Goal: Task Accomplishment & Management: Manage account settings

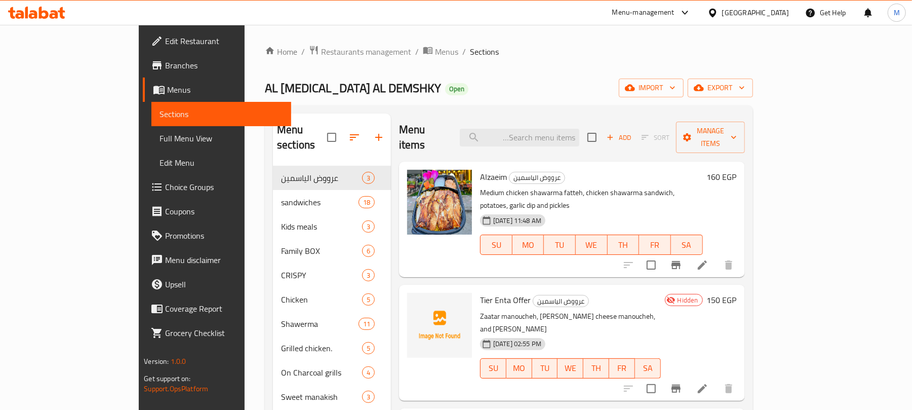
click at [568, 64] on div "Home / Restaurants management / Menus / Sections AL YASMIN AL DEMSHKY Open impo…" at bounding box center [509, 288] width 488 height 486
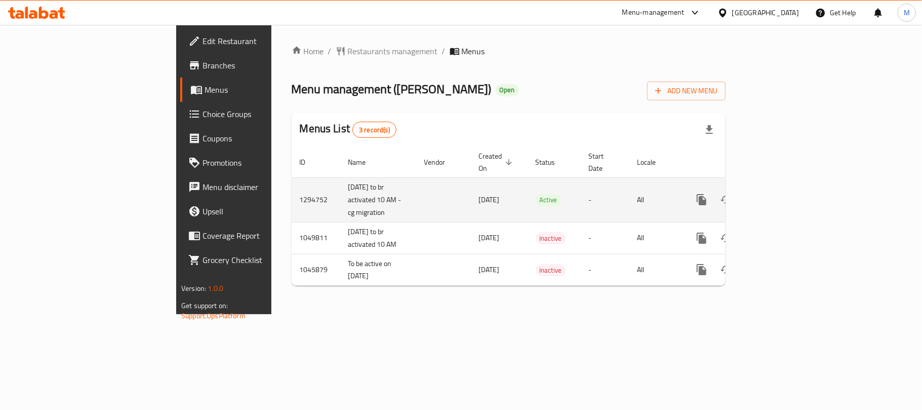
click at [779, 195] on icon "enhanced table" at bounding box center [774, 199] width 9 height 9
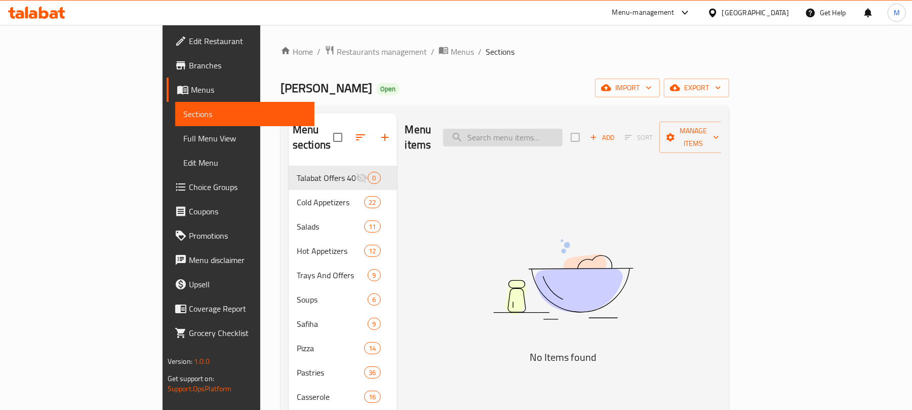
click at [553, 133] on input "search" at bounding box center [502, 138] width 119 height 18
paste input "Oriental Sandwiches"
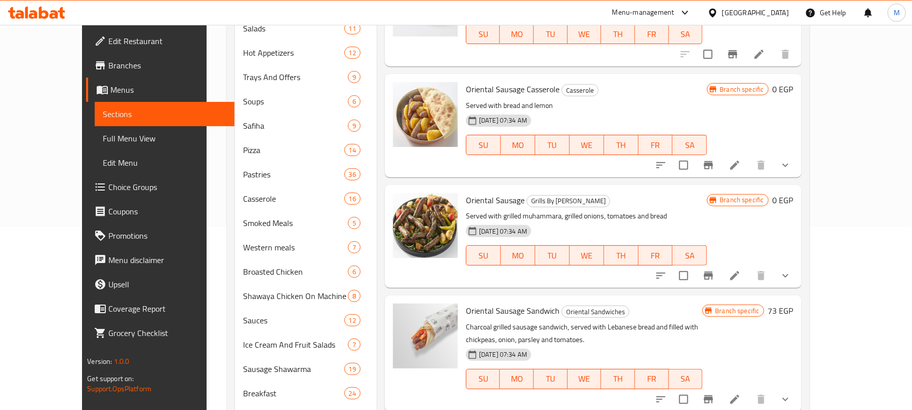
scroll to position [214, 0]
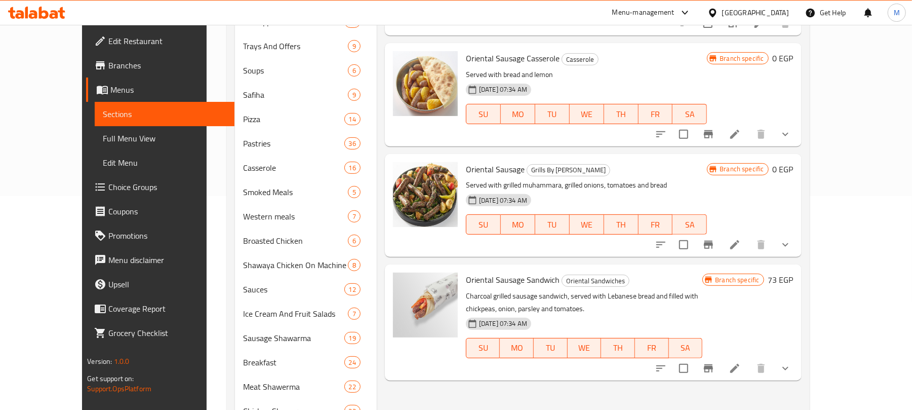
type input "Oriental"
click at [108, 65] on span "Branches" at bounding box center [167, 65] width 118 height 12
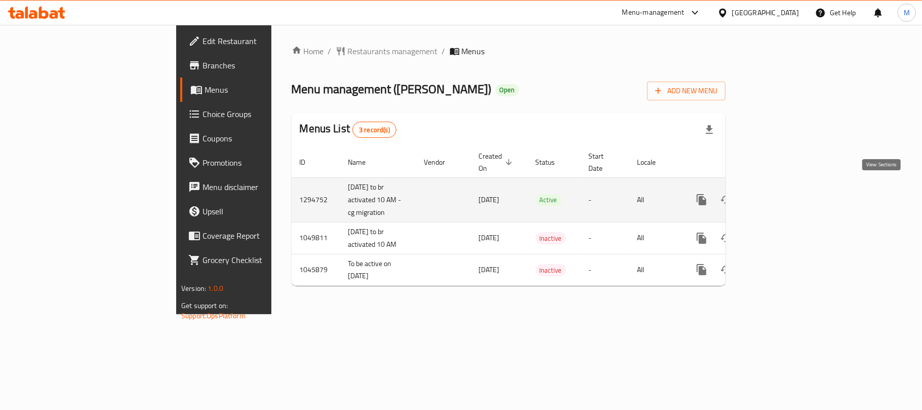
click at [779, 195] on icon "enhanced table" at bounding box center [774, 199] width 9 height 9
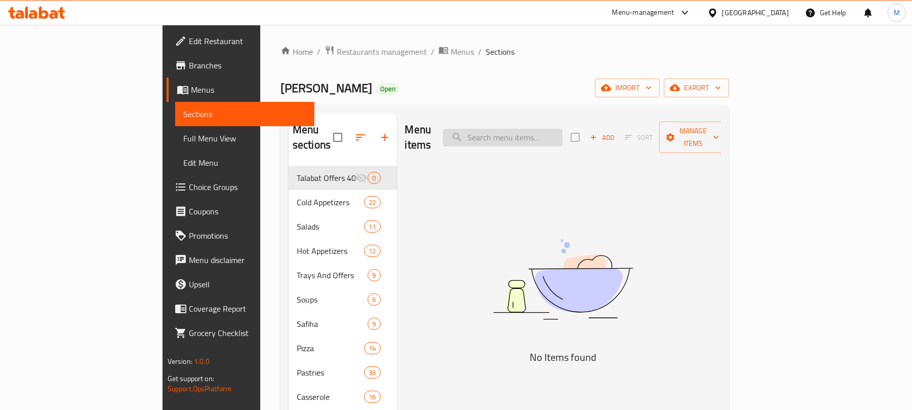
click at [555, 132] on input "search" at bounding box center [502, 138] width 119 height 18
paste input "Oriental"
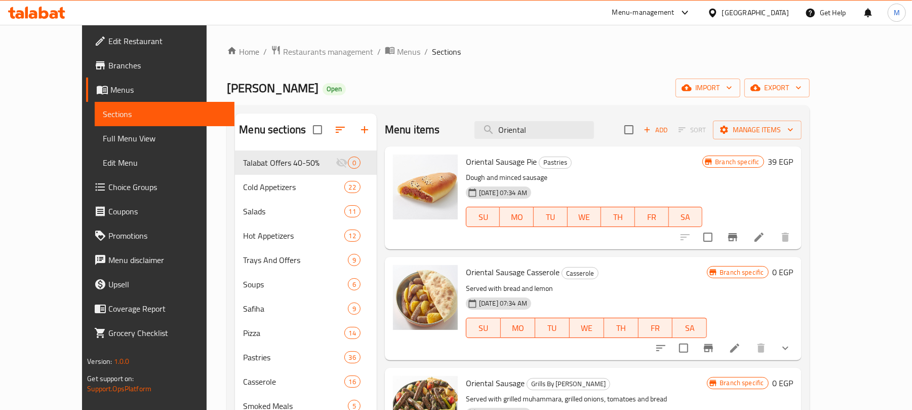
type input "Oriental"
click at [584, 134] on input "Oriental" at bounding box center [533, 130] width 119 height 18
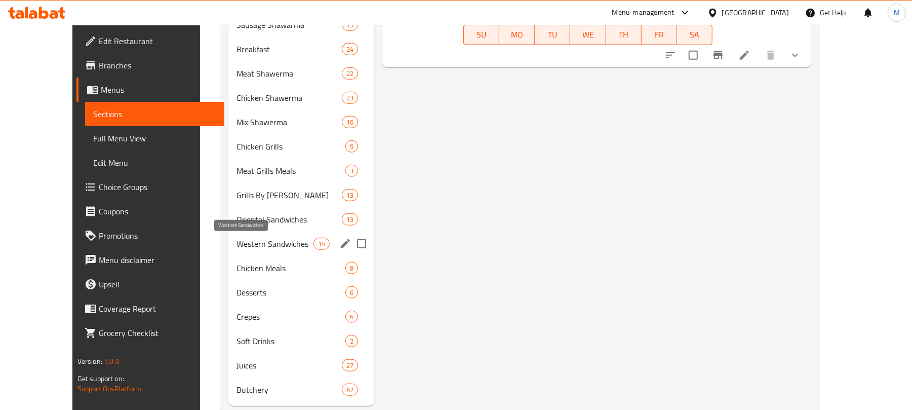
scroll to position [540, 0]
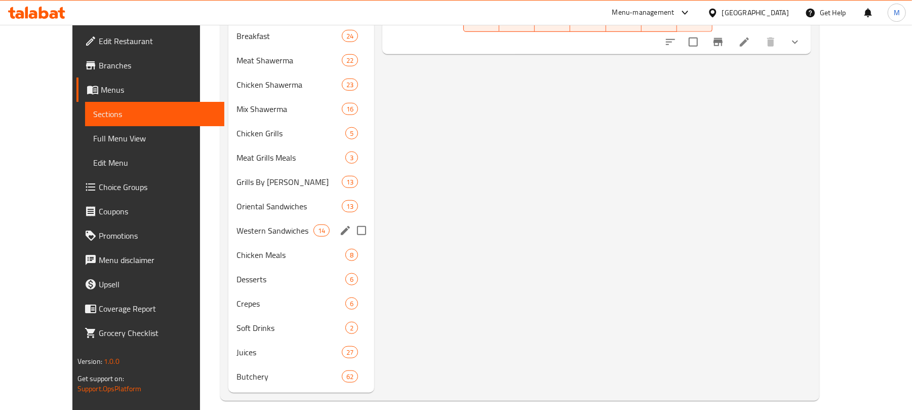
click at [258, 217] on div "Oriental Sandwiches 13" at bounding box center [301, 206] width 146 height 24
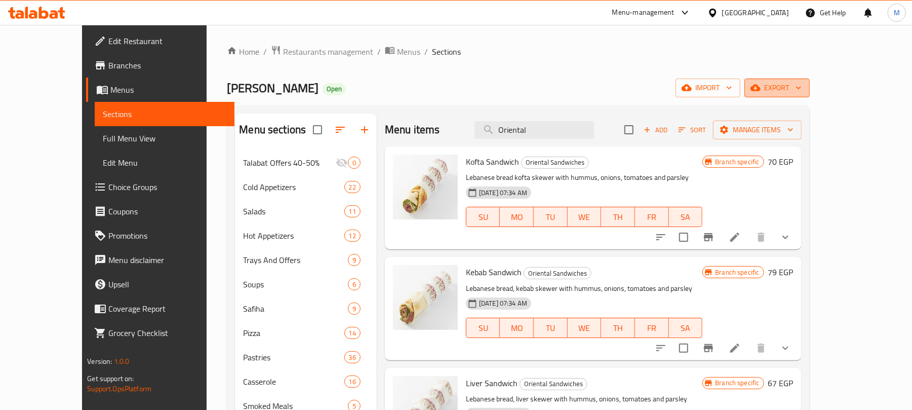
click at [801, 90] on span "export" at bounding box center [776, 88] width 49 height 13
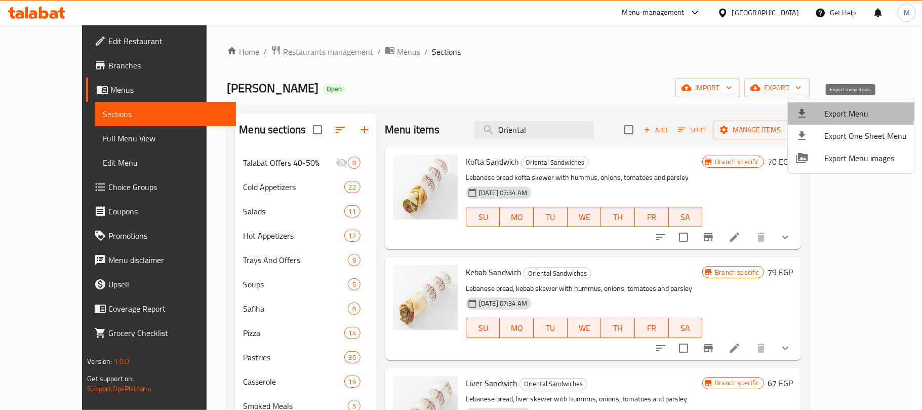
click at [834, 110] on span "Export Menu" at bounding box center [865, 113] width 83 height 12
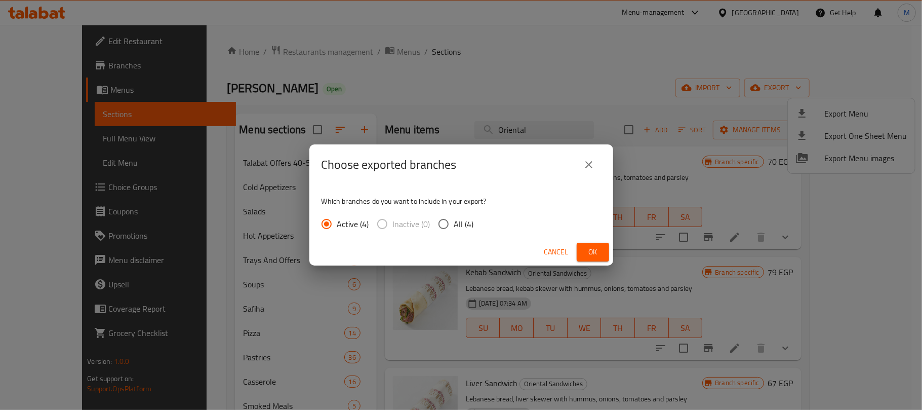
click at [449, 226] on input "All (4)" at bounding box center [443, 223] width 21 height 21
radio input "true"
click at [587, 249] on span "Ok" at bounding box center [593, 252] width 16 height 13
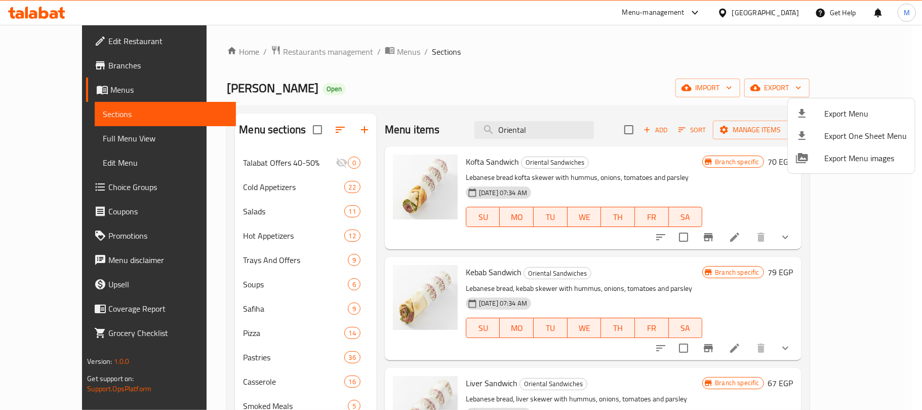
click at [678, 92] on div at bounding box center [461, 205] width 922 height 410
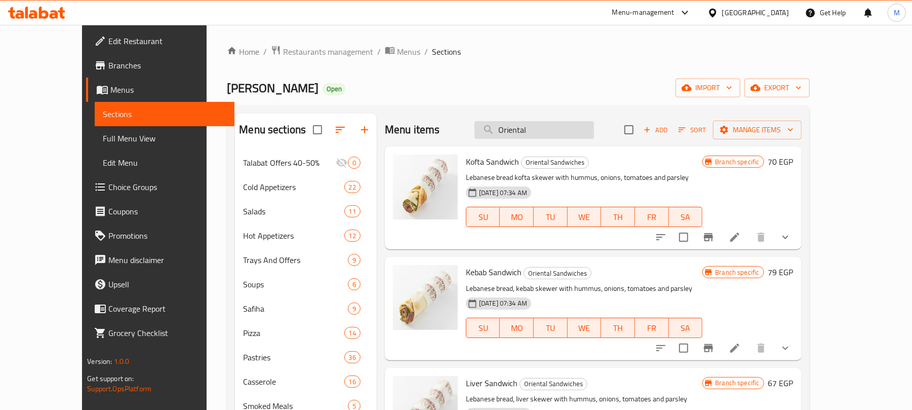
click at [540, 136] on input "Oriental" at bounding box center [533, 130] width 119 height 18
click at [741, 243] on icon at bounding box center [735, 237] width 12 height 12
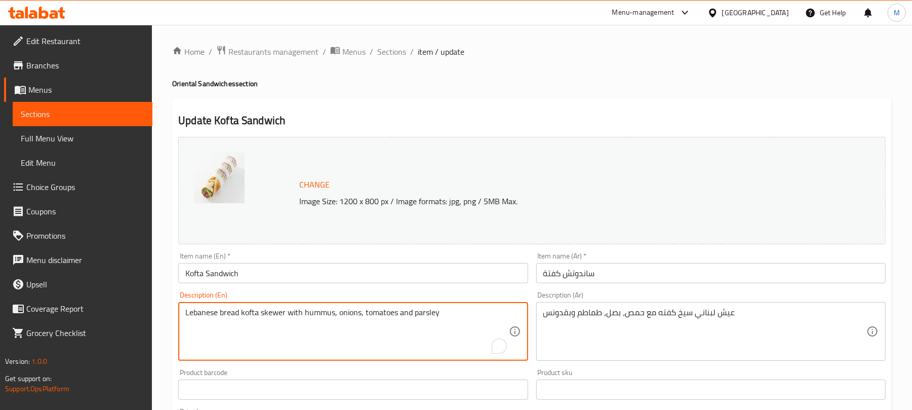
drag, startPoint x: 239, startPoint y: 311, endPoint x: 173, endPoint y: 310, distance: 65.8
paste textarea "tanour bread"
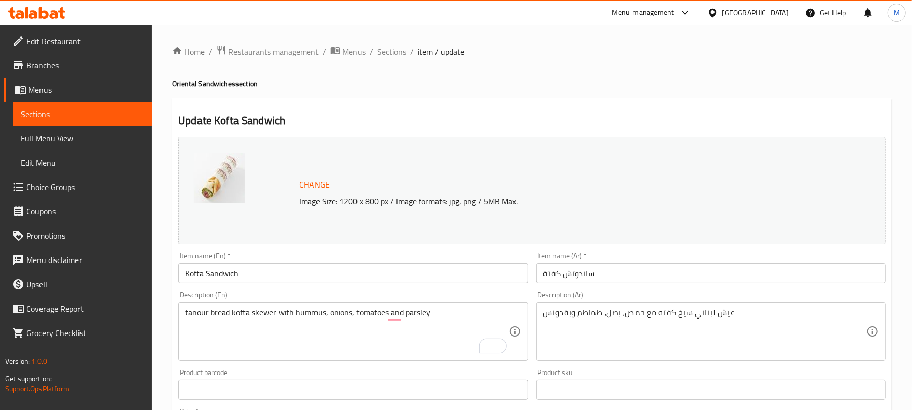
click at [183, 315] on div "tanour bread kofta skewer with hummus, onions, tomatoes and parsley Description…" at bounding box center [352, 331] width 349 height 59
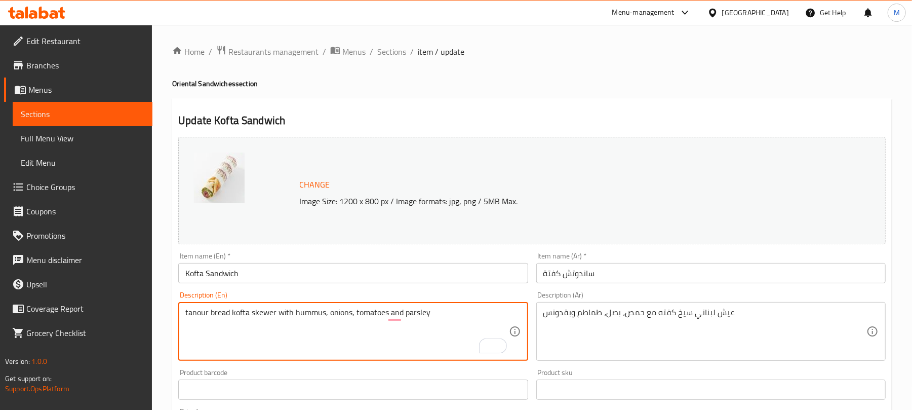
click at [190, 314] on textarea "tanour bread kofta skewer with hummus, onions, tomatoes and parsley" at bounding box center [346, 331] width 323 height 48
click at [389, 320] on textarea "tanour bread kofta skewer with hummus, onions, tomatoes and parsley" at bounding box center [346, 331] width 323 height 48
click at [387, 318] on textarea "tanour bread kofta skewer with hummus, onions, tomatoes and parsley" at bounding box center [346, 331] width 323 height 48
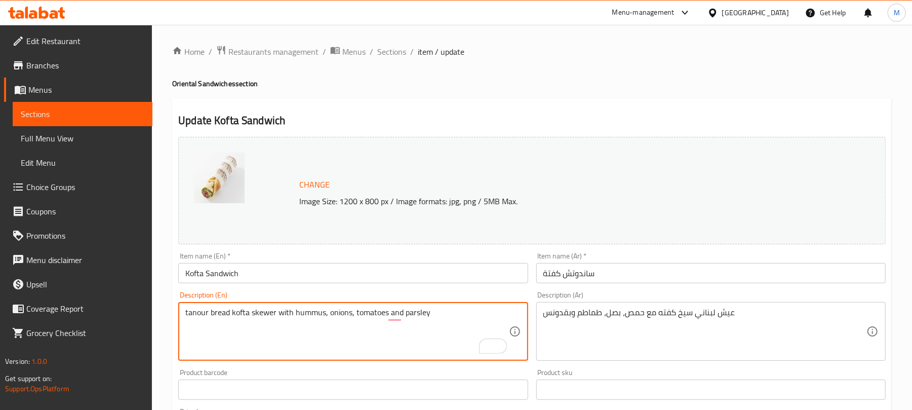
click at [387, 318] on textarea "tanour bread kofta skewer with hummus, onions, tomatoes and parsley" at bounding box center [346, 331] width 323 height 48
click at [205, 316] on textarea "tanour bread kofta skewer with hummus, onions, tomatoes and parsley" at bounding box center [346, 331] width 323 height 48
drag, startPoint x: 209, startPoint y: 315, endPoint x: 164, endPoint y: 319, distance: 45.2
click at [164, 319] on div "Home / Restaurants management / Menus / Sections / item / update Oriental Sandw…" at bounding box center [532, 386] width 760 height 722
type textarea "Tanour bread kofta skewer with hummus, onions, tomatoes, and parsley"
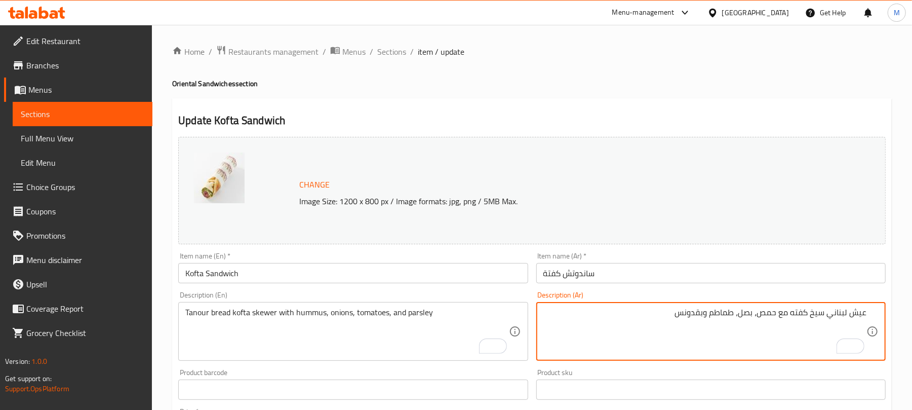
click at [837, 314] on textarea "عيش لبناني سيخ كفته مع حمص، بصل، طماطم وبقدونس" at bounding box center [704, 331] width 323 height 48
paste textarea "تانور"
type textarea "عيش تانور سيخ كفته مع حمص، بصل، طماطم وبقدونس"
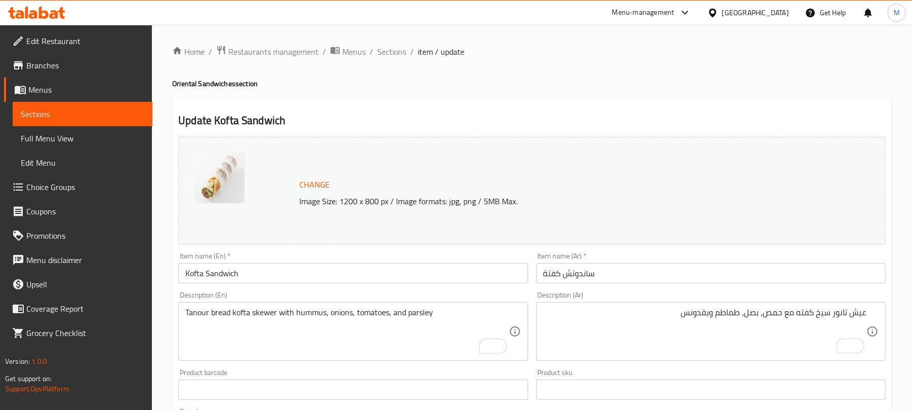
click at [730, 96] on div "Home / Restaurants management / Menus / Sections / item / update Oriental Sandw…" at bounding box center [531, 385] width 719 height 681
click at [574, 73] on div "Home / Restaurants management / Menus / Sections / item / update Oriental Sandw…" at bounding box center [531, 385] width 719 height 681
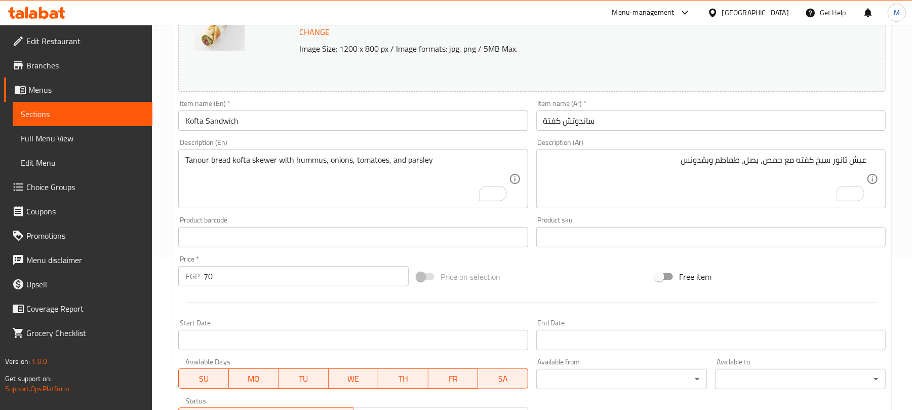
scroll to position [337, 0]
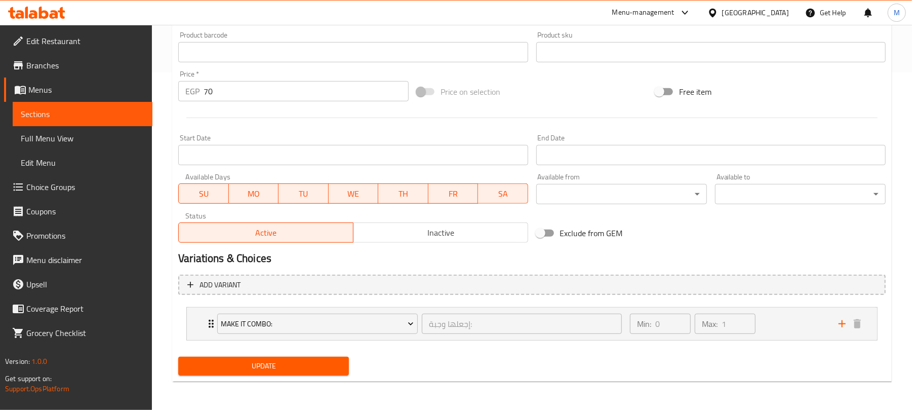
click at [302, 369] on span "Update" at bounding box center [263, 365] width 154 height 13
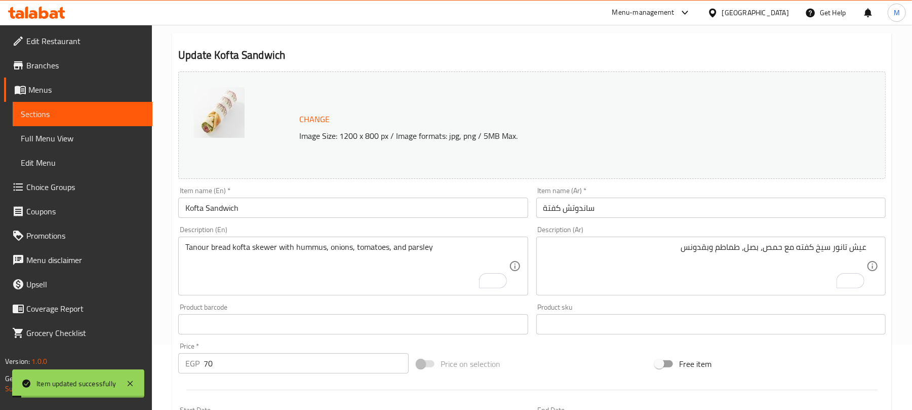
scroll to position [0, 0]
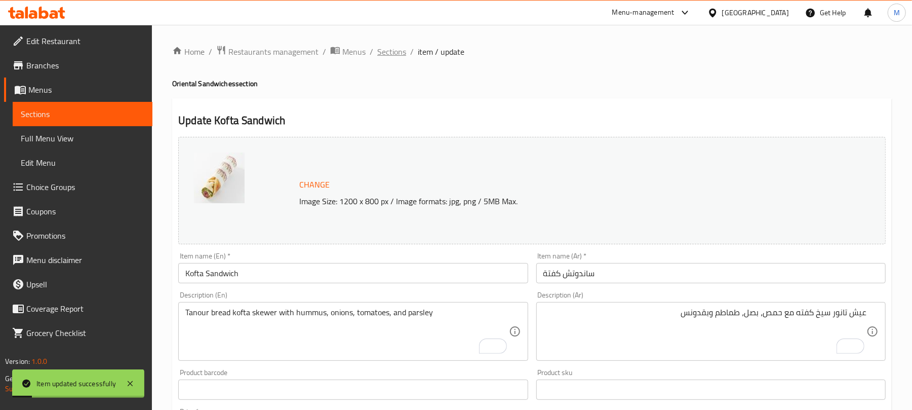
click at [397, 49] on span "Sections" at bounding box center [391, 52] width 29 height 12
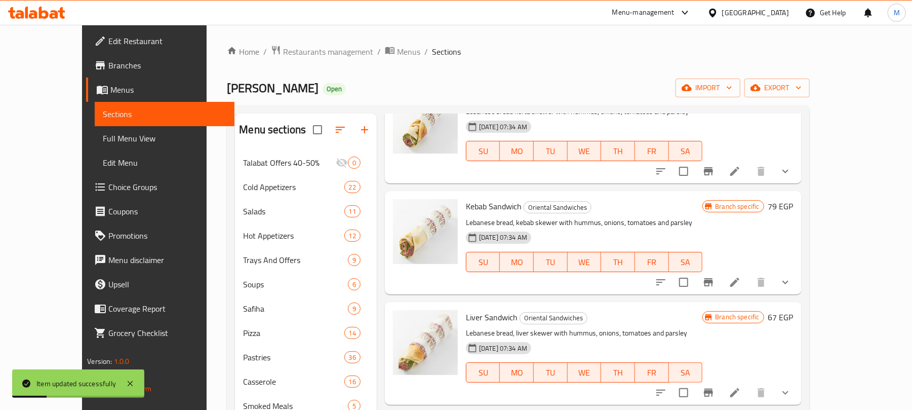
scroll to position [67, 0]
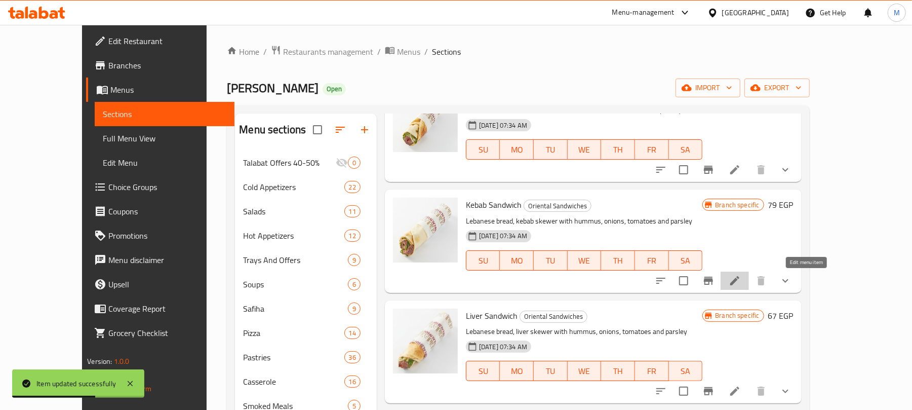
click at [741, 284] on icon at bounding box center [735, 280] width 12 height 12
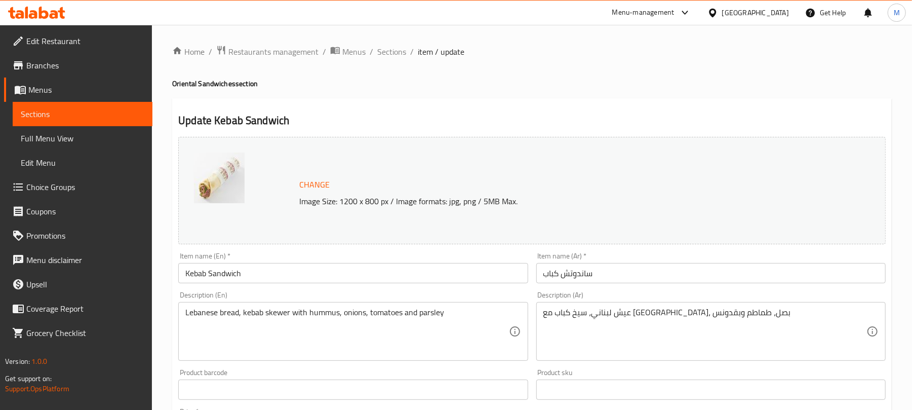
click at [202, 314] on textarea "Lebanese bread, kebab skewer with hummus, onions, tomatoes and parsley" at bounding box center [346, 331] width 323 height 48
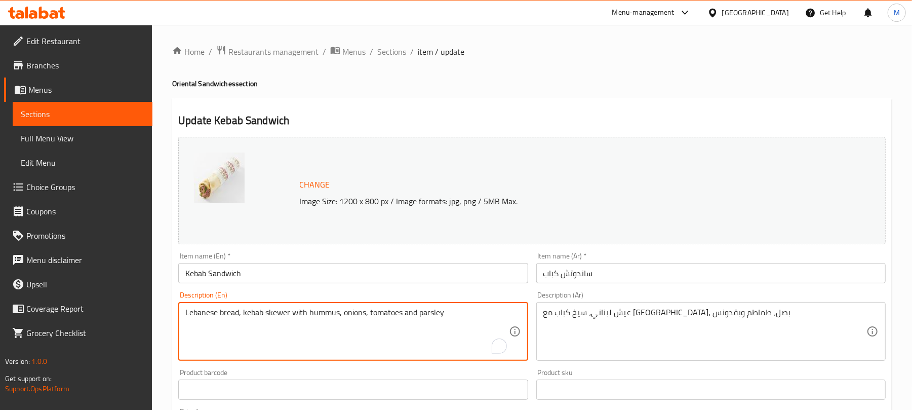
paste textarea "Tanour"
type textarea "Tanour bread, kebab skewer with hummus, onions, tomatoes, and parsley"
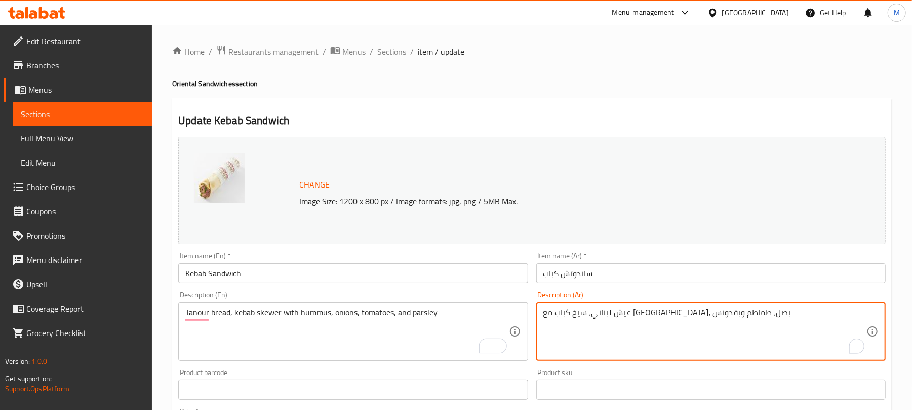
click at [702, 315] on textarea "عيش لبناني، سيخ كباب مع حمص، بصل، طماطم وبقدونس" at bounding box center [704, 331] width 323 height 48
paste textarea "تانور"
type textarea "عيش تانور، سيخ كباب مع حمص، بصل، طماطم وبقدونس"
click at [529, 342] on div "Description (En) Tanour bread, kebab skewer with hummus, onions, tomatoes, and …" at bounding box center [352, 325] width 357 height 77
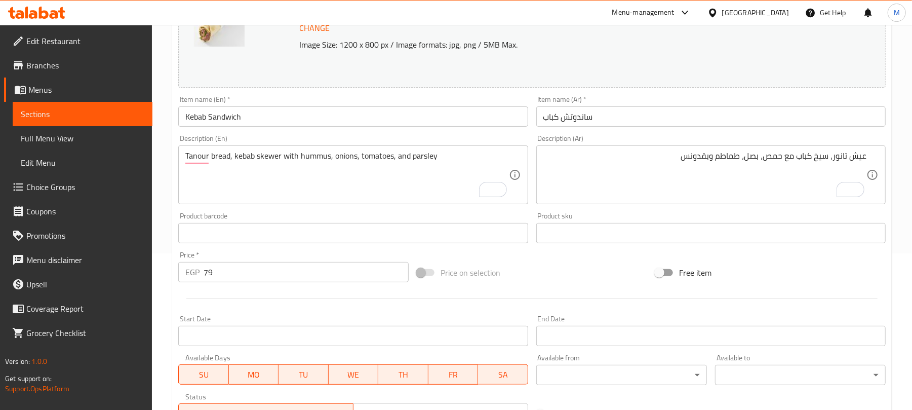
scroll to position [135, 0]
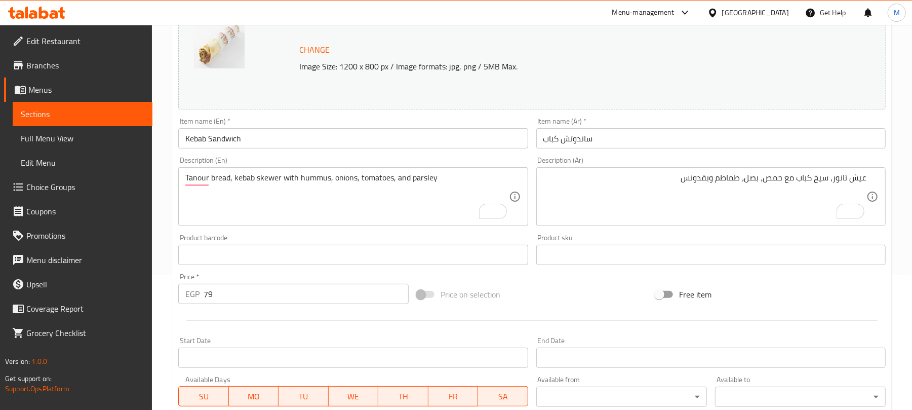
click at [527, 284] on div "Price on selection" at bounding box center [532, 293] width 238 height 27
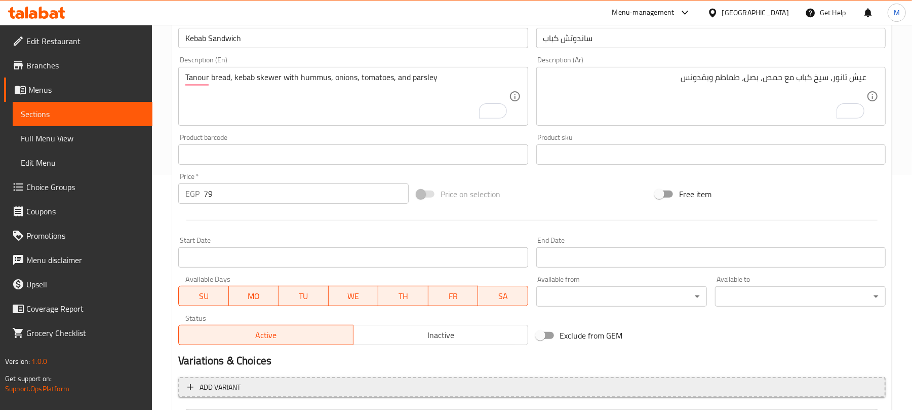
scroll to position [337, 0]
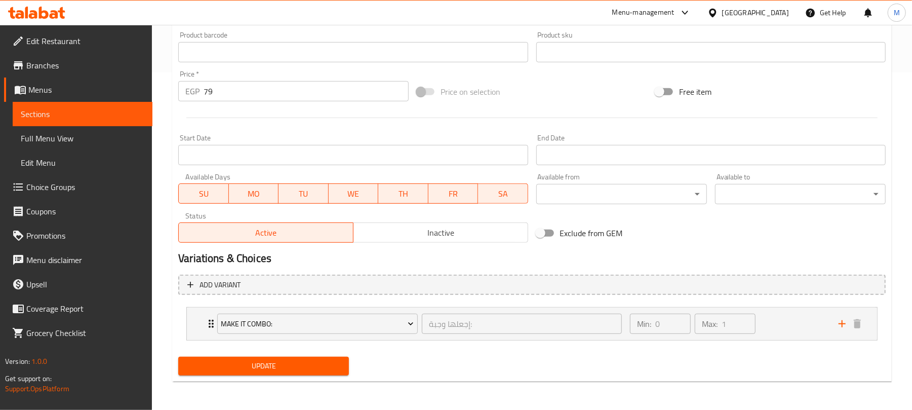
click at [280, 369] on span "Update" at bounding box center [263, 365] width 154 height 13
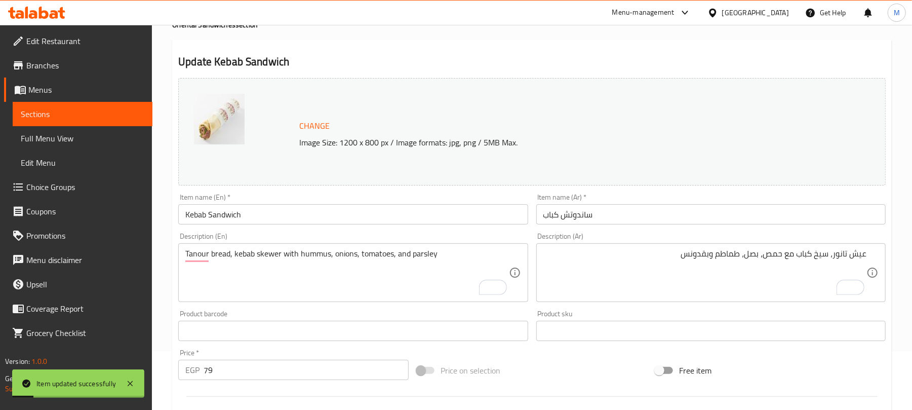
scroll to position [0, 0]
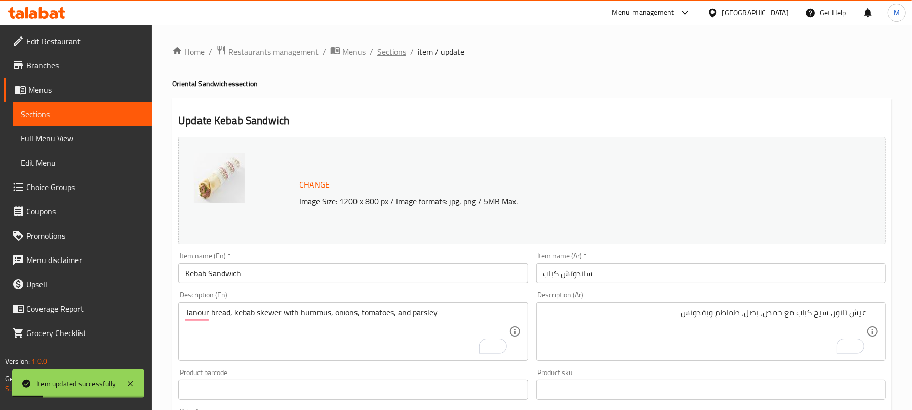
click at [386, 52] on span "Sections" at bounding box center [391, 52] width 29 height 12
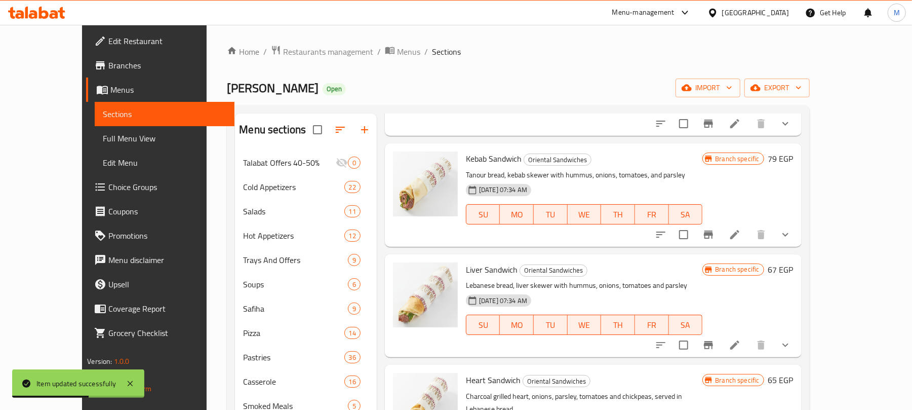
scroll to position [135, 0]
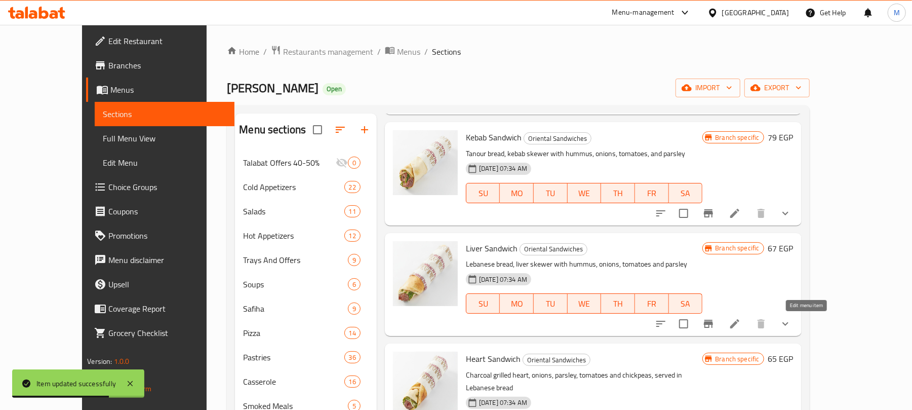
click at [741, 322] on icon at bounding box center [735, 323] width 12 height 12
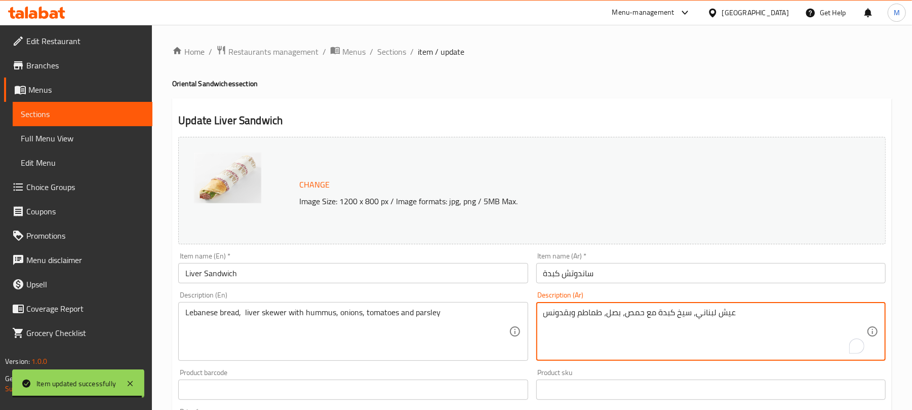
click at [699, 316] on textarea "عيش لبناني، سيخ كبدة مع حمص، بصل، طماطم وبقدونس" at bounding box center [704, 331] width 323 height 48
paste textarea "تانور"
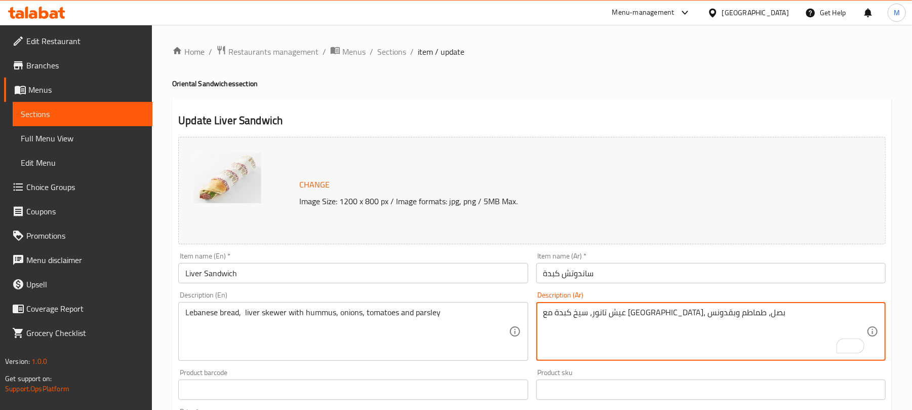
type textarea "عيش تانور، سيخ كبدة مع حمص، بصل، طماطم وبقدونس"
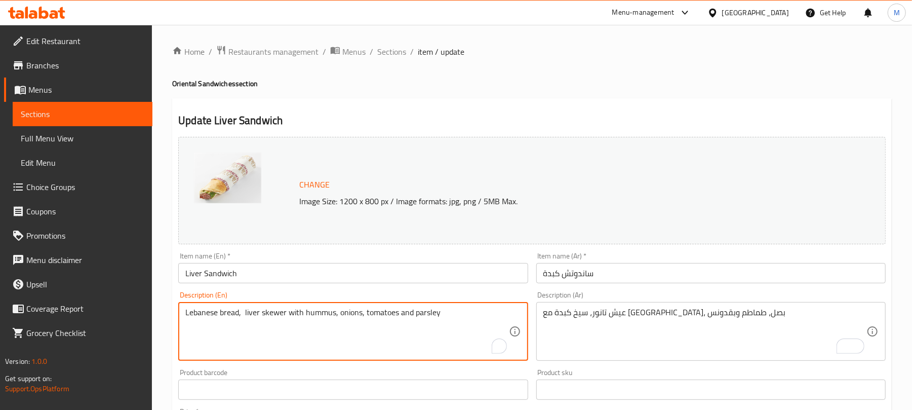
click at [199, 314] on textarea "Lebanese bread, liver skewer with hummus, onions, tomatoes and parsley" at bounding box center [346, 331] width 323 height 48
paste textarea "Tanour"
type textarea "Tanour bread, liver skewer with hummus, onions, tomatoes, and parsley"
click at [505, 112] on div "Update Liver Sandwich Change Image Size: 1200 x 800 px / Image formats: jpg, pn…" at bounding box center [531, 408] width 719 height 621
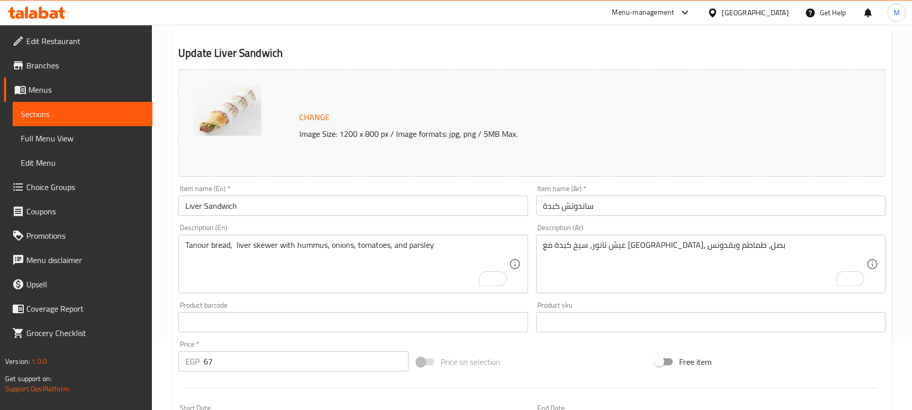
scroll to position [337, 0]
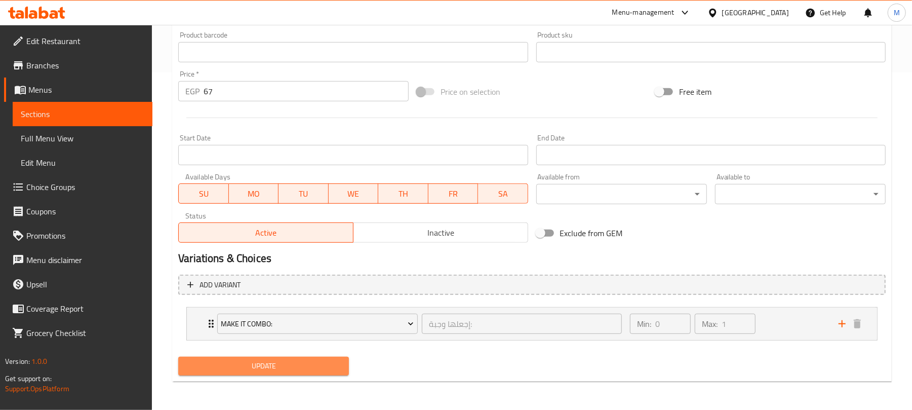
click at [301, 373] on button "Update" at bounding box center [263, 365] width 171 height 19
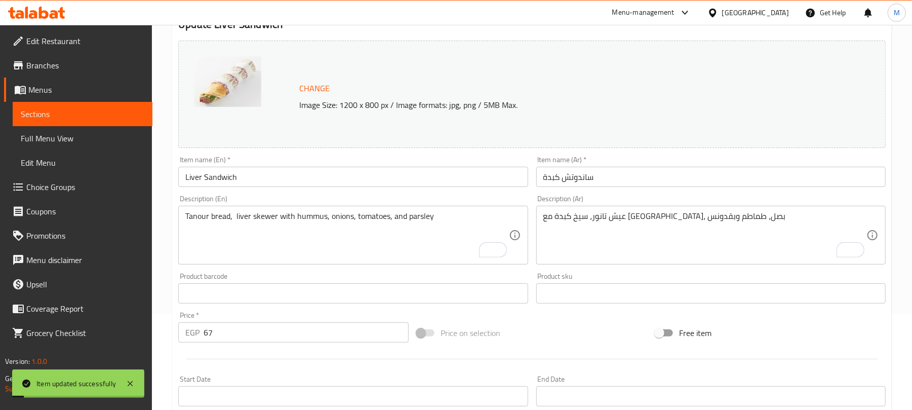
scroll to position [0, 0]
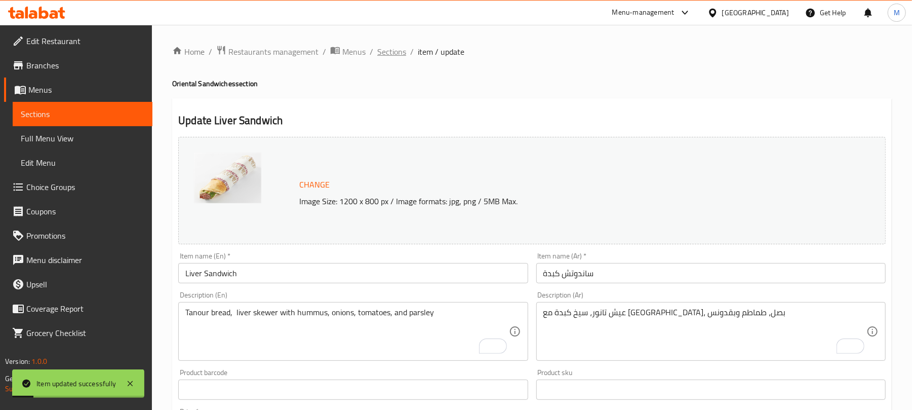
click at [382, 54] on span "Sections" at bounding box center [391, 52] width 29 height 12
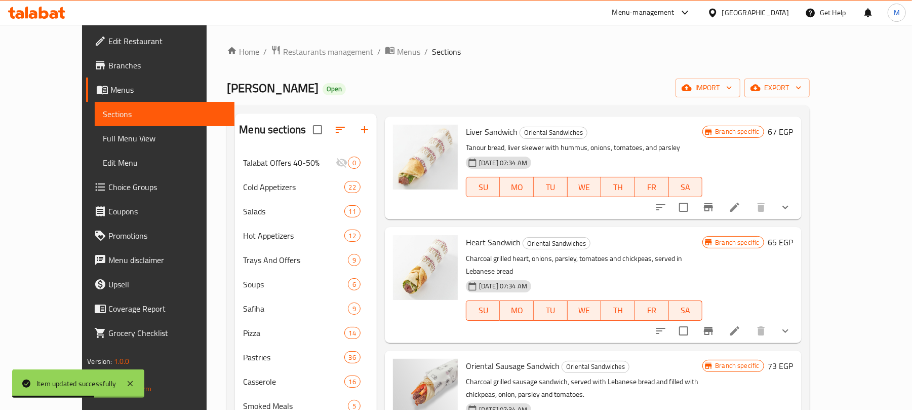
scroll to position [270, 0]
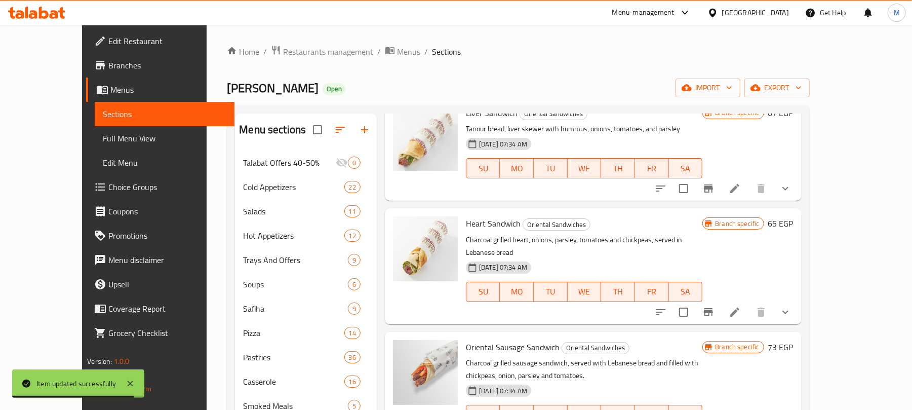
click at [741, 306] on icon at bounding box center [735, 312] width 12 height 12
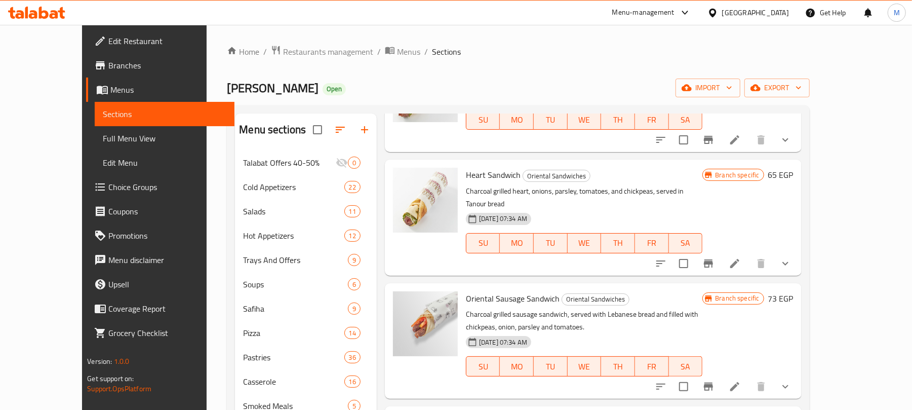
scroll to position [337, 0]
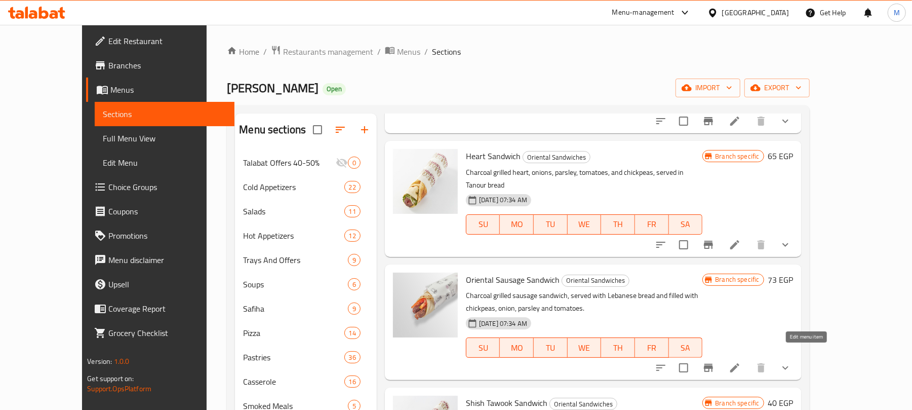
click at [739, 363] on icon at bounding box center [734, 367] width 9 height 9
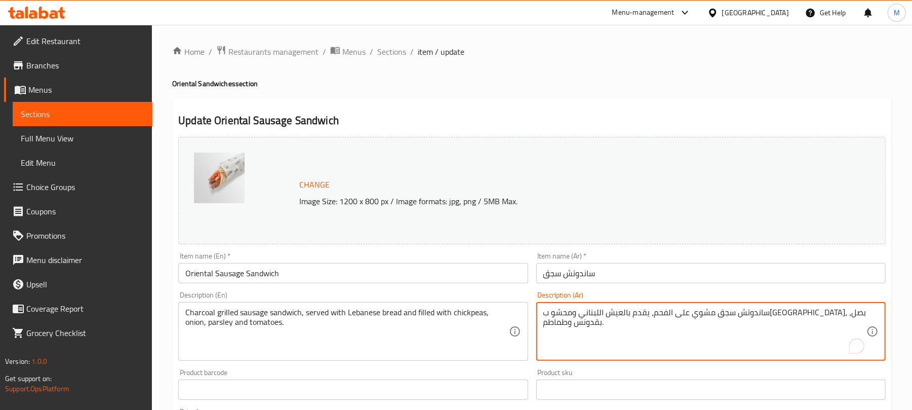
click at [686, 312] on textarea "ساندوتش سجق مشوي على الفحم، يقدم بالعيش اللبناني ومحشو بحمص، بصل، بقدونس وطماطم." at bounding box center [704, 331] width 323 height 48
paste textarea "انور"
type textarea "ساندوتش سجق مشوي على الفحم، يقدم بعيش تانور ومحشو بحمص، بصل، بقدونس وطماطم."
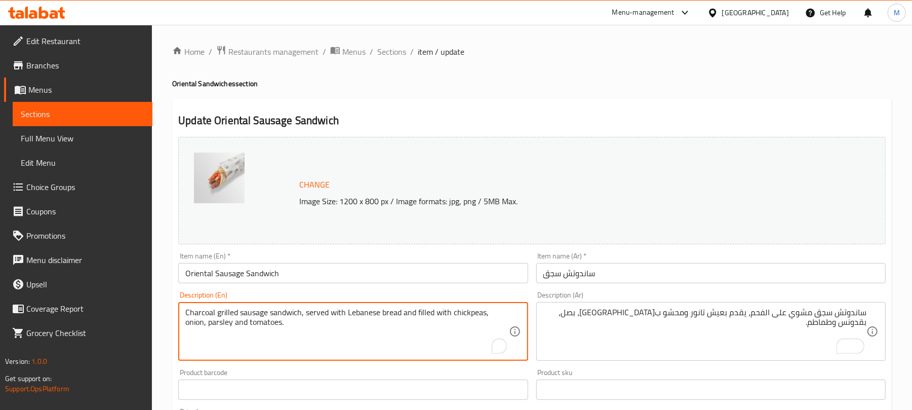
click at [358, 314] on textarea "Charcoal grilled sausage sandwich, served with Lebanese bread and filled with c…" at bounding box center [346, 331] width 323 height 48
paste textarea "Tanour"
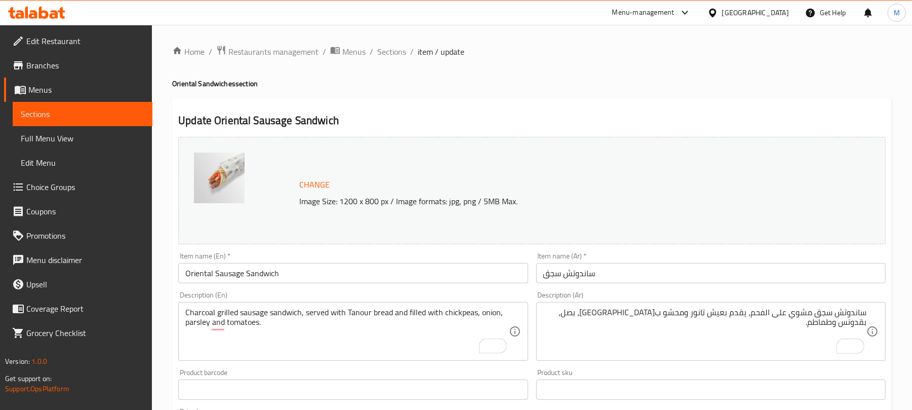
click at [440, 289] on div "Description (En) Charcoal grilled sausage sandwich, served with Tanour bread an…" at bounding box center [352, 325] width 357 height 77
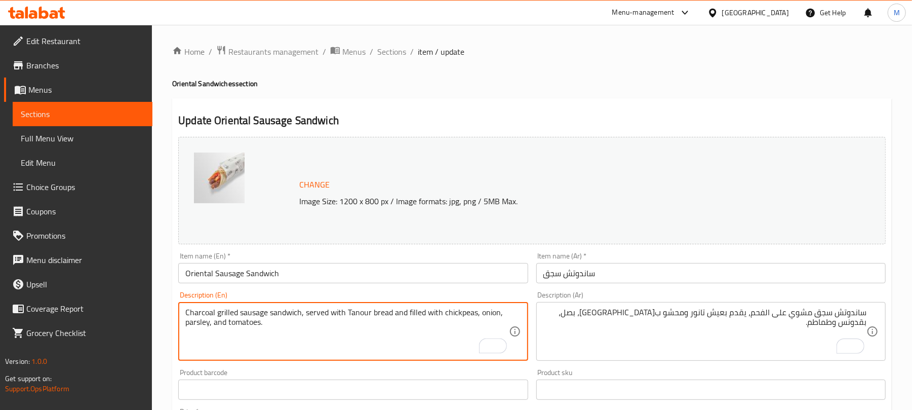
type textarea "Charcoal grilled sausage sandwich, served with Tanour bread and filled with chi…"
click at [417, 107] on div "Update Oriental Sausage Sandwich Change Image Size: 1200 x 800 px / Image forma…" at bounding box center [531, 408] width 719 height 621
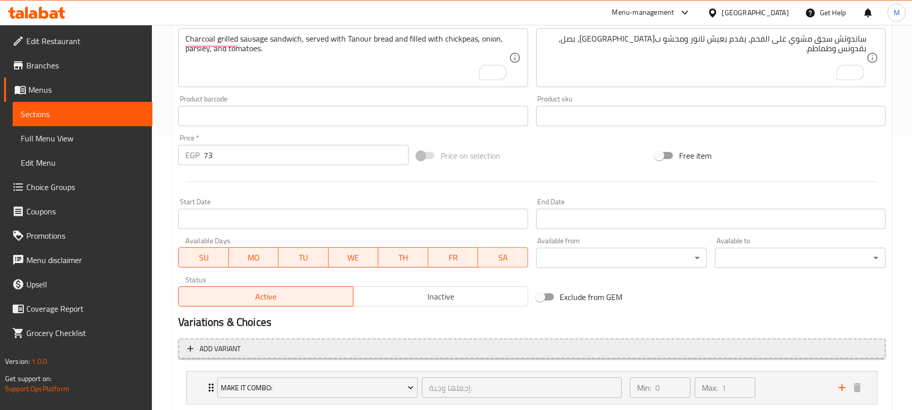
scroll to position [337, 0]
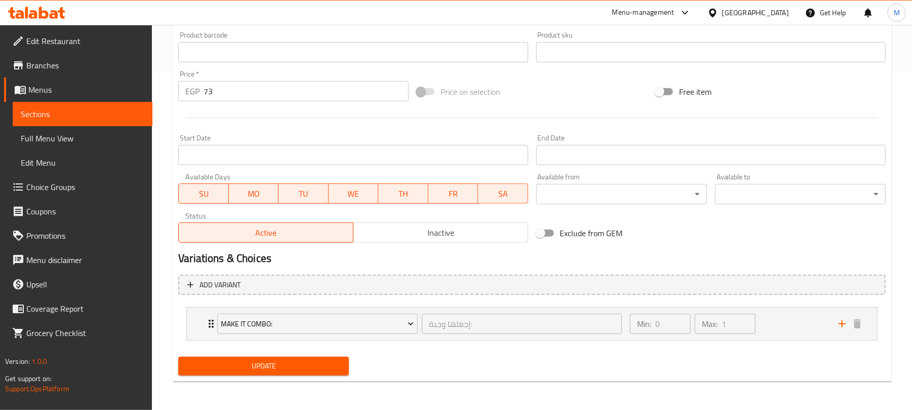
click at [272, 364] on span "Update" at bounding box center [263, 365] width 154 height 13
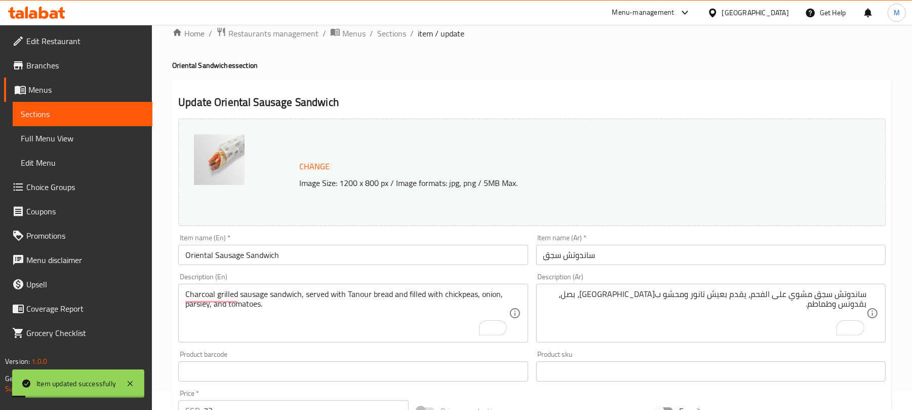
scroll to position [0, 0]
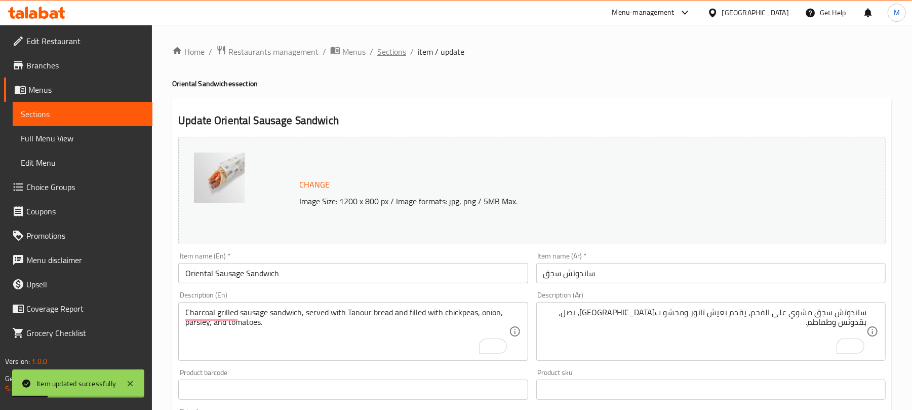
click at [391, 55] on span "Sections" at bounding box center [391, 52] width 29 height 12
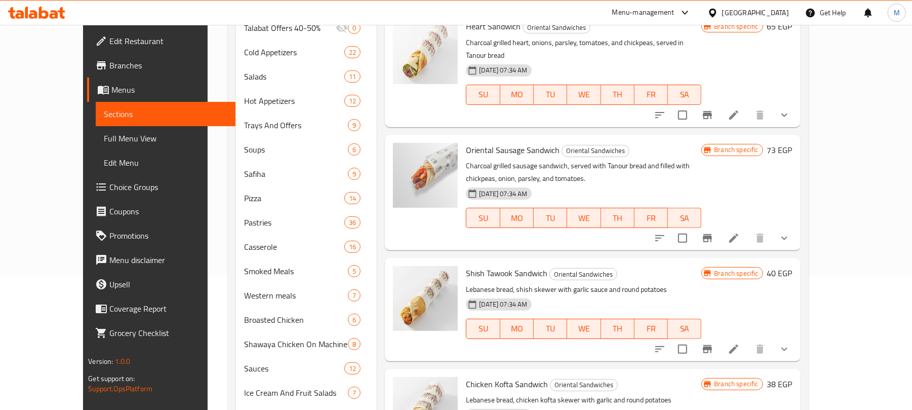
scroll to position [337, 0]
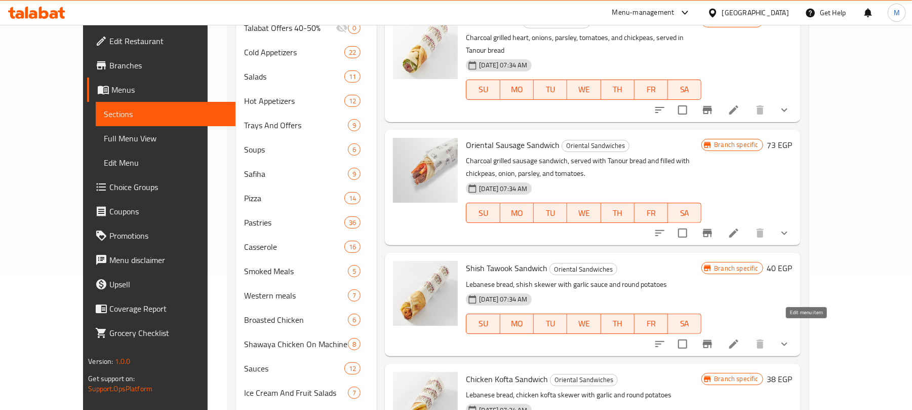
click at [738, 339] on icon at bounding box center [733, 343] width 9 height 9
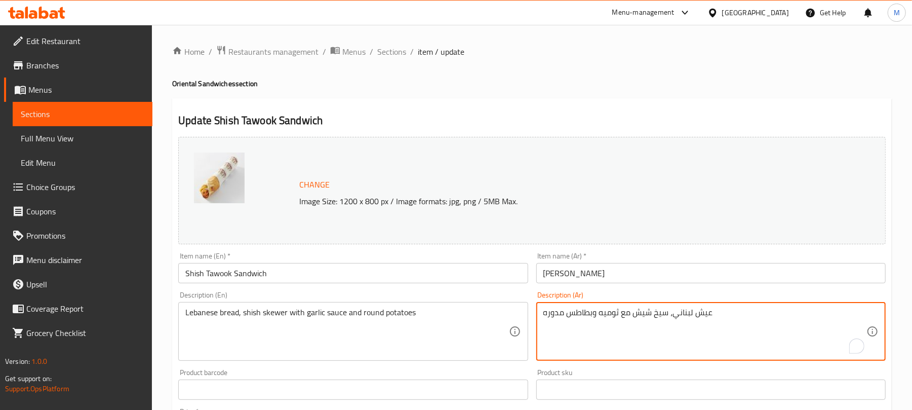
click at [681, 313] on textarea "عيش لبناني، سيخ شيش مع ثوميه وبطاطس مدوره" at bounding box center [704, 331] width 323 height 48
paste textarea "Tanour"
type textarea "عيش لبناني، سيخ شيش مع ثوميه وبطاطس مدوره"
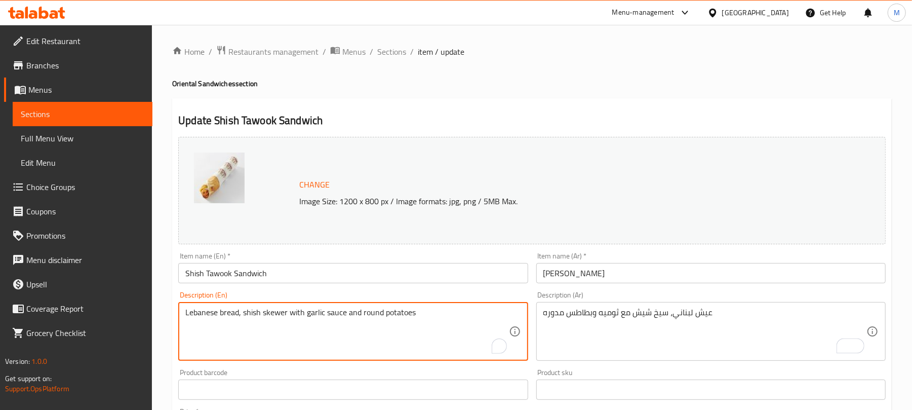
click at [201, 315] on textarea "Lebanese bread, shish skewer with garlic sauce and round potatoes" at bounding box center [346, 331] width 323 height 48
paste textarea "Tanour"
type textarea "Tanour bread, shish skewer with garlic sauce, and round potatoes"
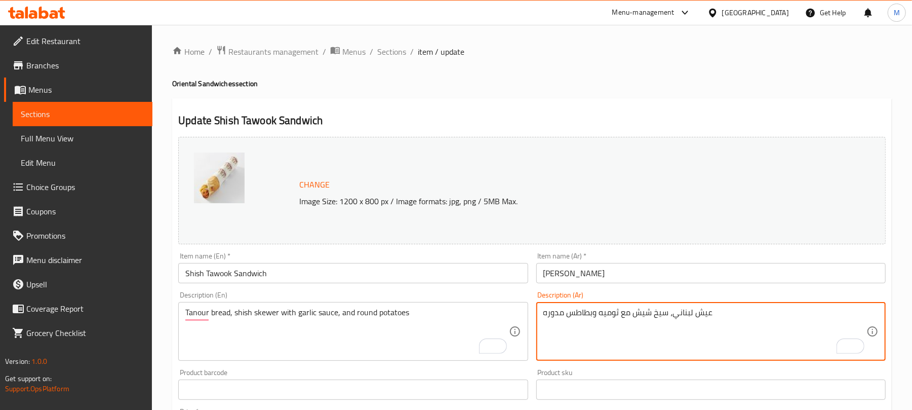
click at [682, 314] on textarea "عيش لبناني، سيخ شيش مع ثوميه وبطاطس مدوره" at bounding box center [704, 331] width 323 height 48
paste textarea "تانور"
type textarea "عيش تانور، سيخ شيش مع ثوميه وبطاطس مدوره"
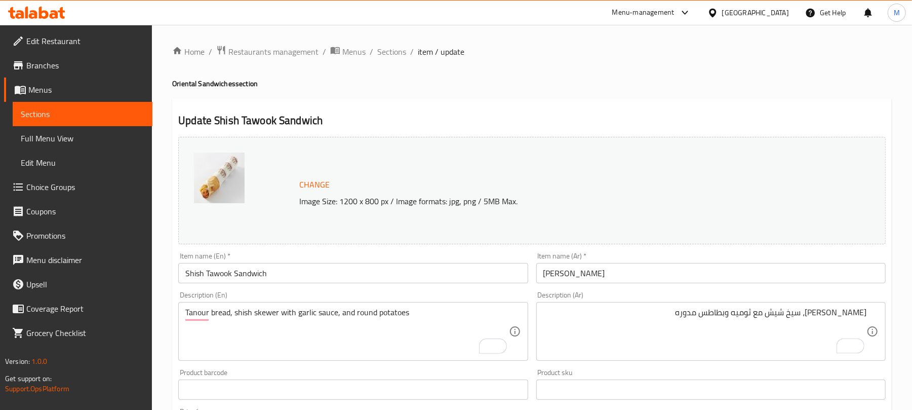
click at [625, 111] on div "Update Shish Tawook Sandwich Change Image Size: 1200 x 800 px / Image formats: …" at bounding box center [531, 408] width 719 height 621
click at [636, 270] on input "ساندوتش شيش طاووق" at bounding box center [710, 273] width 349 height 20
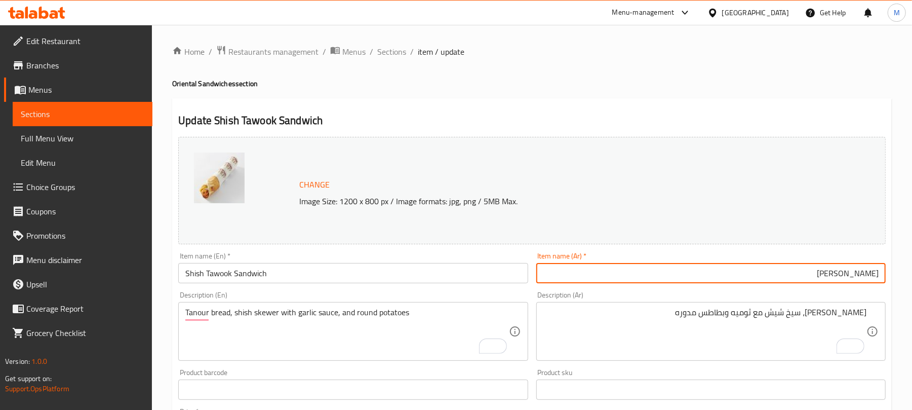
click at [585, 110] on div "Update Shish Tawook Sandwich Change Image Size: 1200 x 800 px / Image formats: …" at bounding box center [531, 408] width 719 height 621
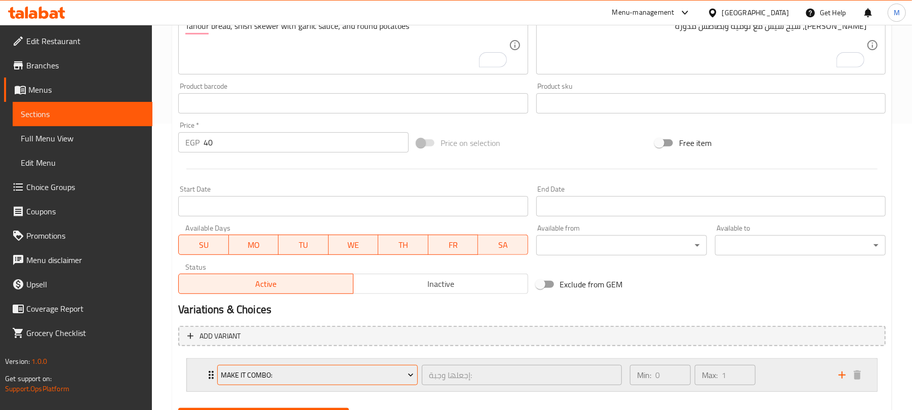
scroll to position [337, 0]
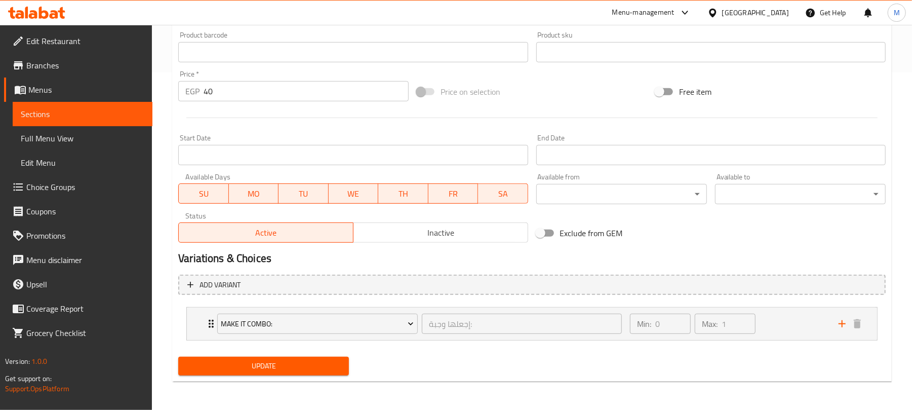
click at [250, 369] on span "Update" at bounding box center [263, 365] width 154 height 13
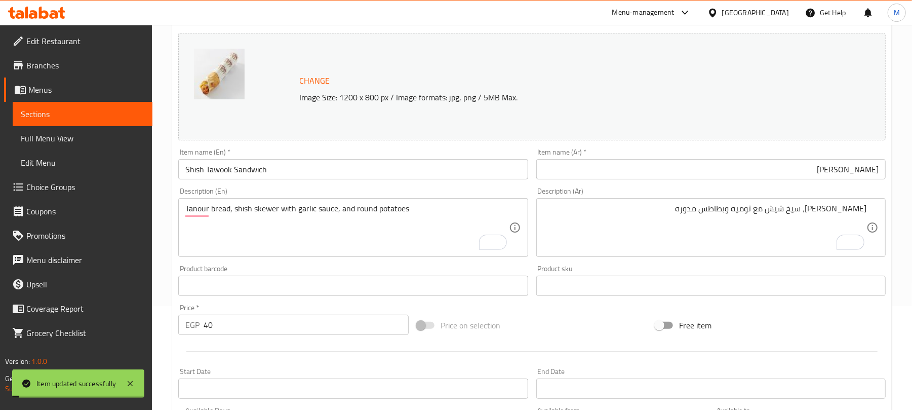
scroll to position [0, 0]
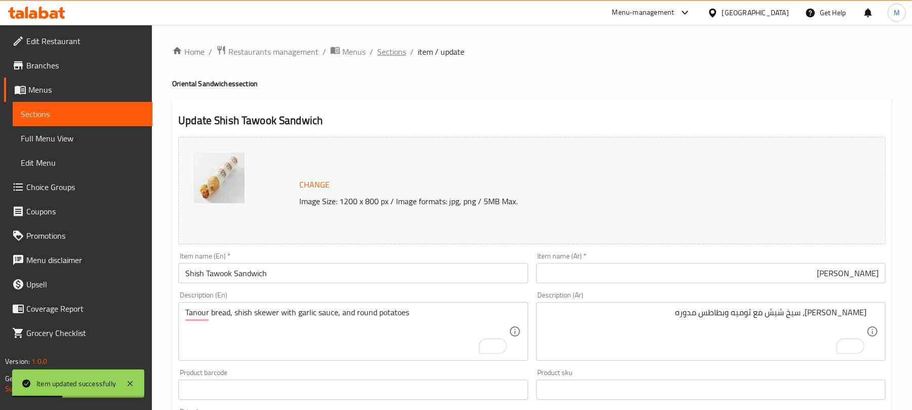
click at [388, 51] on span "Sections" at bounding box center [391, 52] width 29 height 12
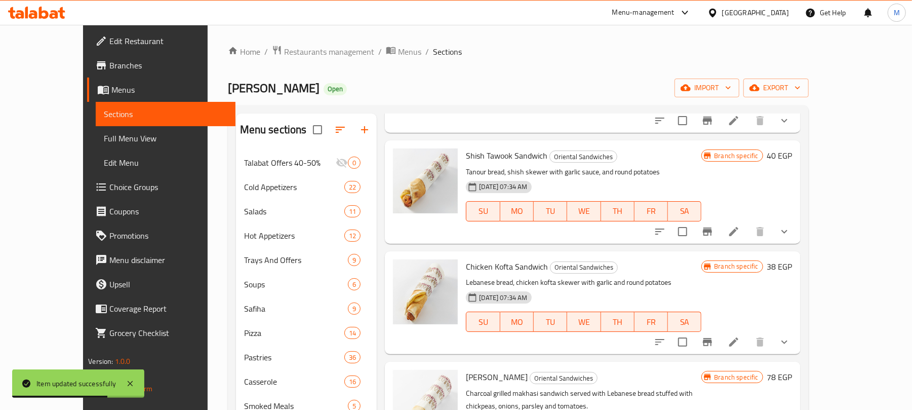
scroll to position [608, 0]
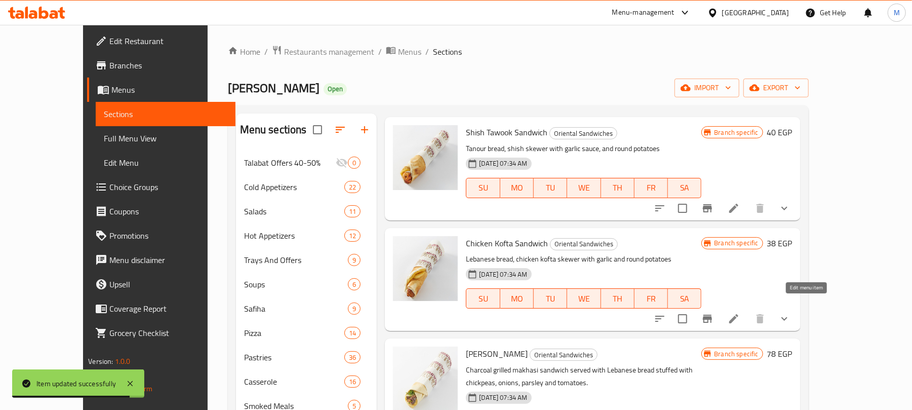
click at [740, 312] on icon at bounding box center [734, 318] width 12 height 12
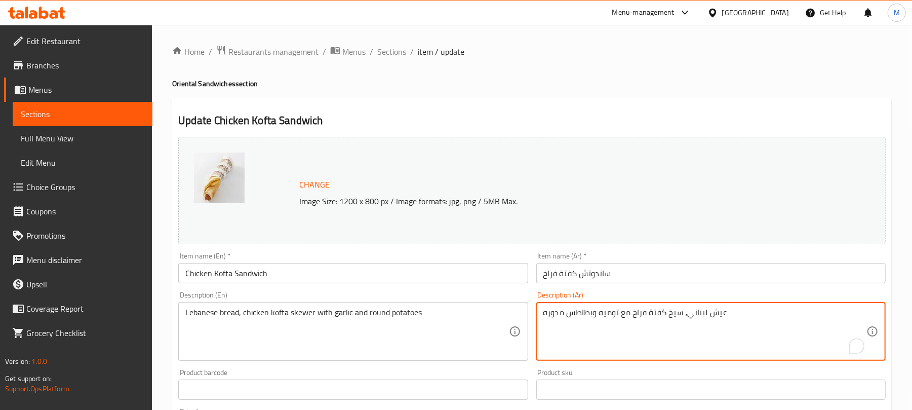
click at [694, 312] on textarea "عيش لبناني، سيخ كفتة فراخ مع توميه وبطاطس مدوره" at bounding box center [704, 331] width 323 height 48
paste textarea "تانور"
type textarea "عيش تانور، سيخ كفتة فراخ مع توميه وبطاطس مدوره"
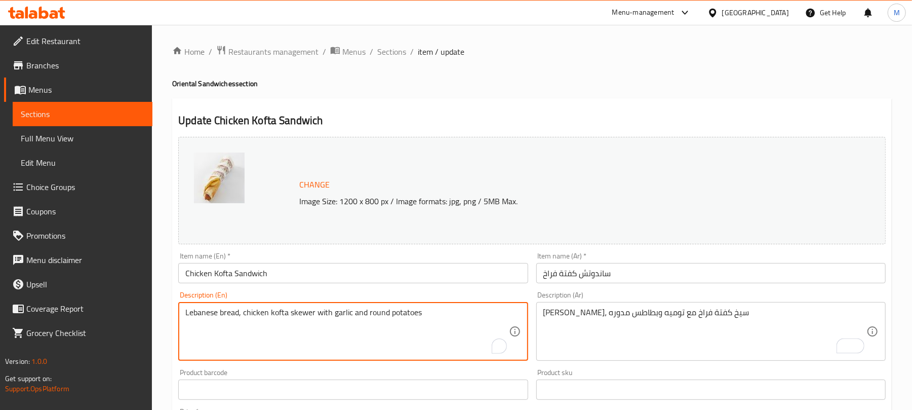
click at [206, 316] on textarea "Lebanese bread, chicken kofta skewer with garlic and round potatoes" at bounding box center [346, 331] width 323 height 48
paste textarea "Tanour"
type textarea "Tanour bread, chicken kofta skewer with garlic, and round potatoes"
click at [436, 108] on div "Update Chicken Kofta Sandwich Change Image Size: 1200 x 800 px / Image formats:…" at bounding box center [531, 408] width 719 height 621
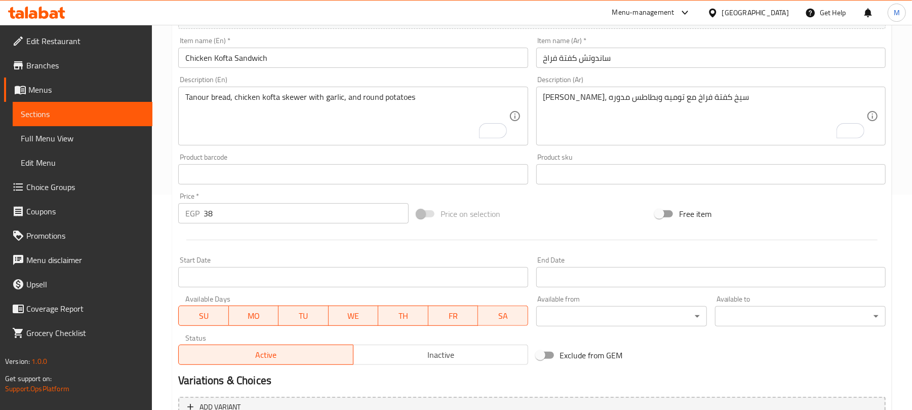
scroll to position [337, 0]
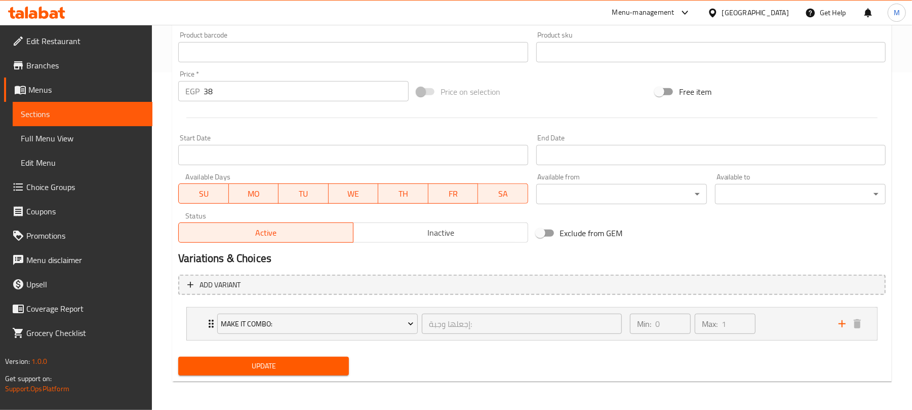
click at [258, 369] on span "Update" at bounding box center [263, 365] width 154 height 13
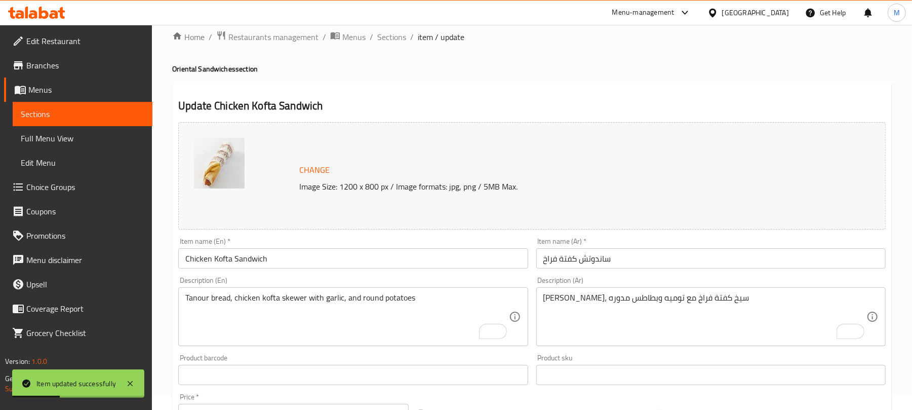
scroll to position [0, 0]
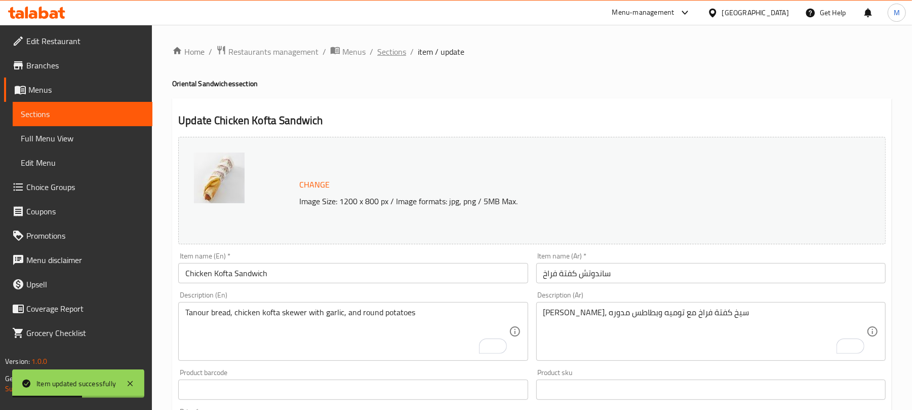
click at [386, 54] on span "Sections" at bounding box center [391, 52] width 29 height 12
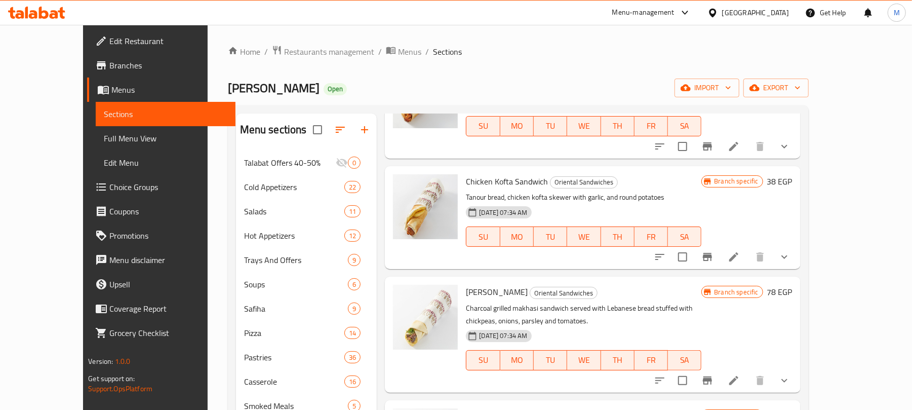
scroll to position [67, 0]
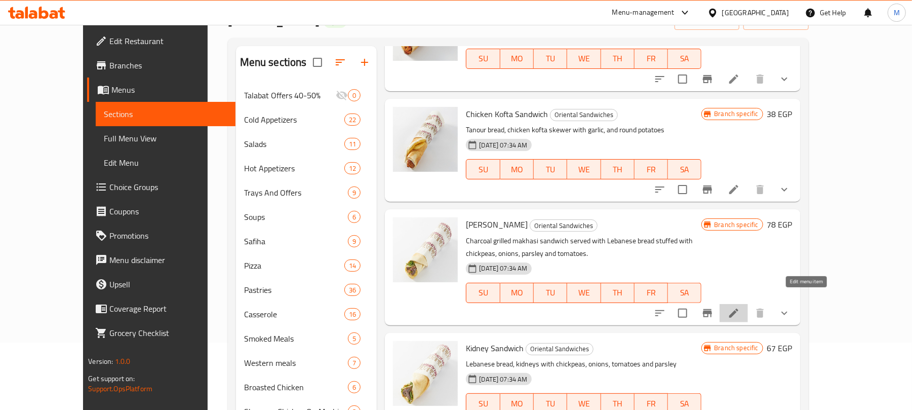
click at [740, 307] on icon at bounding box center [734, 313] width 12 height 12
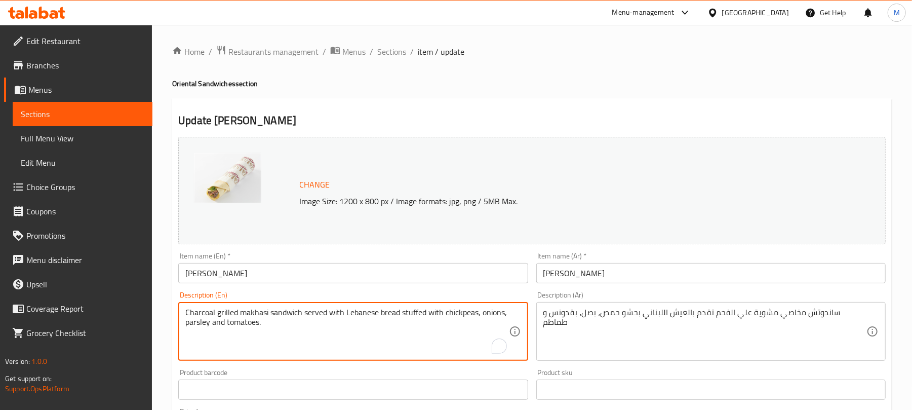
click at [359, 310] on textarea "Charcoal grilled makhasi sandwich served with Lebanese bread stuffed with chick…" at bounding box center [346, 331] width 323 height 48
click at [359, 315] on textarea "Charcoal grilled makhasi sandwich served with Lebanese bread stuffed with chick…" at bounding box center [346, 331] width 323 height 48
paste textarea "Tanour"
type textarea "Charcoal grilled makhasi sandwich served with Tanour bread stuffed with chickpe…"
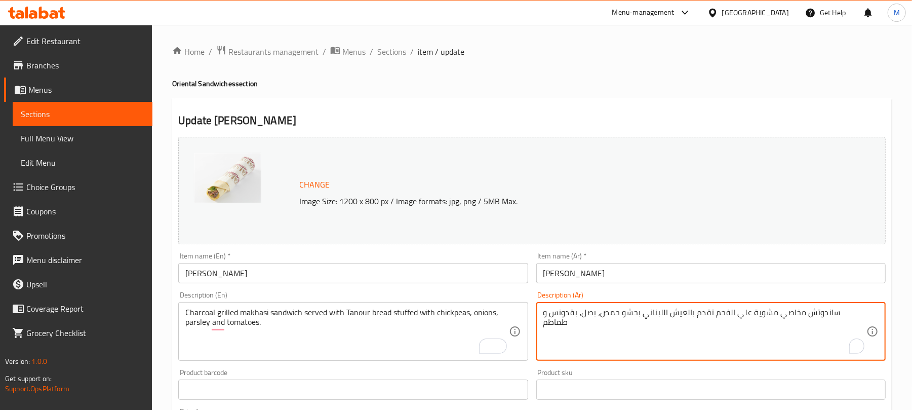
click at [681, 314] on textarea "ساندوتش مخاصي مشوية علي الفحم تقدم بالعيش اللبناني بحشو حمص، بصل، بقدونس و طماطم" at bounding box center [704, 331] width 323 height 48
paste textarea "انور"
type textarea "ساندوتش مخاصي مشوية علي الفحم تقدم بعيش تانور بحشو حمص، بصل، بقدونس و طماطم"
drag, startPoint x: 672, startPoint y: 51, endPoint x: 682, endPoint y: 59, distance: 12.7
click at [672, 51] on ol "Home / Restaurants management / Menus / Sections / item / update" at bounding box center [531, 51] width 719 height 13
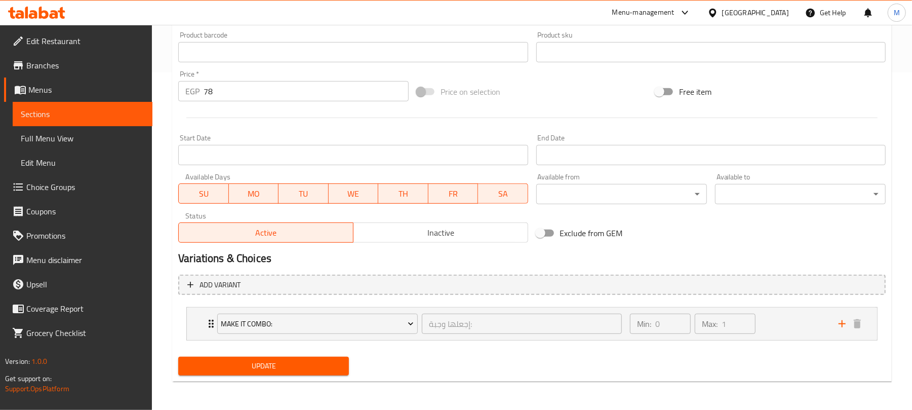
scroll to position [203, 0]
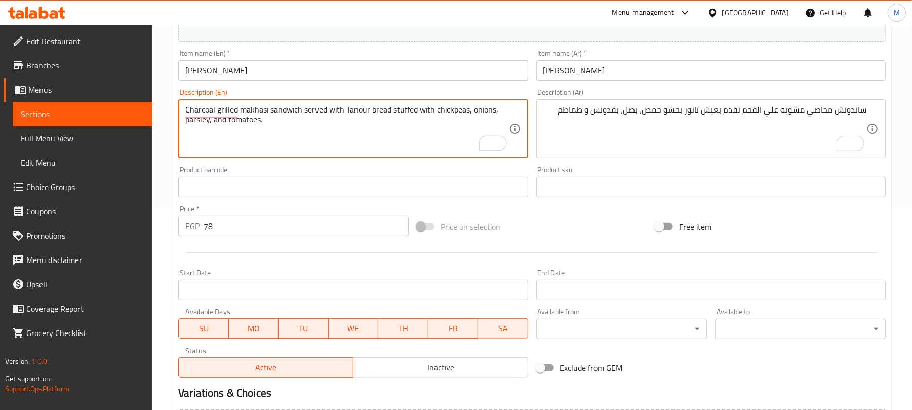
type textarea "Charcoal grilled makhasi sandwich served with Tanour bread stuffed with chickpe…"
click at [372, 209] on div "Price   * EGP 78 Price *" at bounding box center [293, 220] width 230 height 31
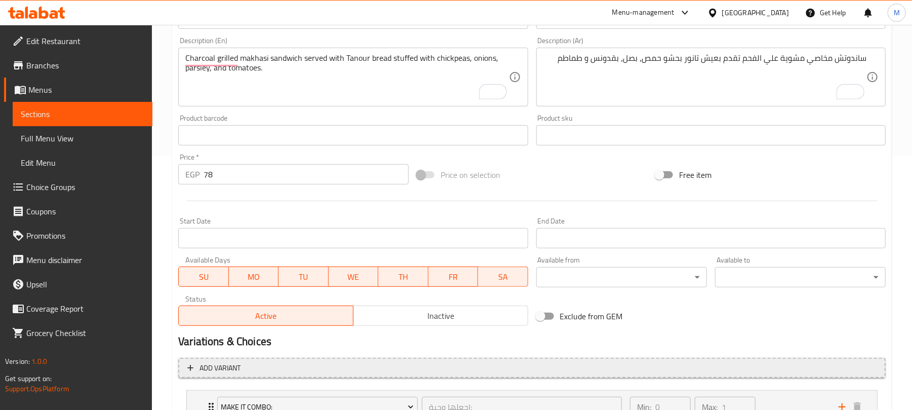
scroll to position [337, 0]
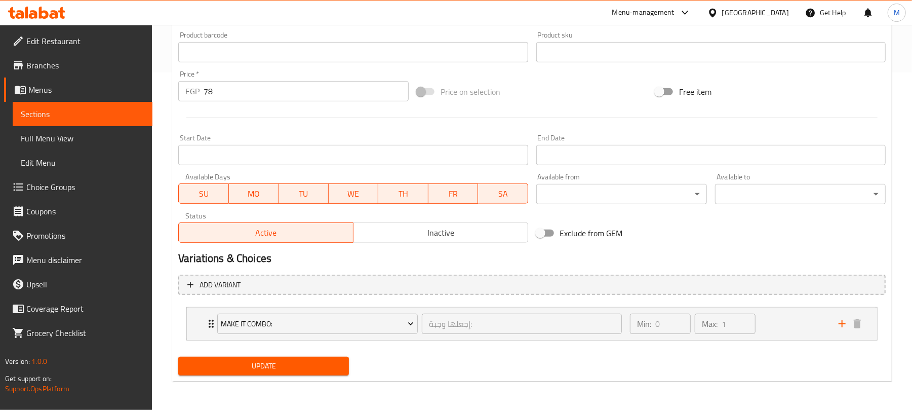
click at [293, 371] on span "Update" at bounding box center [263, 365] width 154 height 13
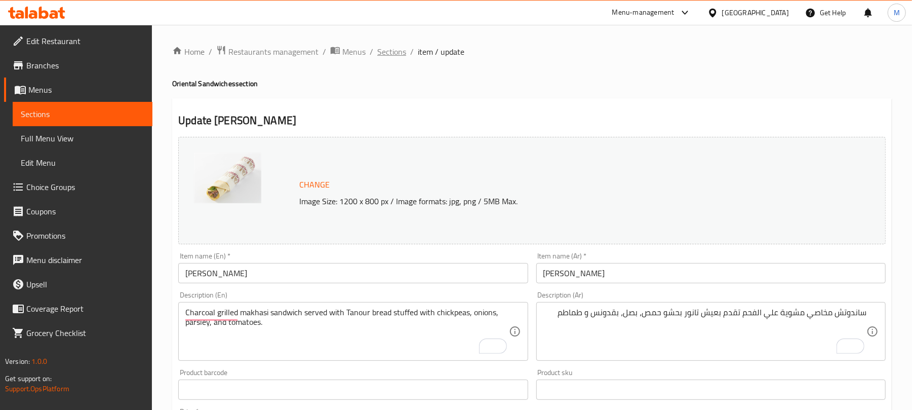
click at [384, 52] on span "Sections" at bounding box center [391, 52] width 29 height 12
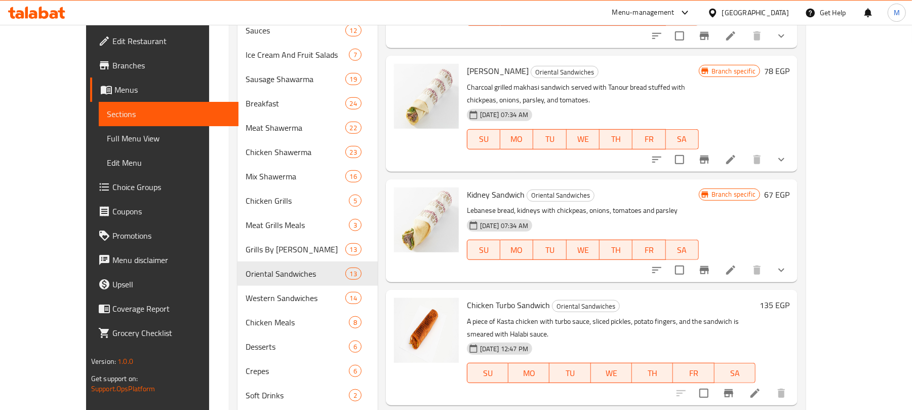
scroll to position [399, 0]
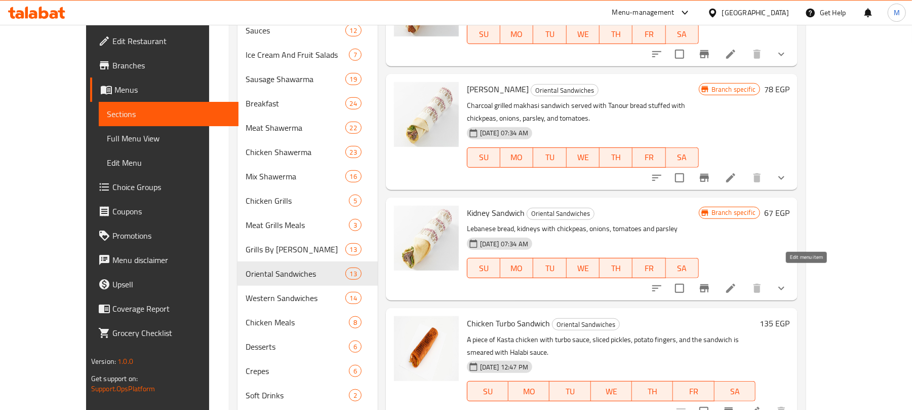
click at [735, 284] on icon at bounding box center [730, 288] width 9 height 9
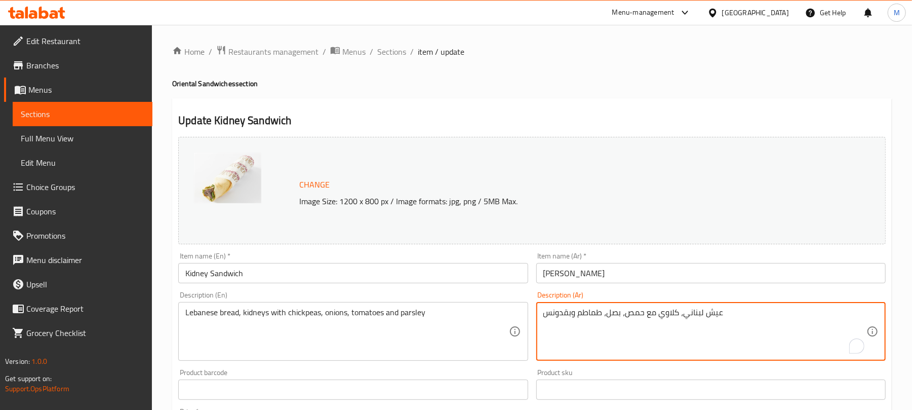
click at [689, 316] on textarea "عيش لبناني، كلاوي مع حمص، بصل، طماطم وبقدونس" at bounding box center [704, 331] width 323 height 48
paste textarea "تانور"
type textarea "عيش تانور، كلاوي مع حمص، بصل، طماطم وبقدونس"
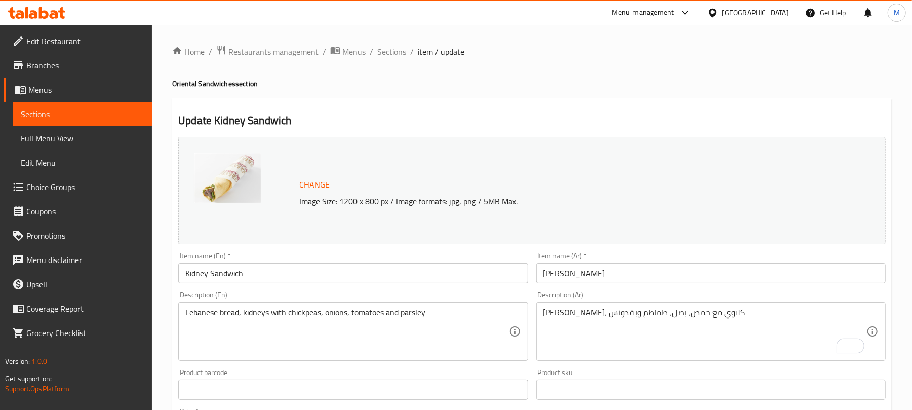
drag, startPoint x: 598, startPoint y: 115, endPoint x: 565, endPoint y: 128, distance: 35.7
click at [597, 115] on h2 "Update Kidney Sandwich" at bounding box center [531, 120] width 707 height 15
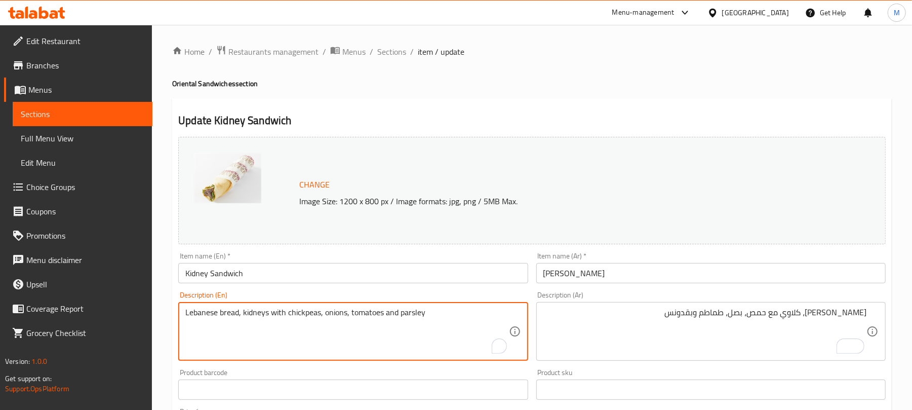
click at [206, 312] on textarea "Lebanese bread, kidneys with chickpeas, onions, tomatoes and parsley" at bounding box center [346, 331] width 323 height 48
paste textarea "Tanour"
type textarea "Tanour bread, kidneys with chickpeas, onions, tomatoes, and parsley"
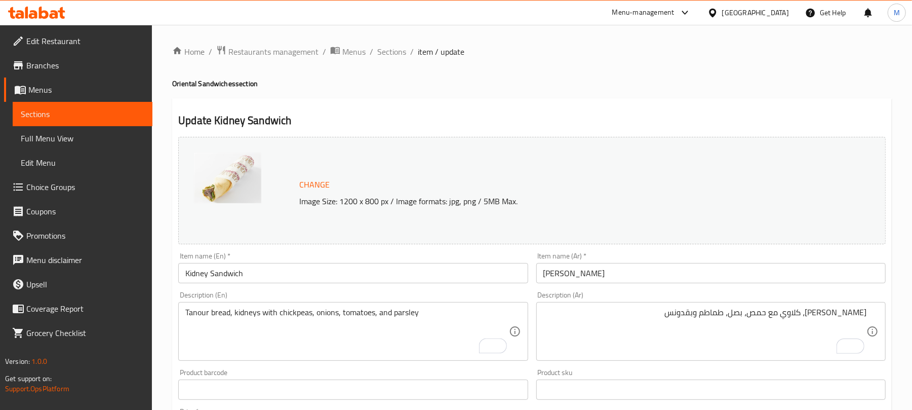
click at [517, 112] on div "Update Kidney Sandwich Change Image Size: 1200 x 800 px / Image formats: jpg, p…" at bounding box center [531, 408] width 719 height 621
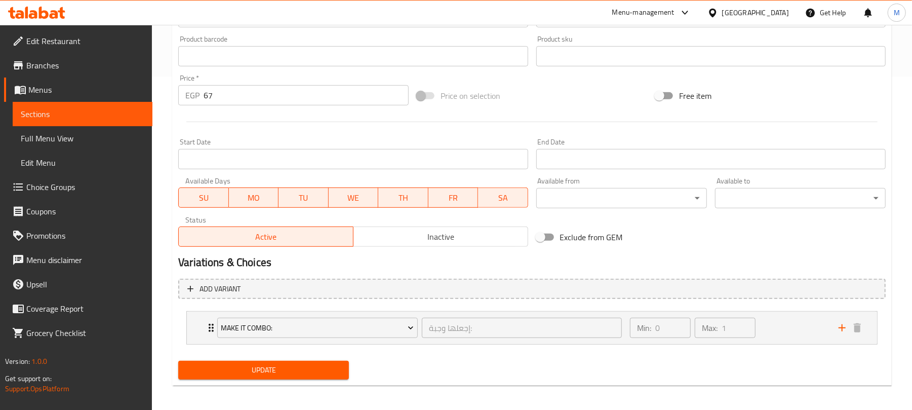
scroll to position [337, 0]
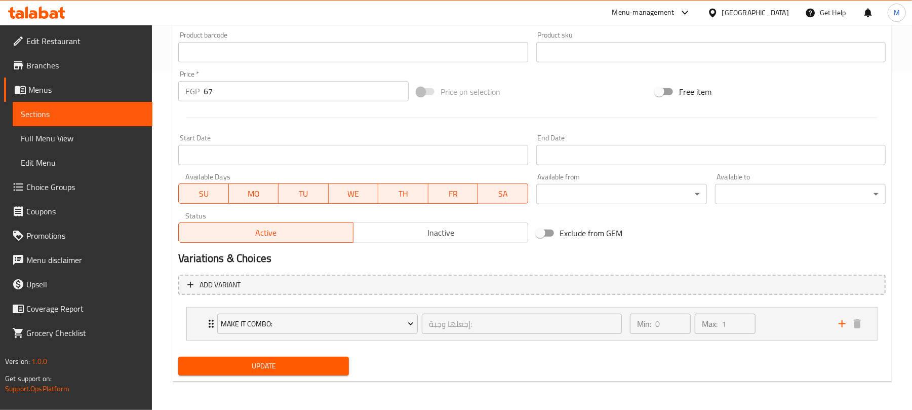
click at [299, 382] on div "Home / Restaurants management / Menus / Sections / item / update Oriental Sandw…" at bounding box center [531, 48] width 719 height 681
click at [294, 372] on span "Update" at bounding box center [263, 365] width 154 height 13
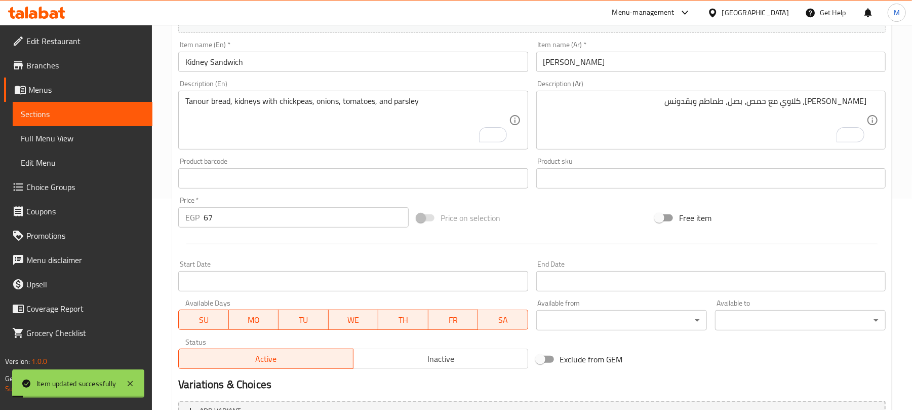
scroll to position [0, 0]
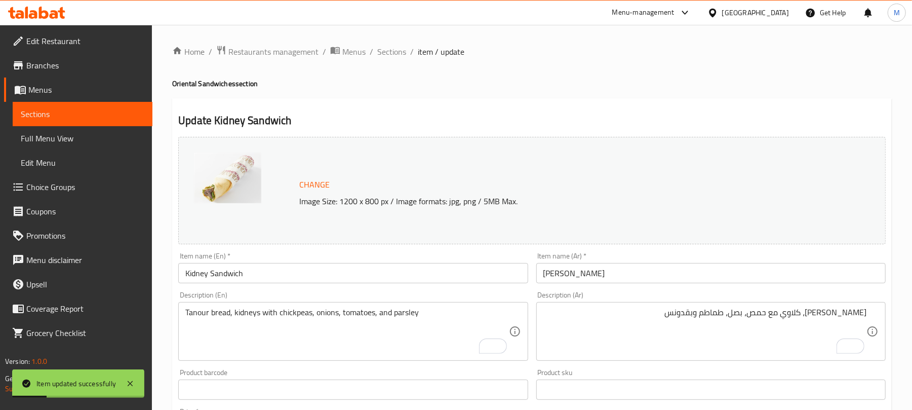
drag, startPoint x: 397, startPoint y: 51, endPoint x: 96, endPoint y: 149, distance: 316.7
click at [396, 51] on span "Sections" at bounding box center [391, 52] width 29 height 12
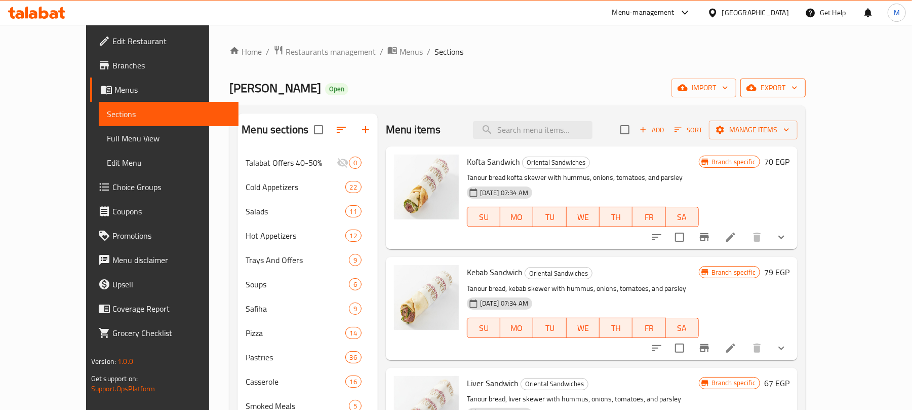
click at [797, 83] on span "export" at bounding box center [772, 88] width 49 height 13
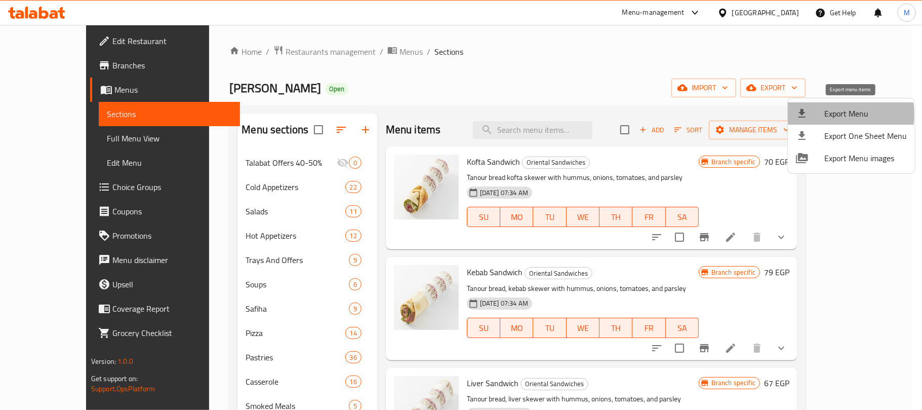
click at [816, 114] on div at bounding box center [810, 113] width 28 height 12
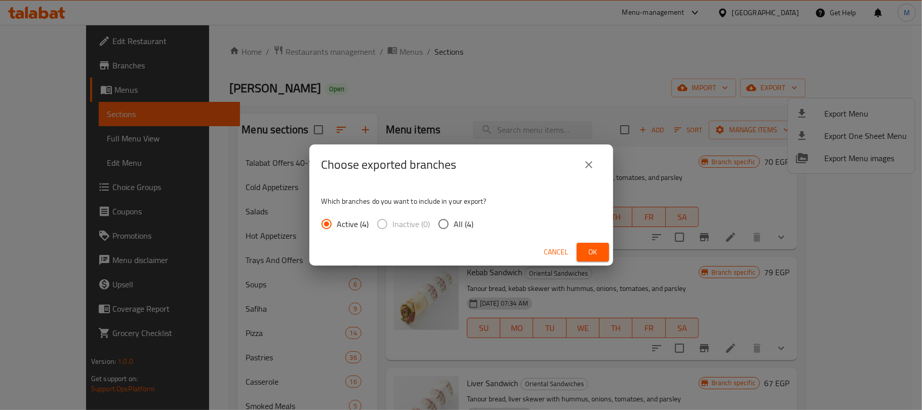
click at [440, 221] on input "All (4)" at bounding box center [443, 223] width 21 height 21
radio input "true"
click at [585, 253] on span "Ok" at bounding box center [593, 252] width 16 height 13
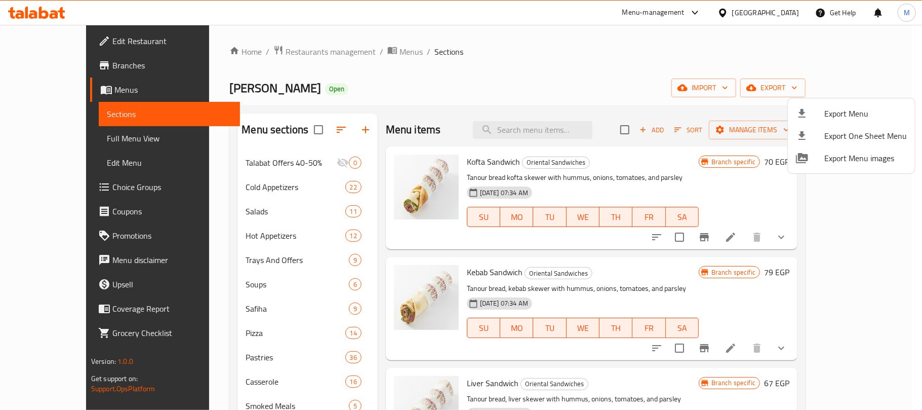
click at [533, 164] on div at bounding box center [461, 205] width 922 height 410
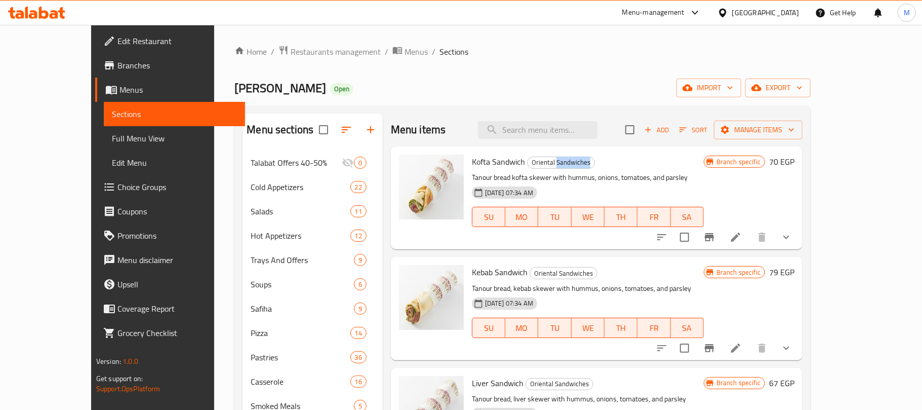
click at [533, 164] on span "Oriental Sandwiches" at bounding box center [561, 162] width 67 height 12
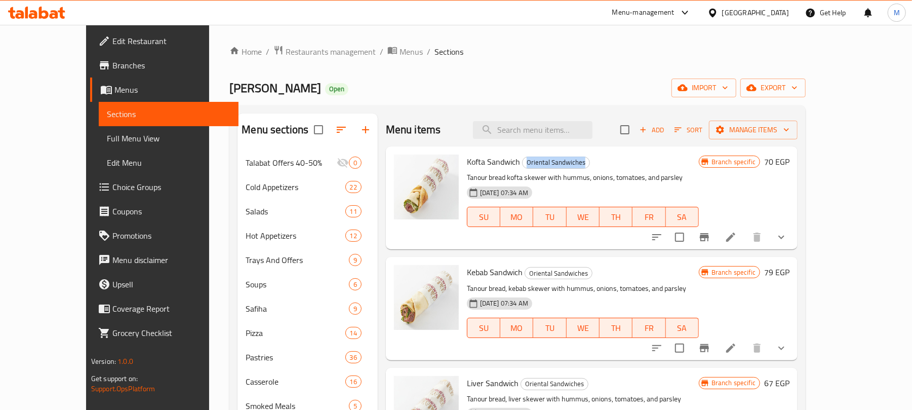
click at [533, 164] on span "Oriental Sandwiches" at bounding box center [555, 162] width 67 height 12
copy span "Oriental Sandwiches"
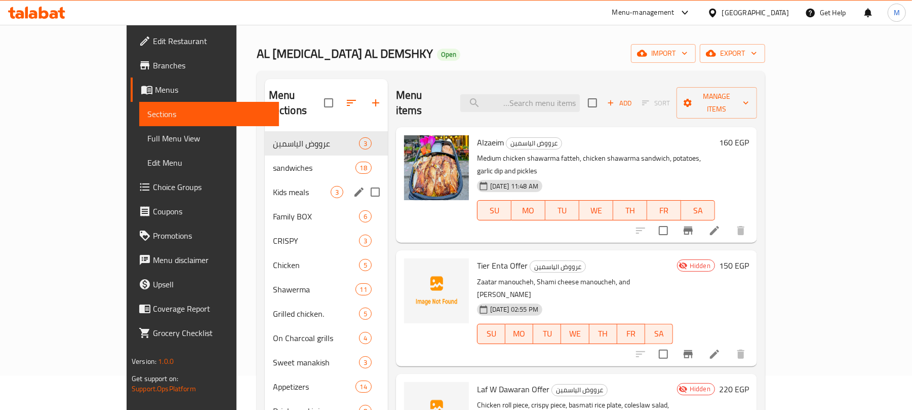
scroll to position [67, 0]
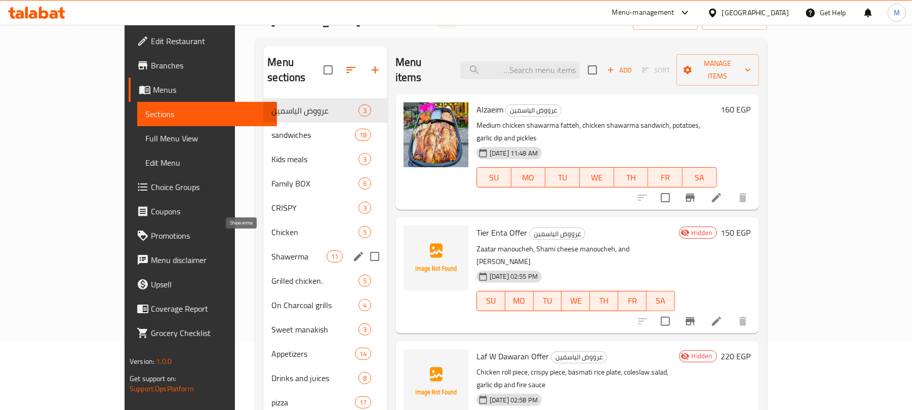
drag, startPoint x: 216, startPoint y: 244, endPoint x: 197, endPoint y: 211, distance: 37.6
click at [271, 250] on span "Shawerma" at bounding box center [298, 256] width 55 height 12
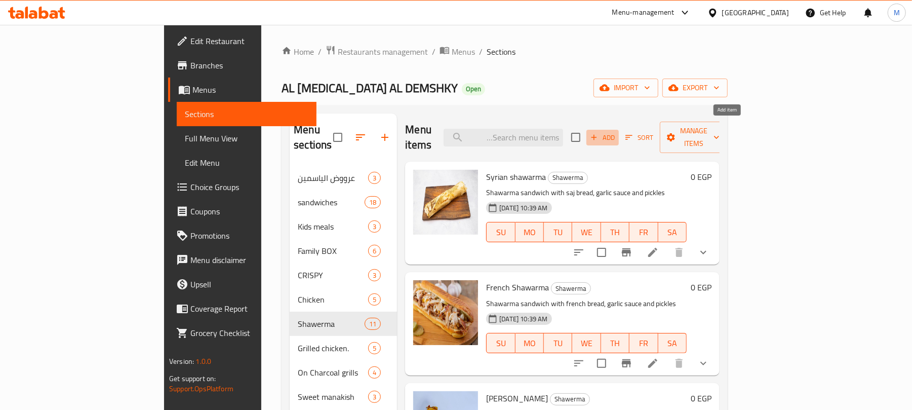
click at [616, 134] on span "Add" at bounding box center [602, 138] width 27 height 12
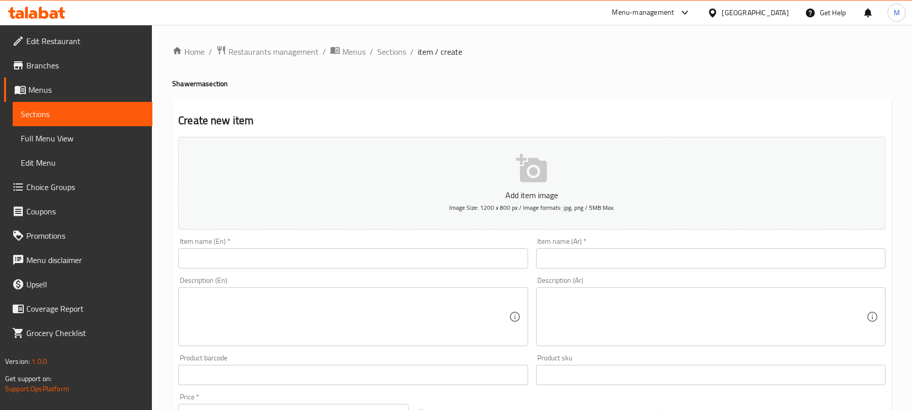
click at [649, 257] on input "text" at bounding box center [710, 258] width 349 height 20
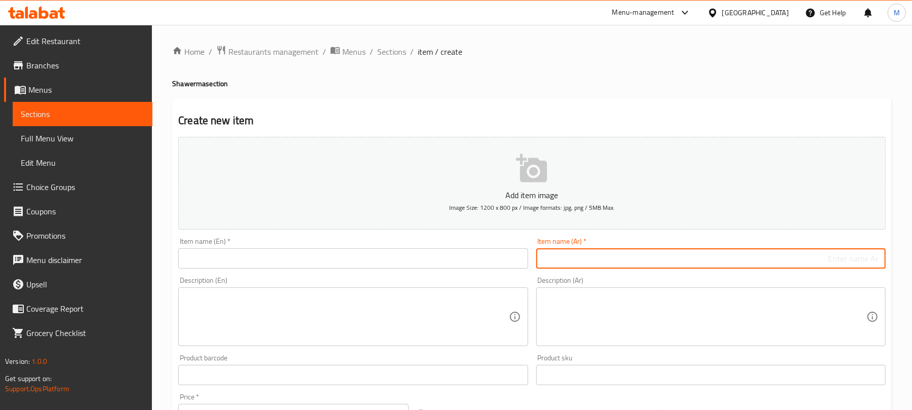
paste input "كابتن مصر"
type input "كابتن مصر"
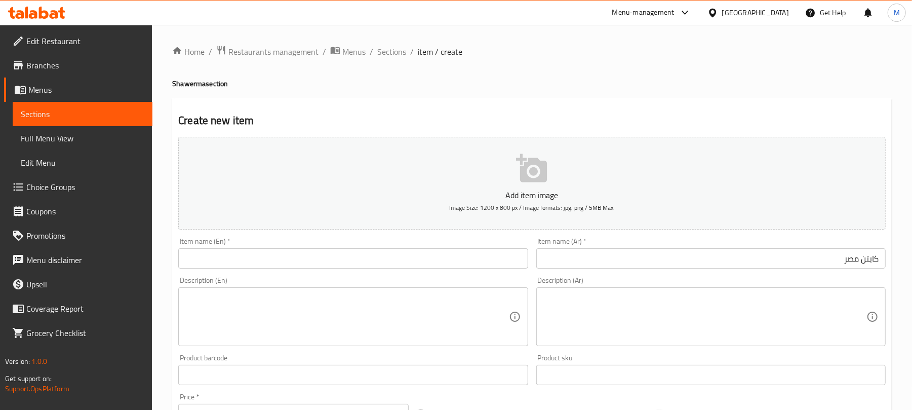
click at [515, 98] on div "Create new item Add item image Image Size: 1200 x 800 px / Image formats: jpg, …" at bounding box center [531, 392] width 719 height 589
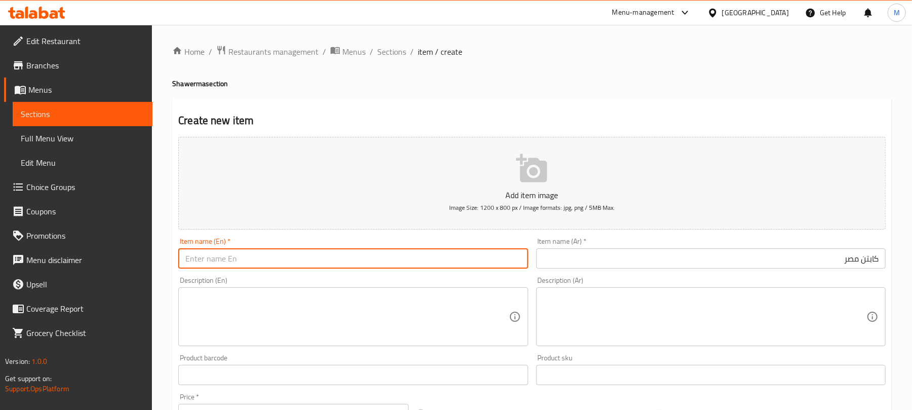
click at [212, 251] on input "text" at bounding box center [352, 258] width 349 height 20
paste input "Captain Egypt"
type input "Captain Egypt"
click at [412, 110] on div "Create new item Add item image Image Size: 1200 x 800 px / Image formats: jpg, …" at bounding box center [531, 392] width 719 height 589
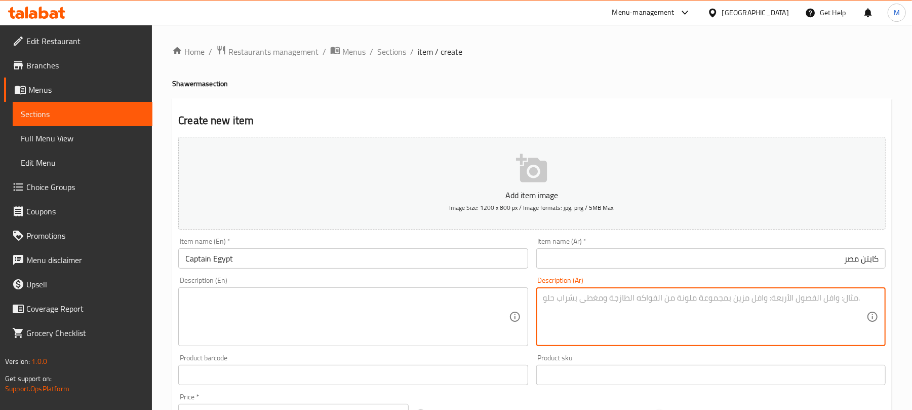
click at [576, 339] on textarea at bounding box center [704, 317] width 323 height 48
paste textarea "12 قطعه شاورما عربي + كبيبه مقليه + ارز + بطاطس + ثومية + مخلل"
type textarea "12 قطعه شاورما عربي + كبيبه مقليه + ارز + بطاطس + ثومية + مخلل"
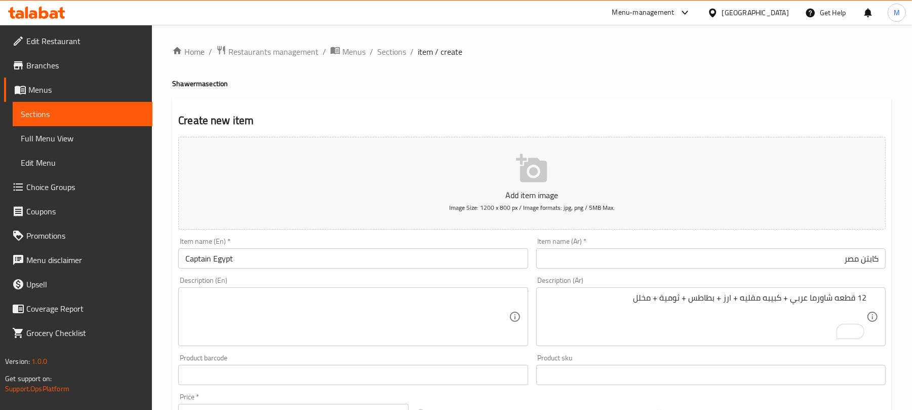
click at [254, 300] on textarea at bounding box center [346, 317] width 323 height 48
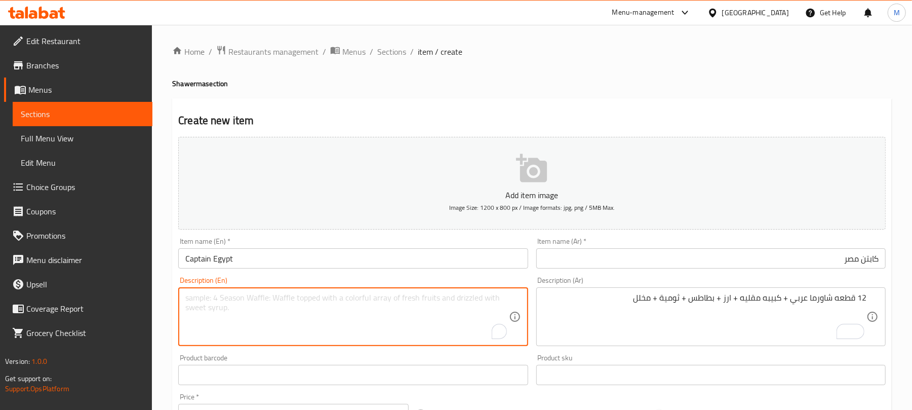
paste textarea "12 pieces of Arabic shawarma + fried kibbeh + rice + potatoes + garlic sauce + …"
type textarea "12 pieces of Arabic shawarma + fried kibbeh + rice + potatoes + garlic sauce + …"
drag, startPoint x: 545, startPoint y: 354, endPoint x: 539, endPoint y: 356, distance: 5.9
click at [544, 354] on div "Product sku Product sku" at bounding box center [710, 369] width 349 height 31
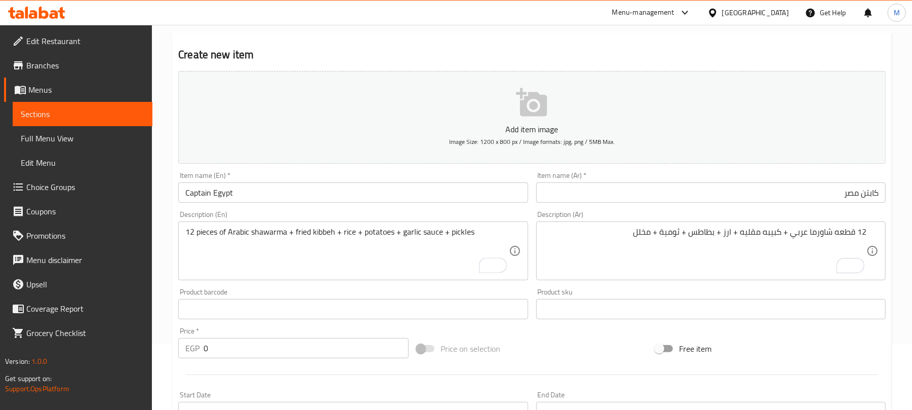
scroll to position [135, 0]
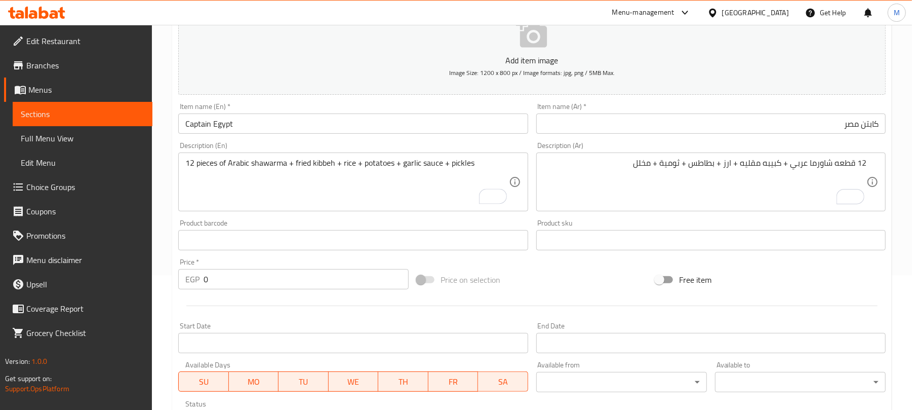
click at [252, 284] on input "0" at bounding box center [306, 279] width 205 height 20
drag, startPoint x: 252, startPoint y: 284, endPoint x: 257, endPoint y: 282, distance: 5.3
click at [252, 282] on input "0" at bounding box center [306, 279] width 205 height 20
type input "280"
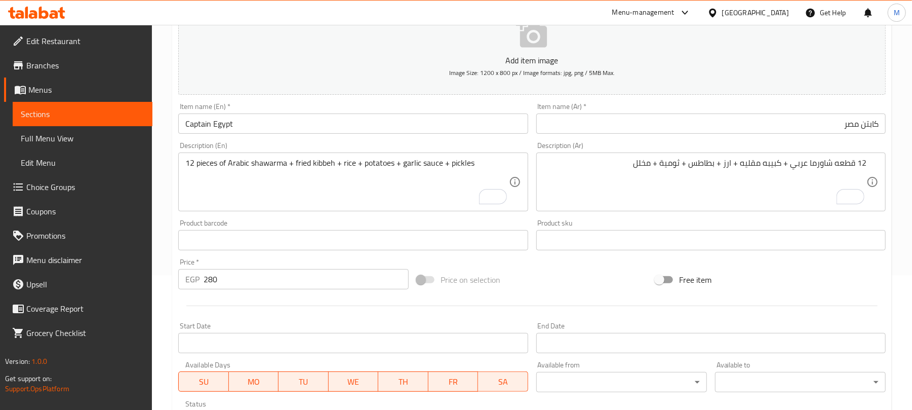
click at [268, 318] on div "Start Date Start Date" at bounding box center [352, 337] width 357 height 39
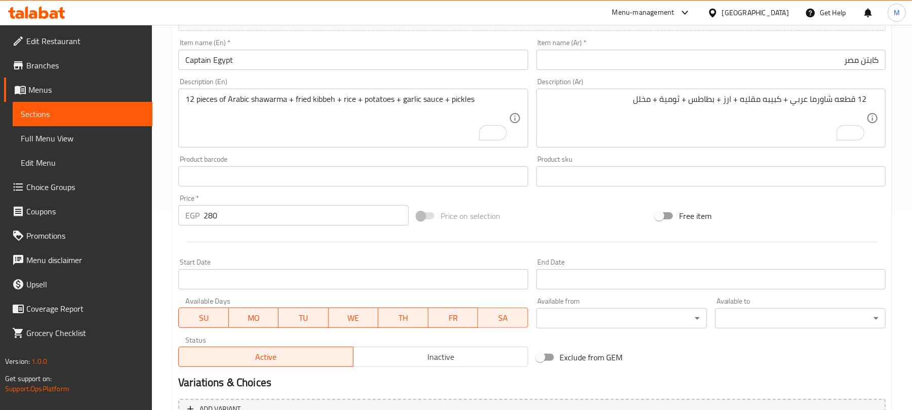
scroll to position [270, 0]
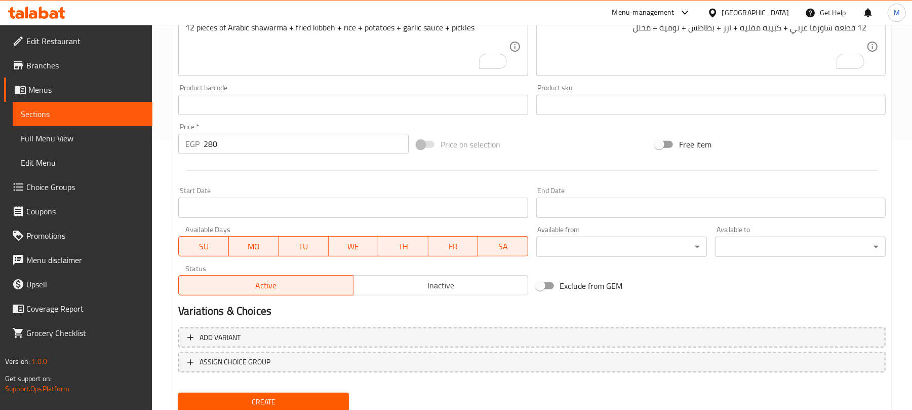
click at [270, 396] on span "Create" at bounding box center [263, 401] width 154 height 13
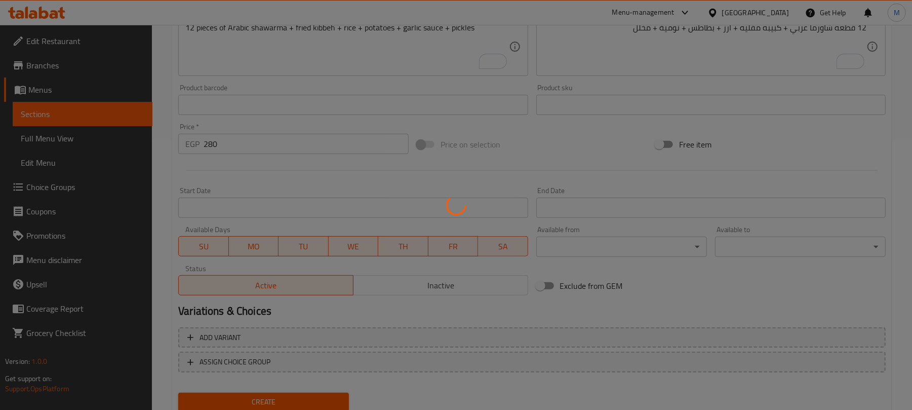
type input "0"
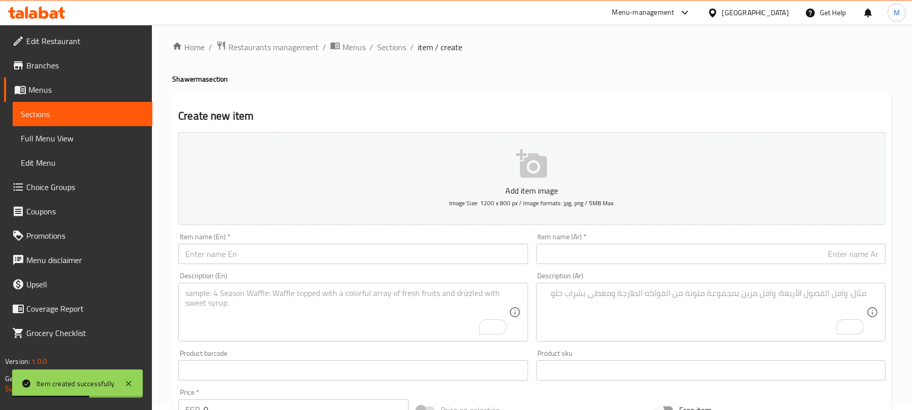
scroll to position [0, 0]
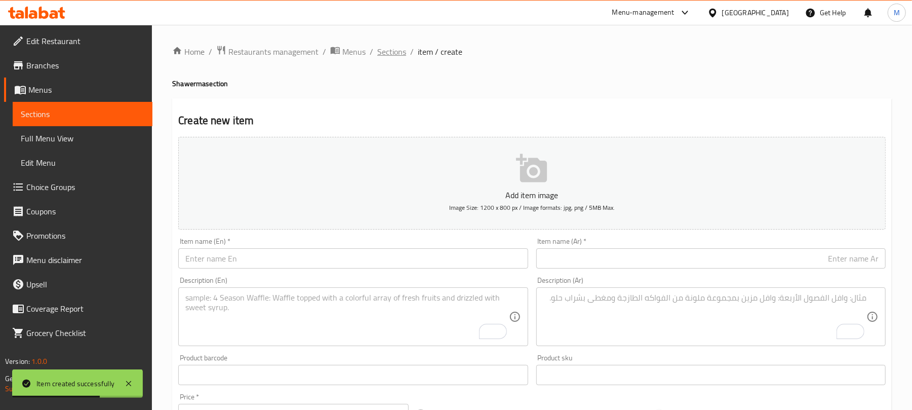
click at [377, 52] on span "Sections" at bounding box center [391, 52] width 29 height 12
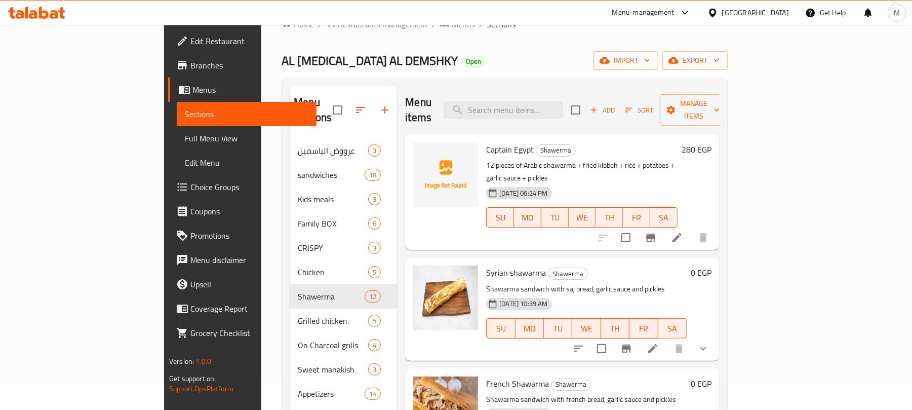
scroll to position [67, 0]
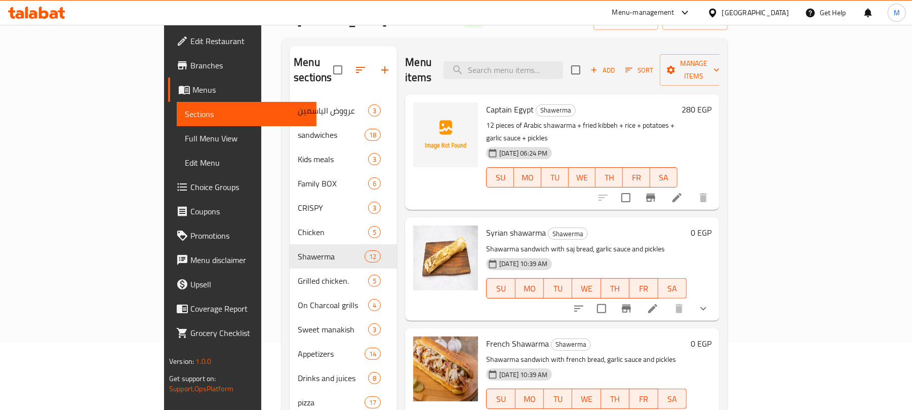
click at [691, 188] on li at bounding box center [677, 197] width 28 height 18
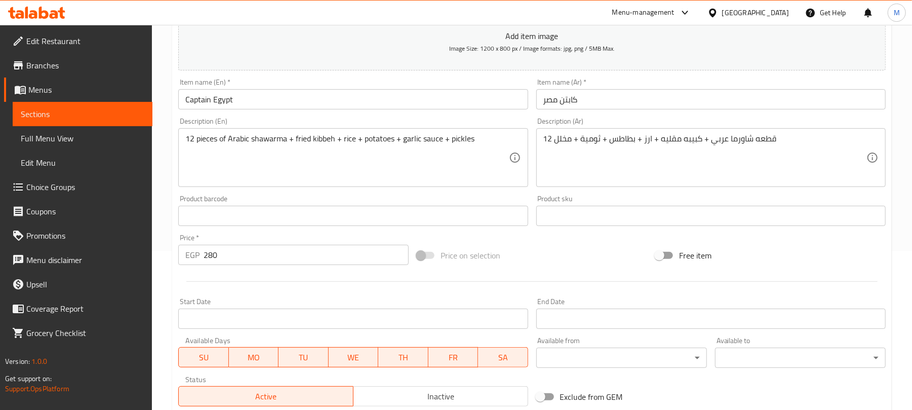
scroll to position [203, 0]
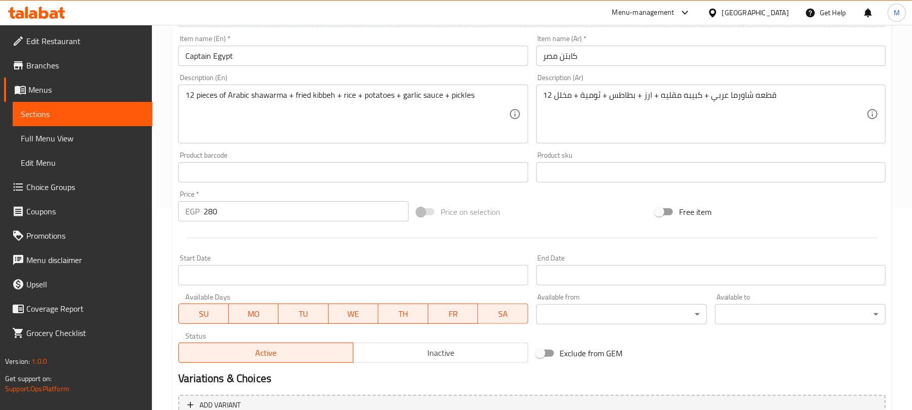
click at [306, 269] on input "Start Date" at bounding box center [352, 275] width 349 height 20
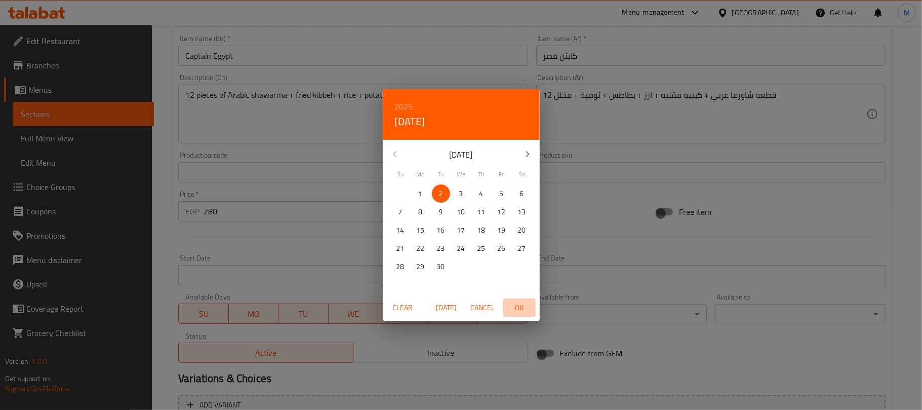
click at [518, 308] on span "OK" at bounding box center [519, 307] width 24 height 13
type input "[DATE]"
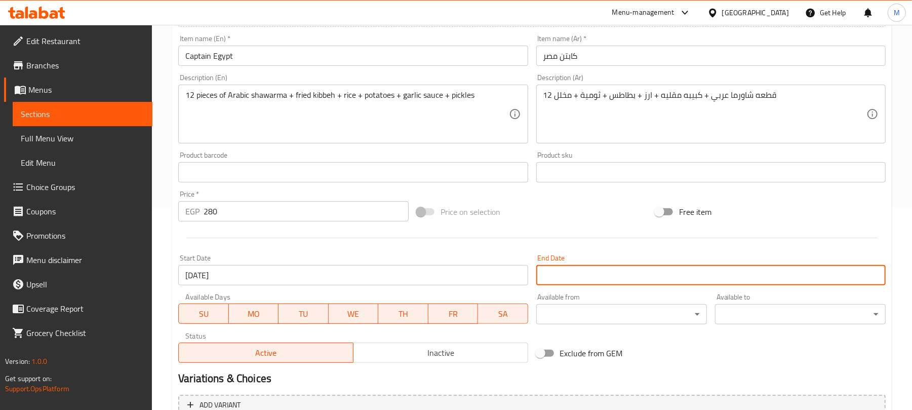
click at [570, 280] on input "Start Date" at bounding box center [710, 275] width 349 height 20
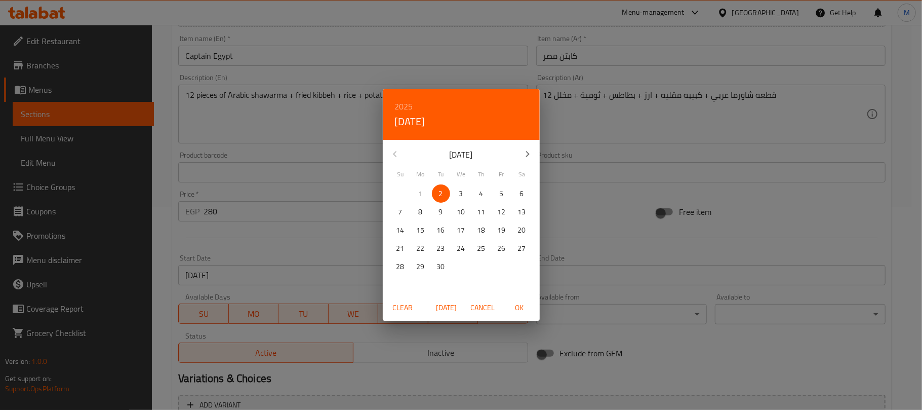
click at [527, 152] on icon "button" at bounding box center [528, 154] width 4 height 6
click at [525, 153] on icon "button" at bounding box center [527, 154] width 12 height 12
drag, startPoint x: 462, startPoint y: 262, endPoint x: 467, endPoint y: 264, distance: 5.2
click at [462, 262] on p "31" at bounding box center [461, 266] width 8 height 13
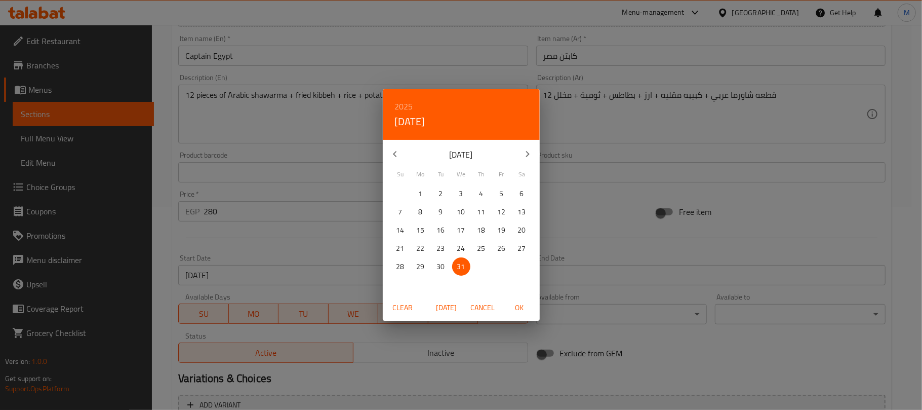
click at [510, 306] on span "OK" at bounding box center [519, 307] width 24 height 13
type input "[DATE]"
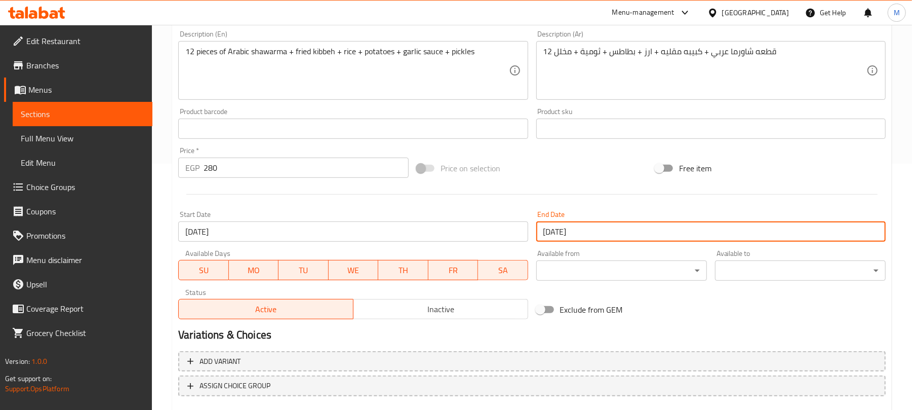
scroll to position [270, 0]
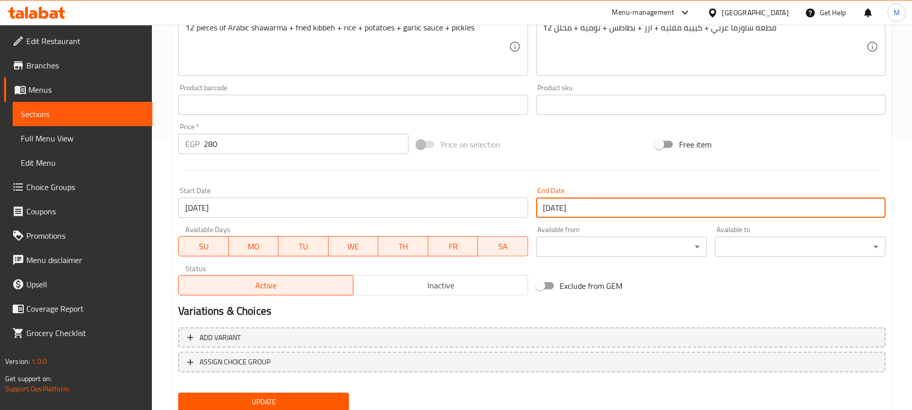
click at [404, 294] on button "Inactive" at bounding box center [440, 285] width 175 height 20
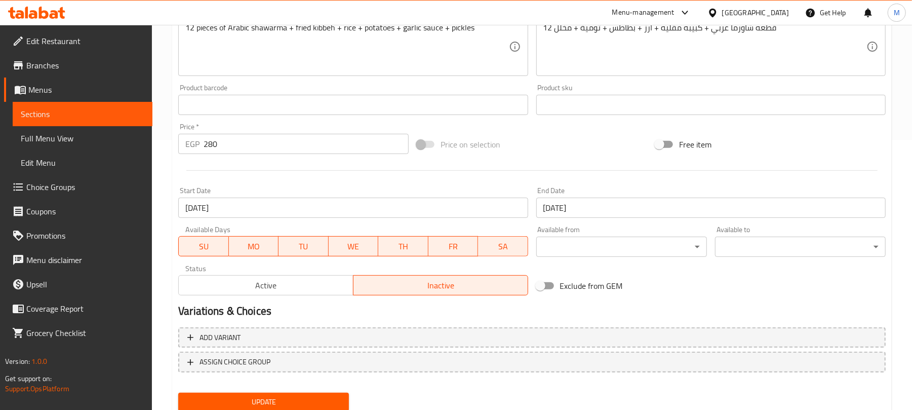
click at [311, 399] on span "Update" at bounding box center [263, 401] width 154 height 13
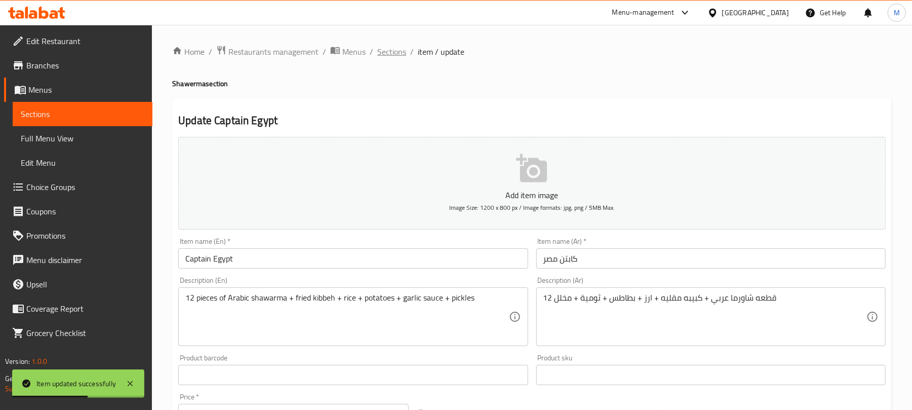
click at [387, 47] on span "Sections" at bounding box center [391, 52] width 29 height 12
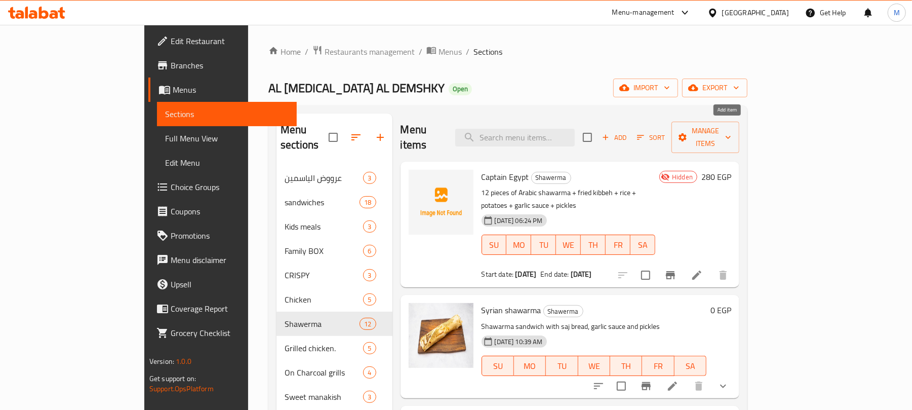
click at [628, 132] on span "Add" at bounding box center [613, 138] width 27 height 12
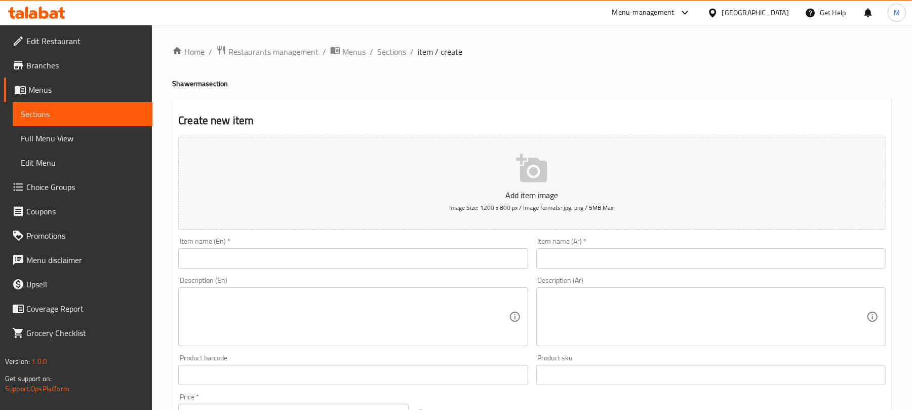
click at [636, 260] on input "text" at bounding box center [710, 258] width 349 height 20
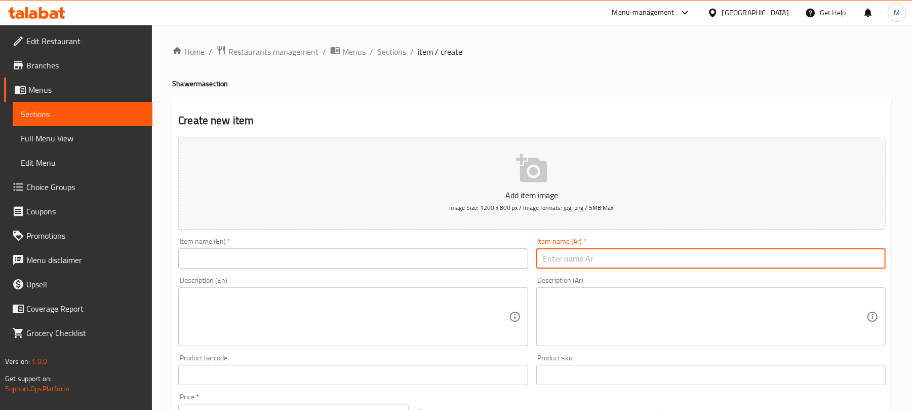
paste input "الصورايخ"
type input "الصورايخ"
click at [628, 57] on ol "Home / Restaurants management / Menus / Sections / item / create" at bounding box center [531, 51] width 719 height 13
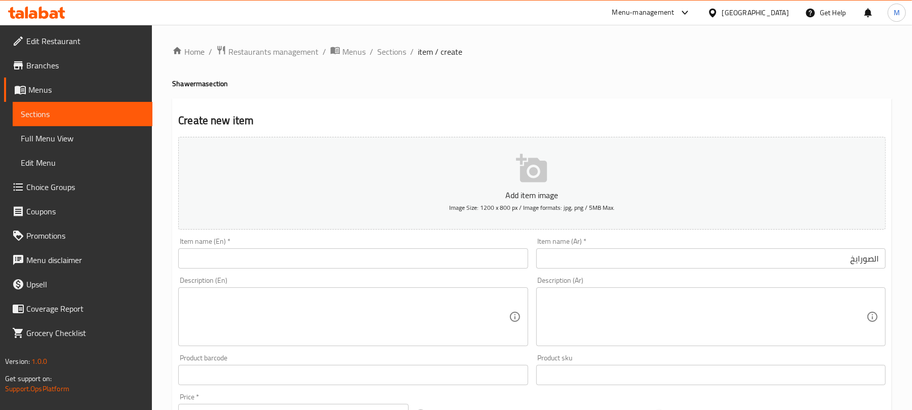
click at [752, 302] on textarea at bounding box center [704, 317] width 323 height 48
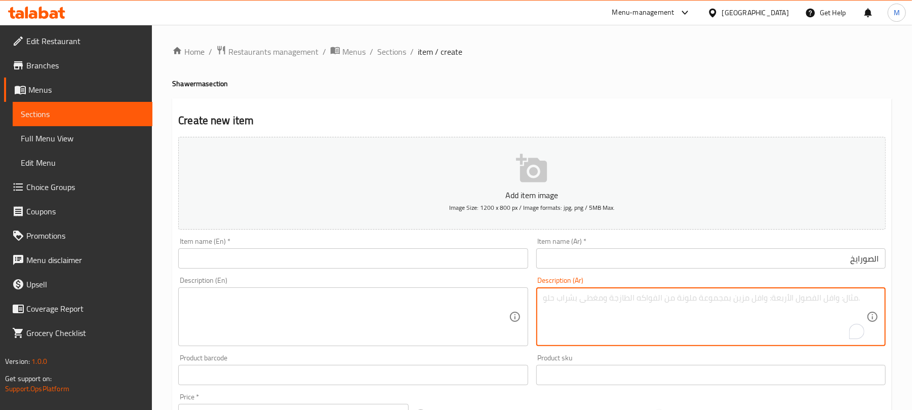
paste textarea "الصورايخ: س شاورما فراخ + س شاورما لحم + ساندوتش كريسبي متقطعين + عيش محمص + بط…"
type textarea "س شاورما فراخ + س شاورما لحم + ساندوتش كريسبي متقطعين + عيش محمص + بطاطس + كول …"
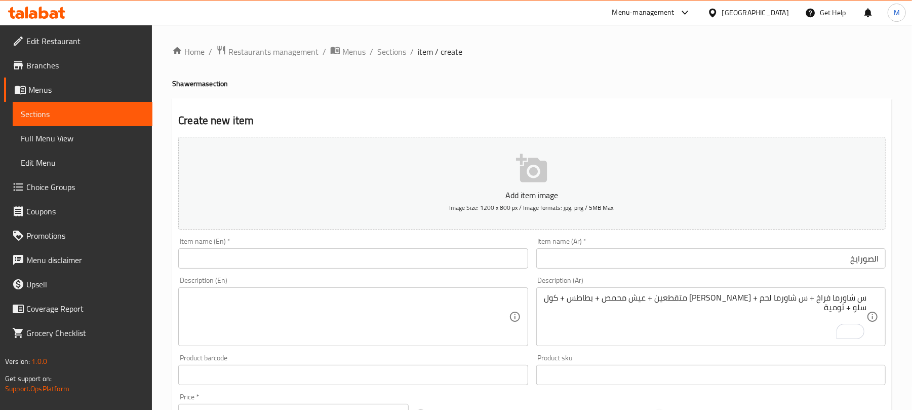
drag, startPoint x: 259, startPoint y: 258, endPoint x: 266, endPoint y: 264, distance: 9.0
click at [259, 258] on input "text" at bounding box center [352, 258] width 349 height 20
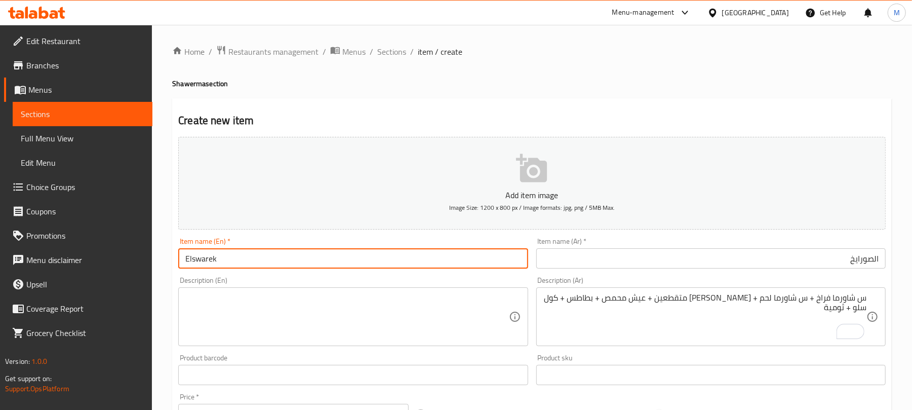
type input "Elswarek"
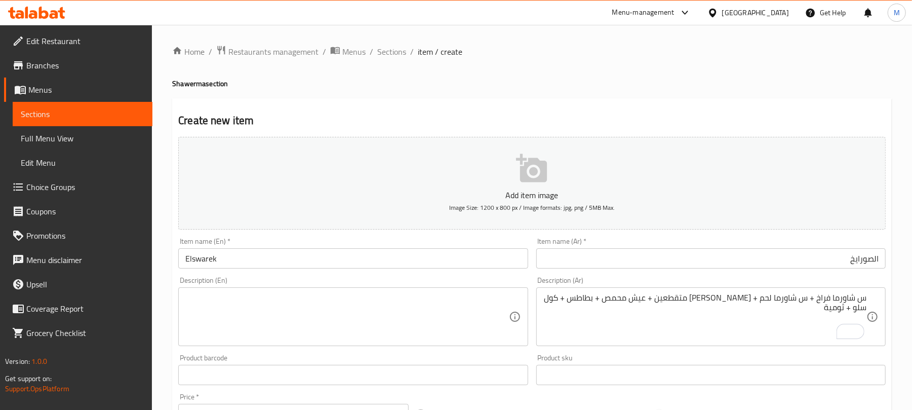
click at [499, 73] on div "Home / Restaurants management / Menus / Sections / item / create Shawerma secti…" at bounding box center [531, 370] width 719 height 650
click at [210, 314] on textarea at bounding box center [346, 317] width 323 height 48
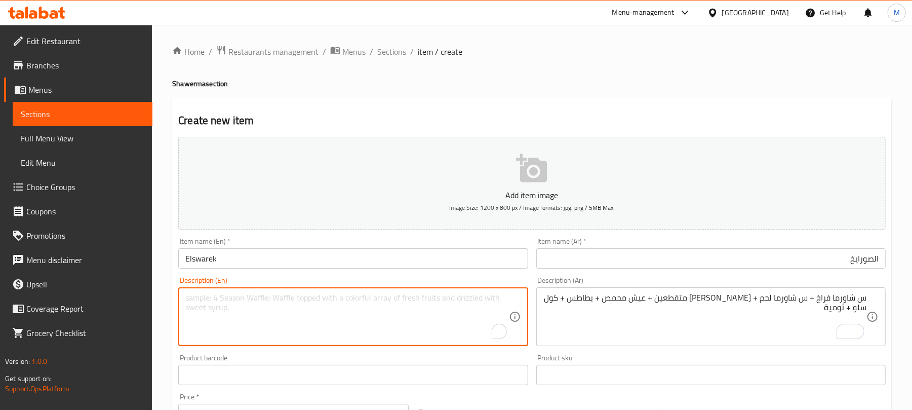
paste textarea "Chicken shawarma + Meat shawarma + Crispy fried sandwich + Toasted bread + Pota…"
click at [226, 312] on textarea "Chicken shawarma S+ Meat shawarma S+ Crispy fried sandwich + Toasted bread + Po…" at bounding box center [346, 317] width 323 height 48
click at [228, 312] on textarea "Chicken shawarma S+ Meat shawarma S+ Crispy fried sandwich + Toasted bread + Po…" at bounding box center [346, 317] width 323 height 48
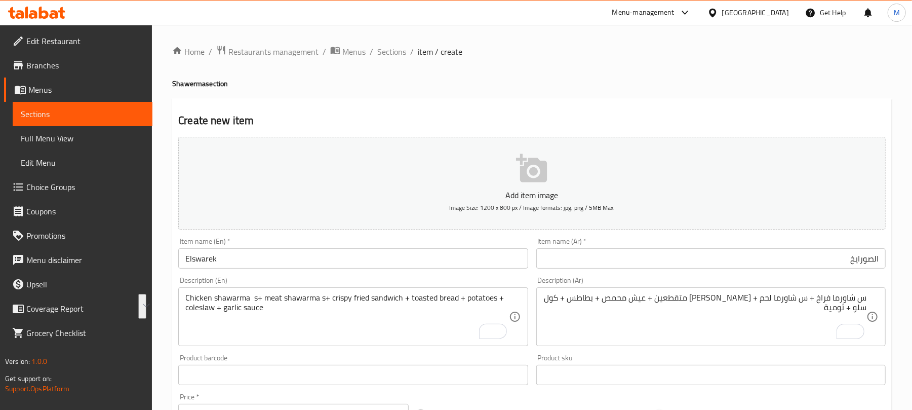
click at [341, 355] on div "Product barcode Product barcode" at bounding box center [352, 369] width 349 height 31
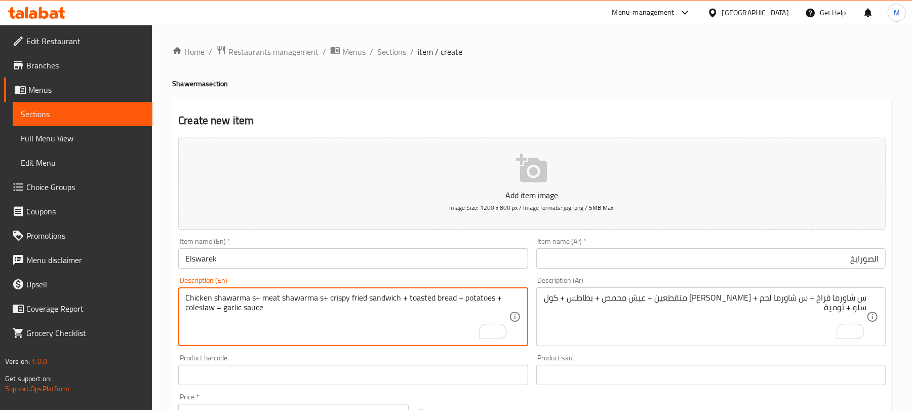
type textarea "Chicken shawarma s+ meat shawarma s+ crispy fried sandwich + toasted bread + po…"
click at [674, 53] on ol "Home / Restaurants management / Menus / Sections / item / create" at bounding box center [531, 51] width 719 height 13
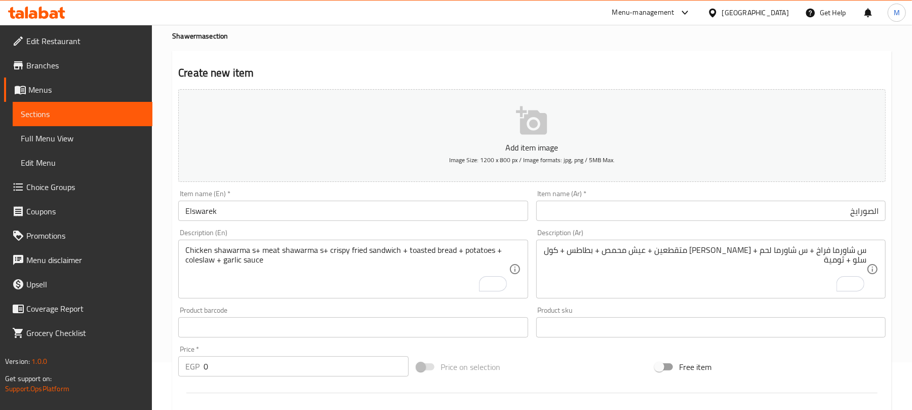
scroll to position [67, 0]
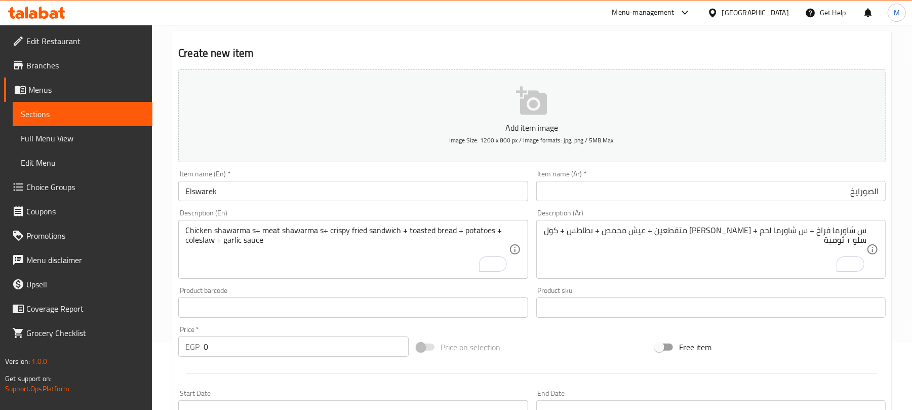
click at [248, 337] on input "0" at bounding box center [306, 346] width 205 height 20
type input "340"
click at [308, 381] on div at bounding box center [531, 372] width 715 height 25
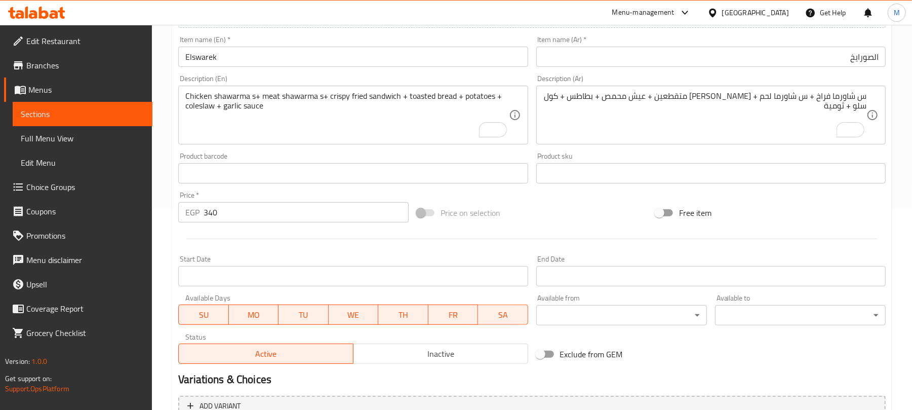
scroll to position [203, 0]
click at [359, 274] on input "Start Date" at bounding box center [352, 275] width 349 height 20
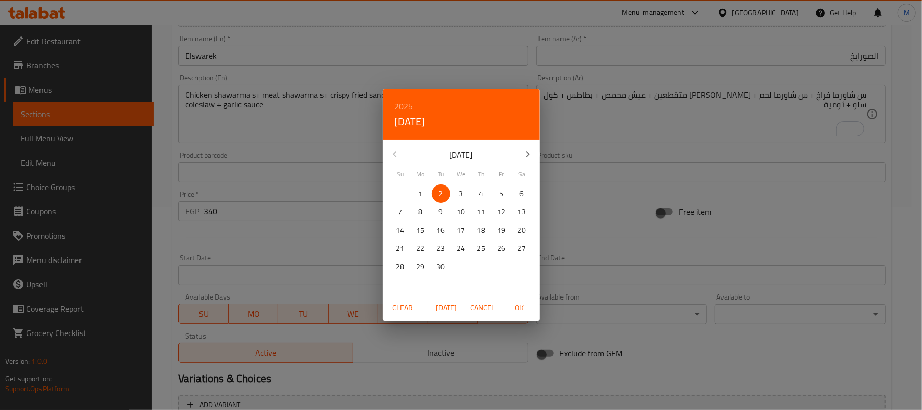
click at [523, 302] on span "OK" at bounding box center [519, 307] width 24 height 13
type input "[DATE]"
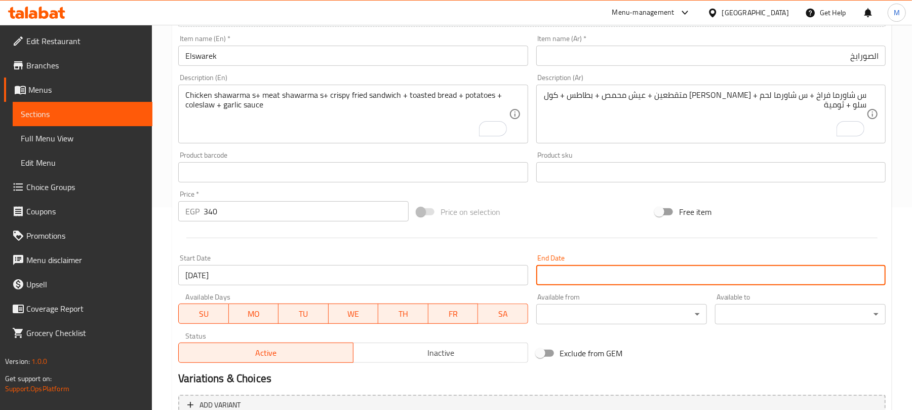
click at [557, 277] on input "Start Date" at bounding box center [710, 275] width 349 height 20
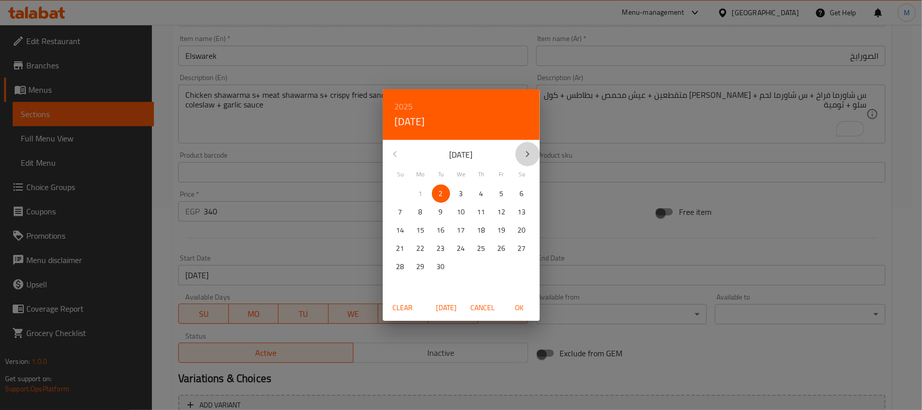
click at [533, 154] on icon "button" at bounding box center [527, 154] width 12 height 12
click at [531, 155] on icon "button" at bounding box center [527, 154] width 12 height 12
click at [530, 154] on icon "button" at bounding box center [527, 154] width 12 height 12
click at [454, 268] on span "31" at bounding box center [461, 266] width 18 height 13
click at [525, 306] on span "OK" at bounding box center [519, 307] width 24 height 13
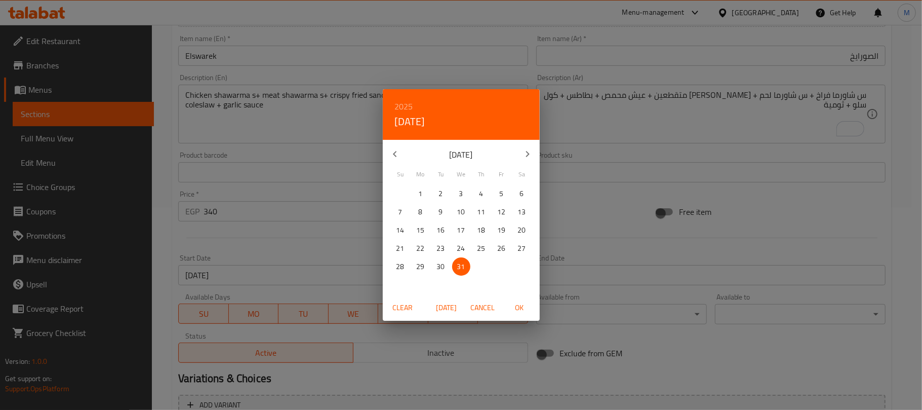
type input "[DATE]"
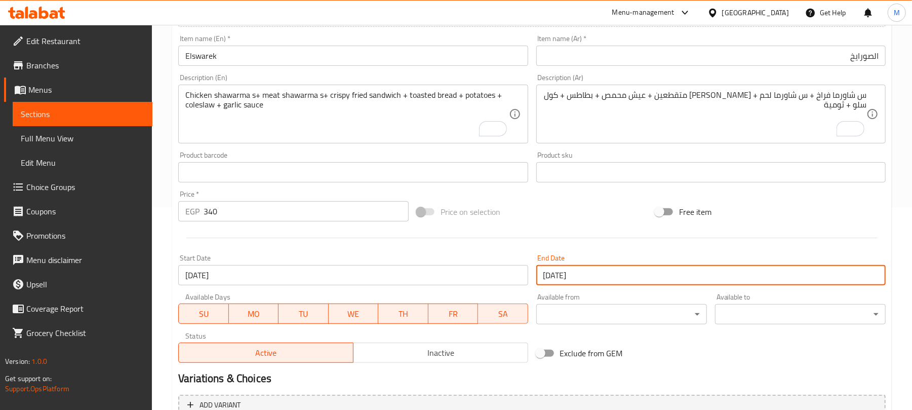
drag, startPoint x: 453, startPoint y: 346, endPoint x: 458, endPoint y: 347, distance: 5.6
click at [452, 347] on span "Inactive" at bounding box center [440, 352] width 167 height 15
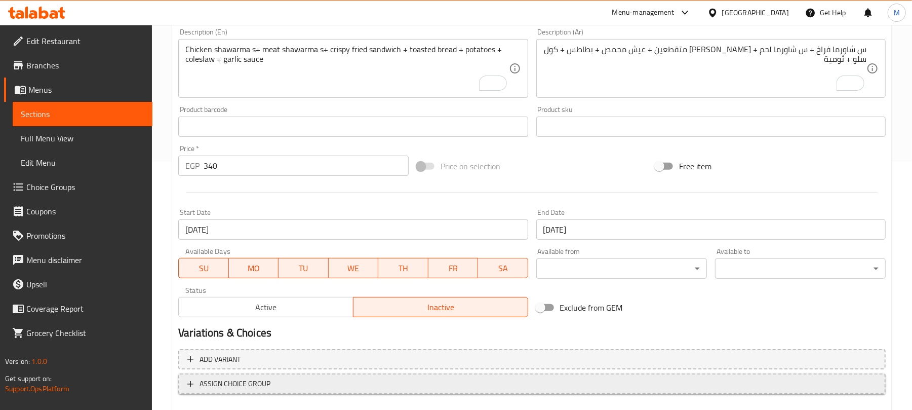
scroll to position [305, 0]
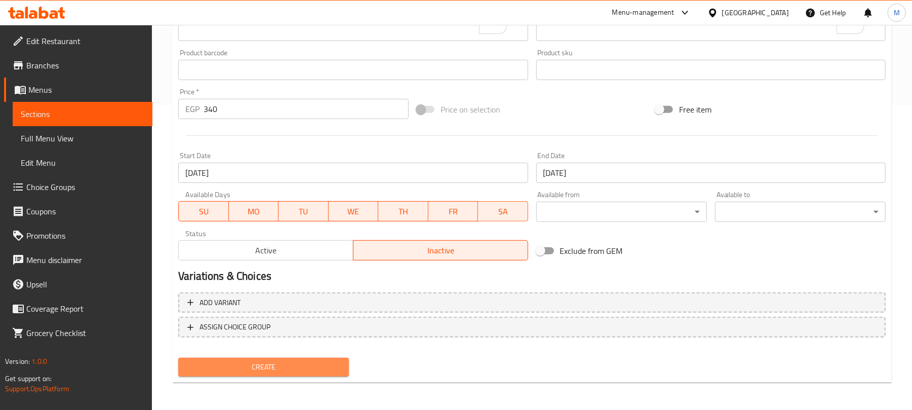
click at [300, 361] on span "Create" at bounding box center [263, 366] width 154 height 13
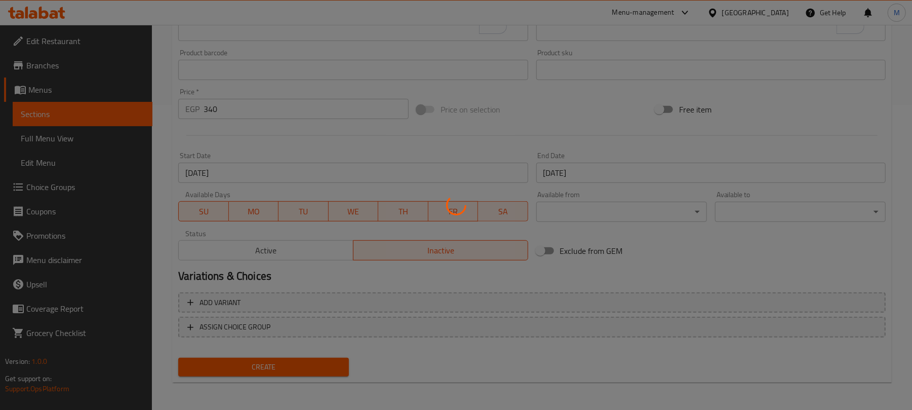
scroll to position [102, 0]
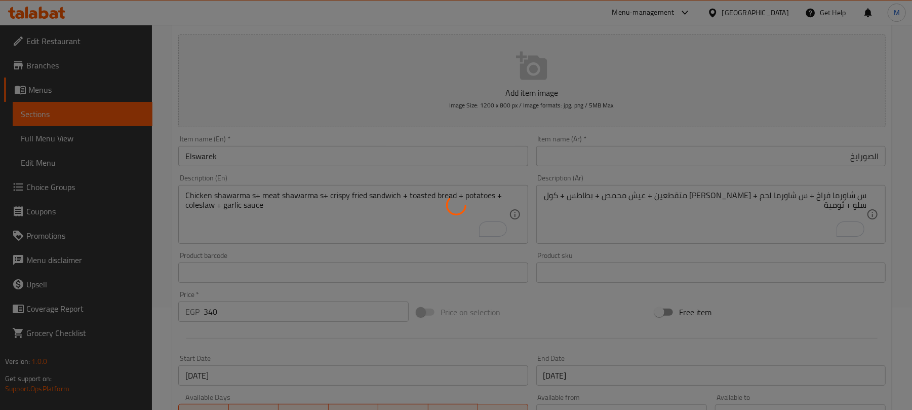
type input "0"
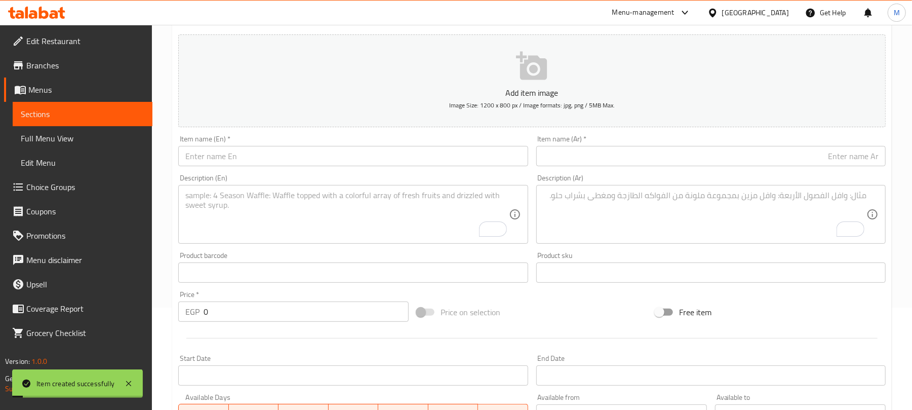
scroll to position [0, 0]
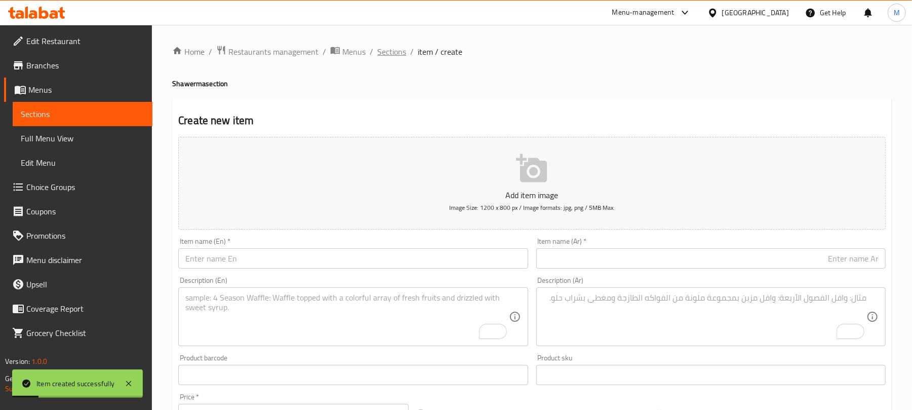
click at [401, 51] on span "Sections" at bounding box center [391, 52] width 29 height 12
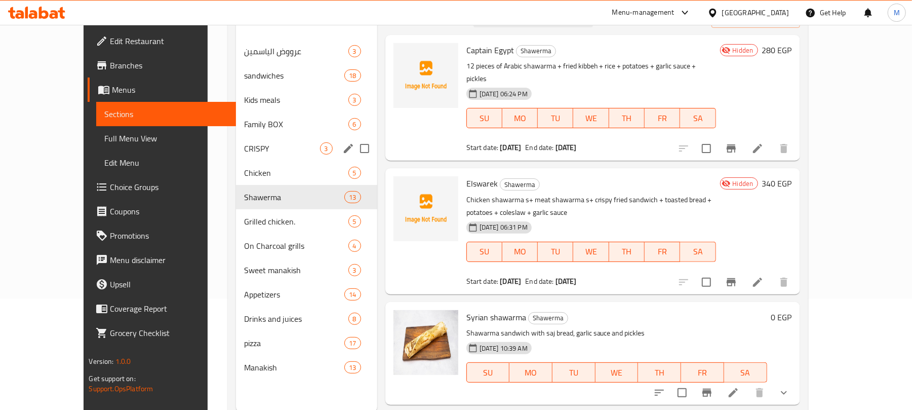
scroll to position [135, 0]
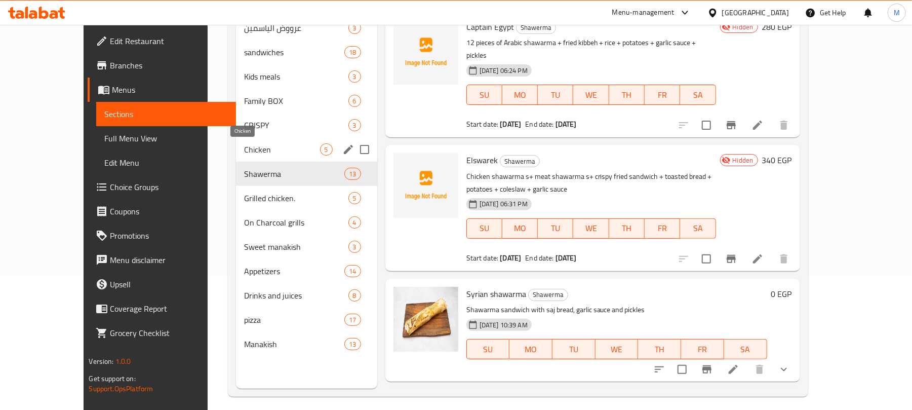
drag, startPoint x: 221, startPoint y: 146, endPoint x: 258, endPoint y: 162, distance: 39.7
click at [244, 147] on span "Chicken" at bounding box center [281, 149] width 75 height 12
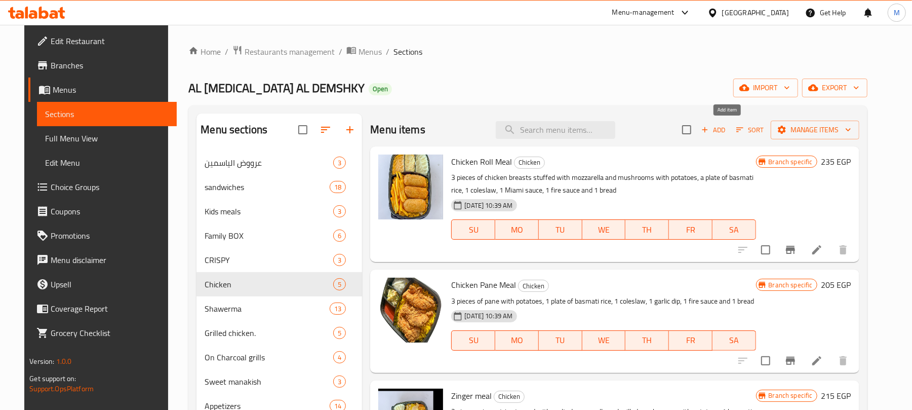
click at [724, 131] on span "Add" at bounding box center [713, 130] width 27 height 12
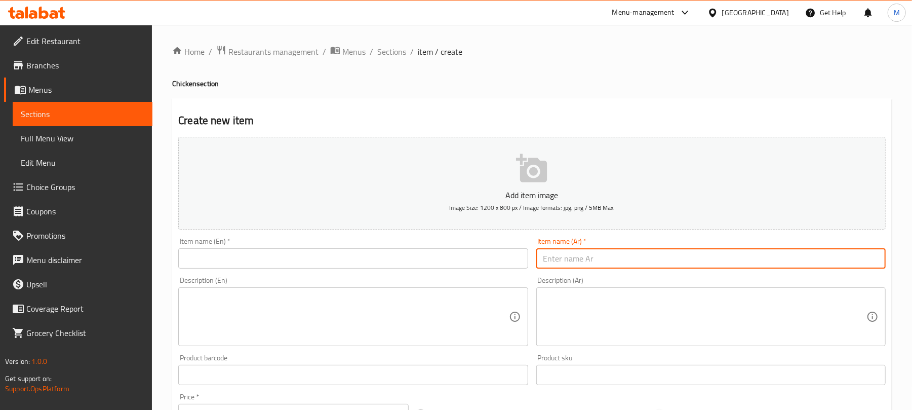
click at [733, 257] on input "text" at bounding box center [710, 258] width 349 height 20
paste input "المشروع ميكس"
type input "المشروع ميكس"
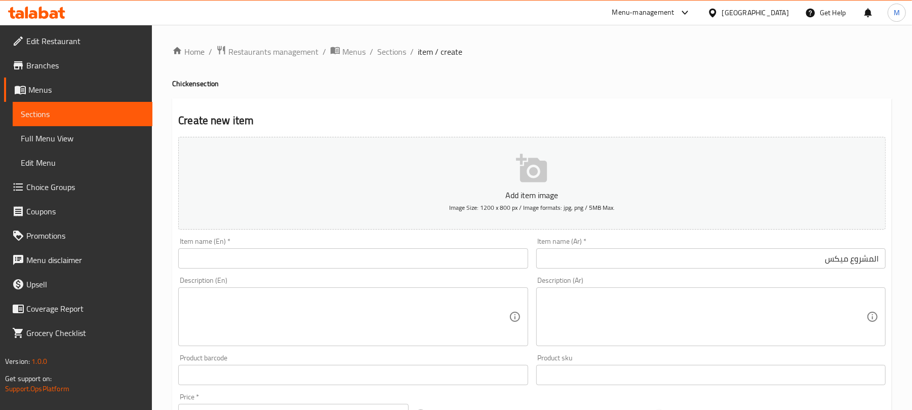
click at [671, 302] on textarea at bounding box center [704, 317] width 323 height 48
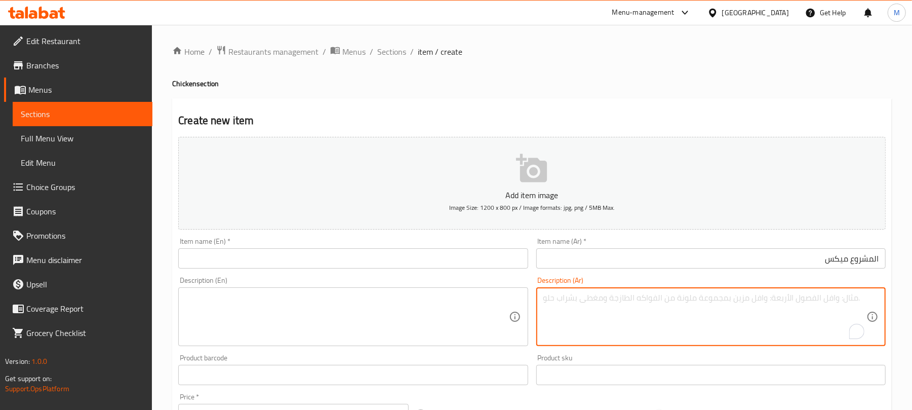
paste textarea "2 قطعه كرسبي + 2 قطعه بروستيد + 2 سمبوسك جبنه + ارز + كول سلو + ثومية + فاير صوص"
type textarea "2 قطعه كرسبي + 2 قطعه بروستيد + 2 سمبوسك جبنه + ارز + كول سلو + ثومية + فاير صوص"
drag, startPoint x: 565, startPoint y: 107, endPoint x: 519, endPoint y: 106, distance: 45.6
click at [557, 103] on div "Create new item Add item image Image Size: 1200 x 800 px / Image formats: jpg, …" at bounding box center [531, 392] width 719 height 589
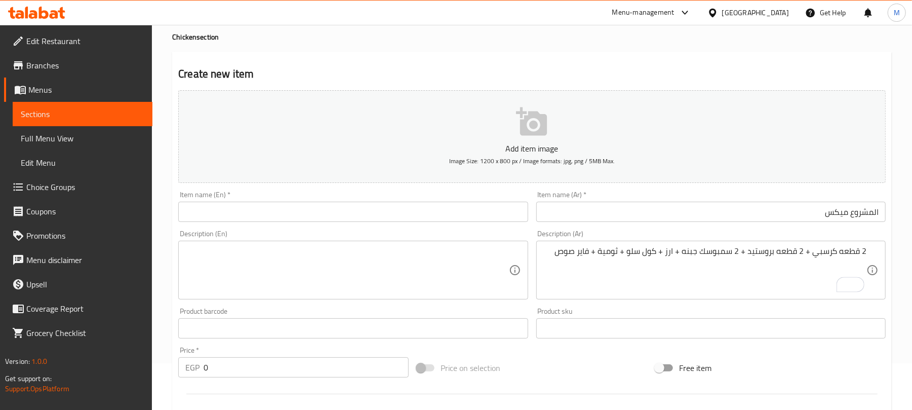
scroll to position [67, 0]
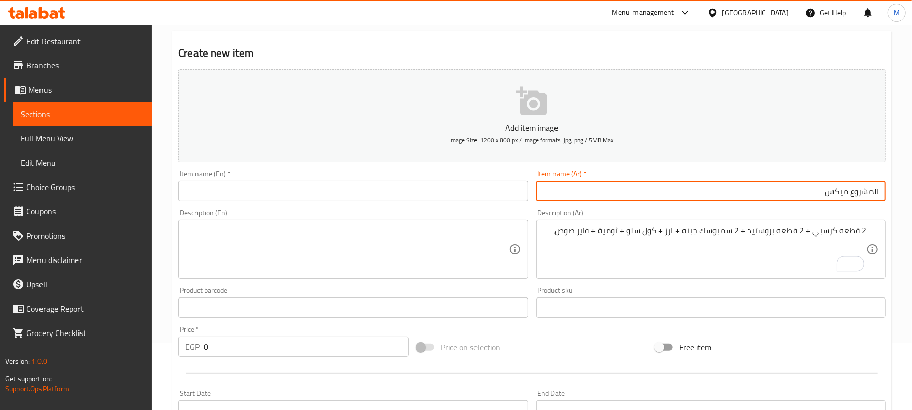
click at [728, 192] on input "المشروع ميكس" at bounding box center [710, 191] width 349 height 20
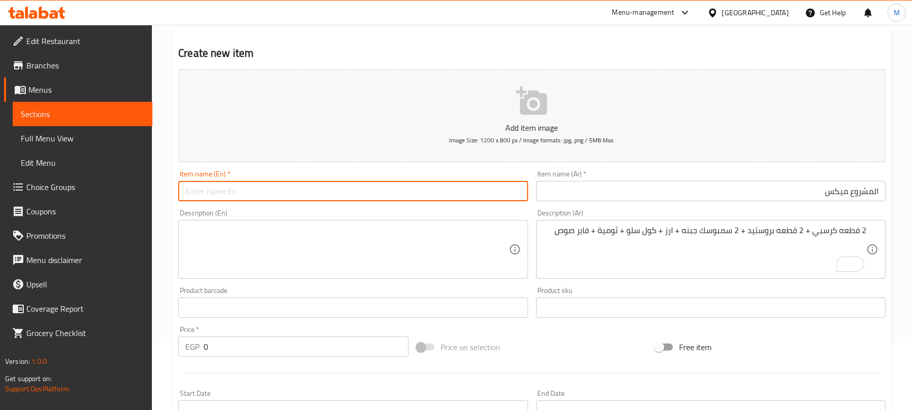
drag, startPoint x: 212, startPoint y: 192, endPoint x: 211, endPoint y: 200, distance: 8.1
click at [211, 192] on input "text" at bounding box center [352, 191] width 349 height 20
paste input "Project Mix"
type input "Project Mix"
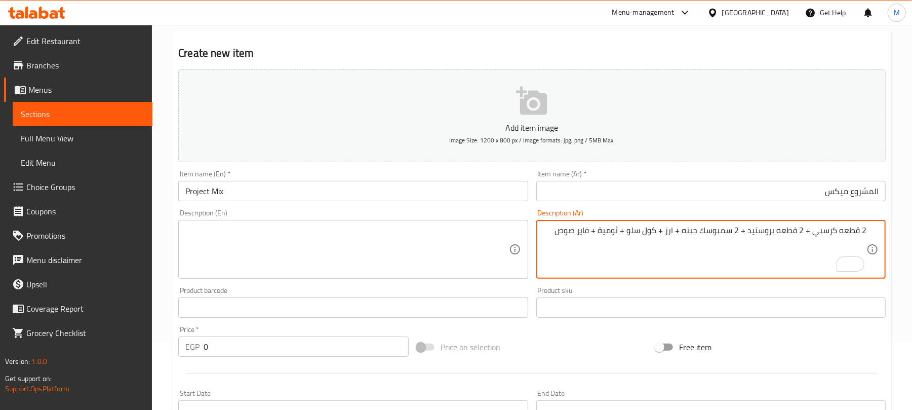
click at [598, 239] on textarea "2 قطعه كرسبي + 2 قطعه بروستيد + 2 سمبوسك جبنه + ارز + كول سلو + ثومية + فاير صوص" at bounding box center [704, 249] width 323 height 48
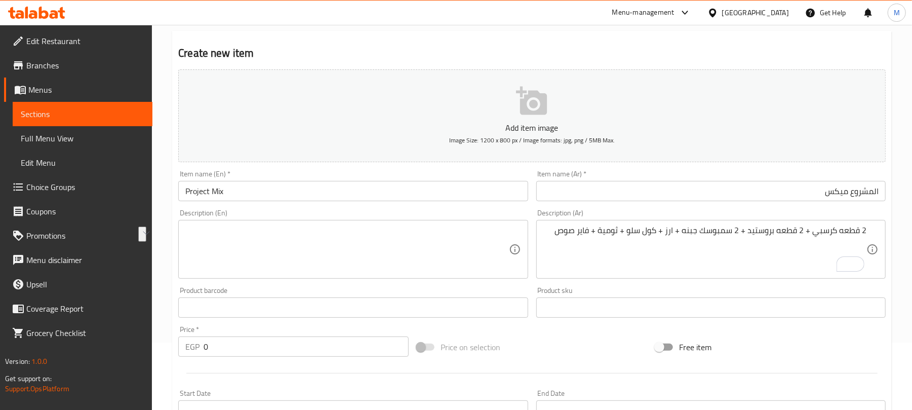
click at [209, 236] on textarea at bounding box center [346, 249] width 323 height 48
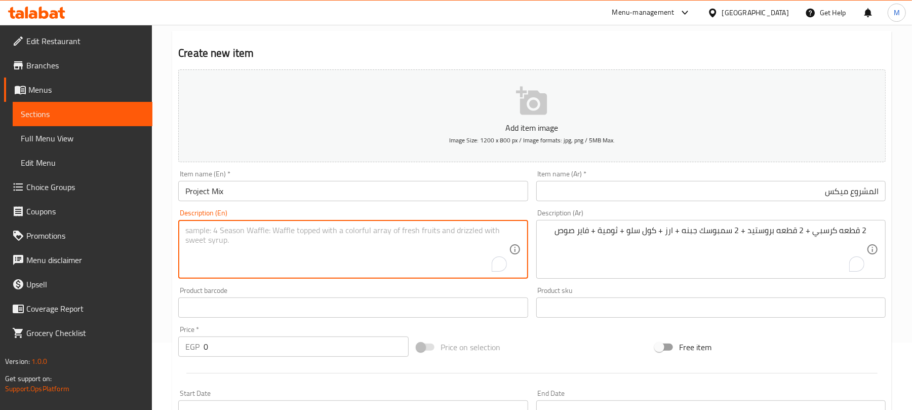
paste textarea "2 crispy pieces + 2 fried chicken pieces + 2 cheese sambousak + rice + coleslaw…"
click at [248, 287] on div "Product barcode Product barcode" at bounding box center [352, 302] width 349 height 31
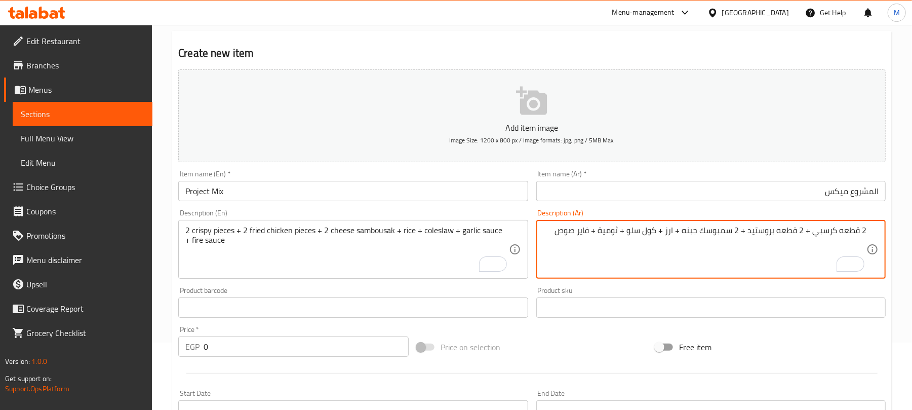
click at [574, 237] on textarea "2 قطعه كرسبي + 2 قطعه بروستيد + 2 سمبوسك جبنه + ارز + كول سلو + ثومية + فاير صوص" at bounding box center [704, 249] width 323 height 48
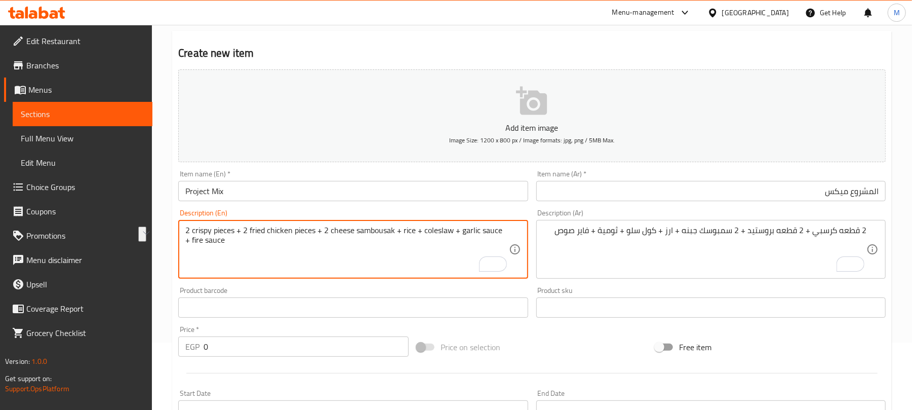
click at [256, 233] on textarea "2 crispy pieces + 2 fried chicken pieces + 2 cheese sambousak + rice + coleslaw…" at bounding box center [346, 249] width 323 height 48
paste textarea "Broasted"
click at [273, 249] on textarea "2 crispy pieces + 2 Broasted chicken pieces + 2 cheese sambousak + rice + coles…" at bounding box center [346, 249] width 323 height 48
click at [272, 249] on textarea "2 crispy pieces + 2 Broasted chicken pieces + 2 cheese sambousak + rice + coles…" at bounding box center [346, 249] width 323 height 48
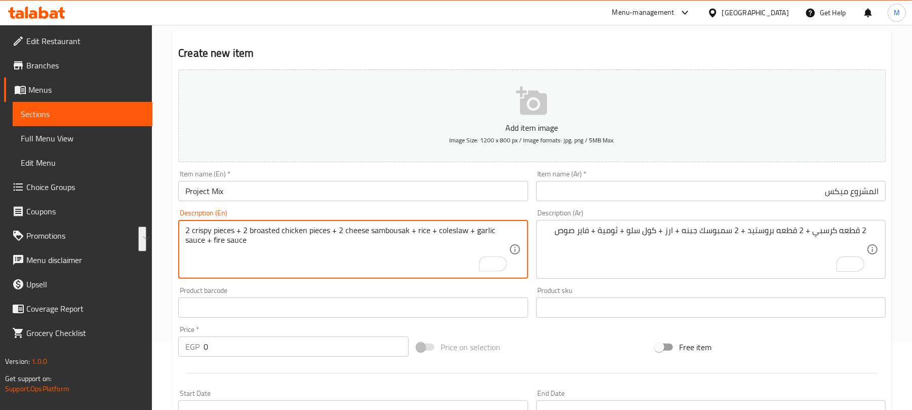
type textarea "2 crispy pieces + 2 broasted chicken pieces + 2 cheese sambousak + rice + coles…"
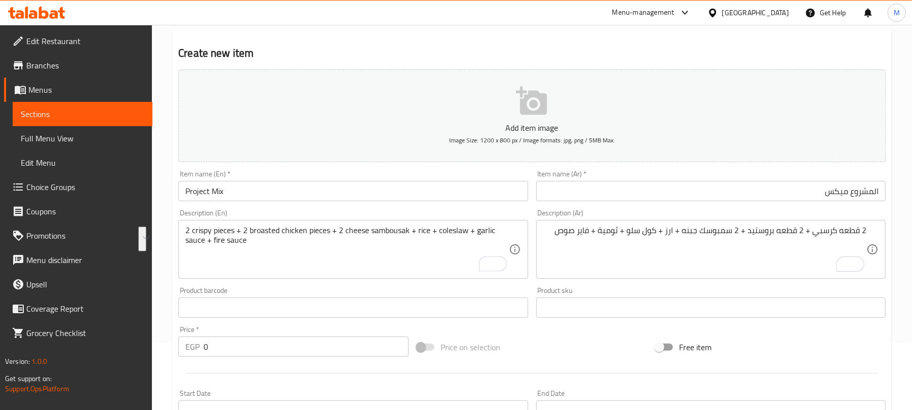
click at [308, 287] on div "Product barcode Product barcode" at bounding box center [352, 302] width 349 height 31
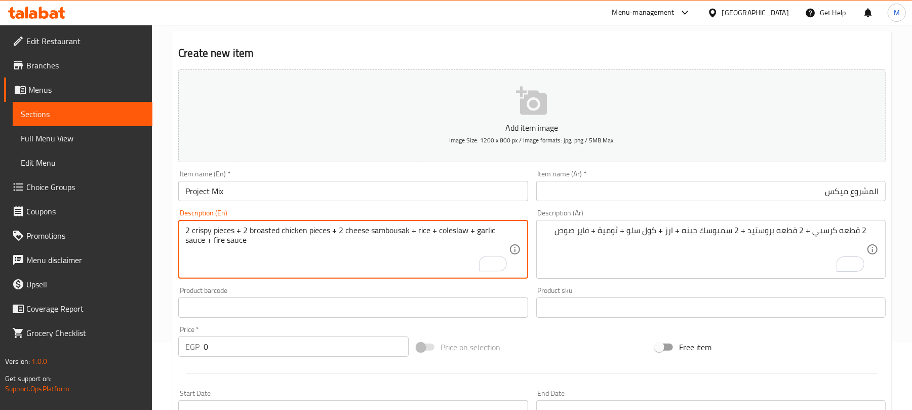
drag, startPoint x: 380, startPoint y: 233, endPoint x: 292, endPoint y: 292, distance: 105.7
click at [292, 292] on div "Product barcode Product barcode" at bounding box center [352, 302] width 349 height 31
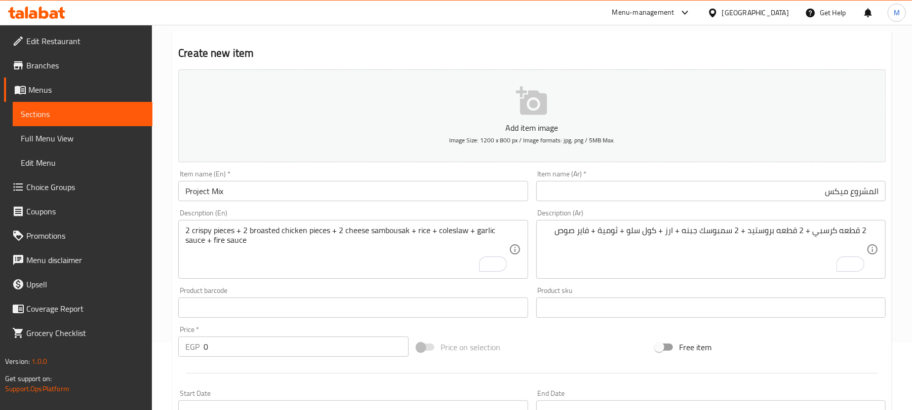
click at [234, 334] on div "Price   * EGP 0 Price *" at bounding box center [293, 341] width 230 height 31
click at [229, 343] on input "0" at bounding box center [306, 346] width 205 height 20
click at [228, 343] on input "0" at bounding box center [306, 346] width 205 height 20
click at [207, 346] on input "0" at bounding box center [306, 346] width 205 height 20
click at [207, 347] on input "0" at bounding box center [306, 346] width 205 height 20
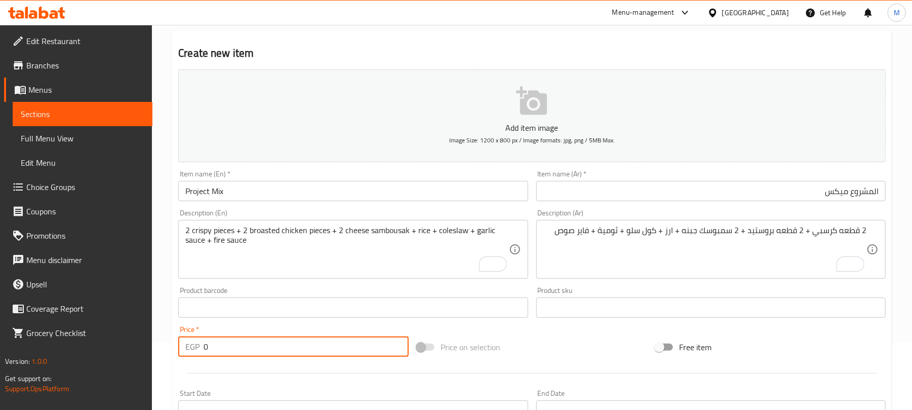
click at [207, 347] on input "0" at bounding box center [306, 346] width 205 height 20
click at [210, 349] on input "0" at bounding box center [306, 346] width 205 height 20
click at [220, 352] on input "0" at bounding box center [306, 346] width 205 height 20
click at [221, 352] on input "0" at bounding box center [306, 346] width 205 height 20
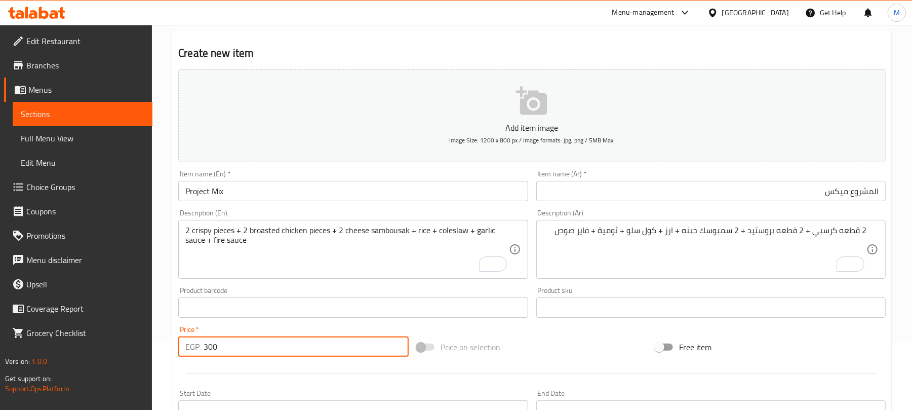
type input "300"
drag, startPoint x: 239, startPoint y: 368, endPoint x: 241, endPoint y: 332, distance: 35.5
click at [239, 369] on div at bounding box center [531, 372] width 715 height 25
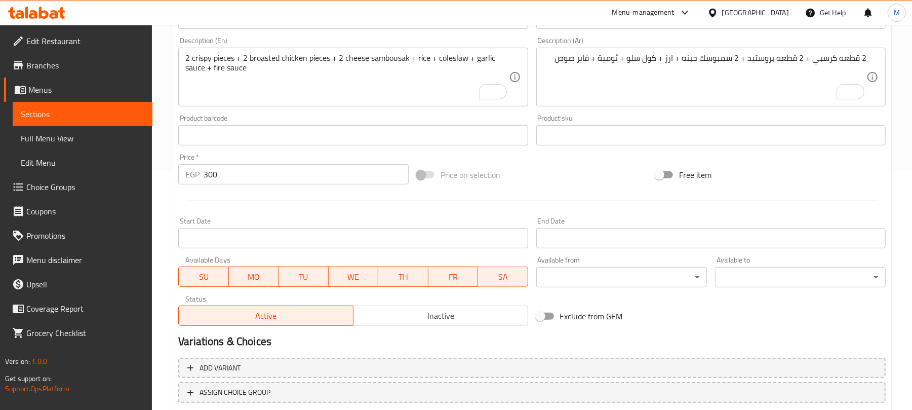
scroll to position [270, 0]
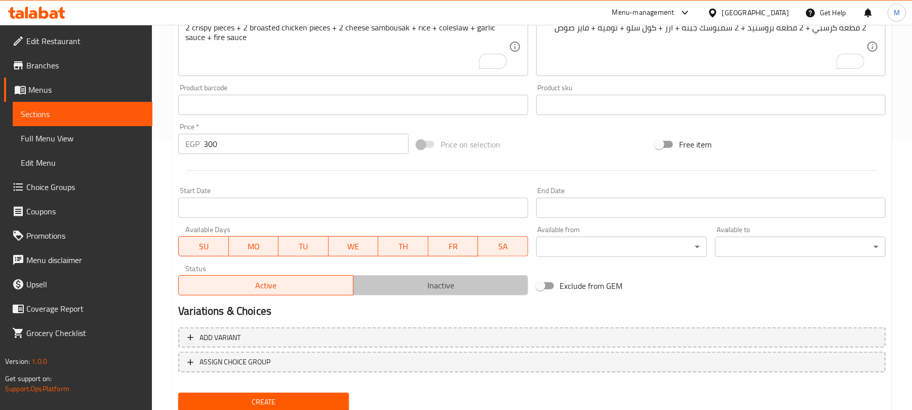
click at [404, 288] on span "Inactive" at bounding box center [440, 285] width 167 height 15
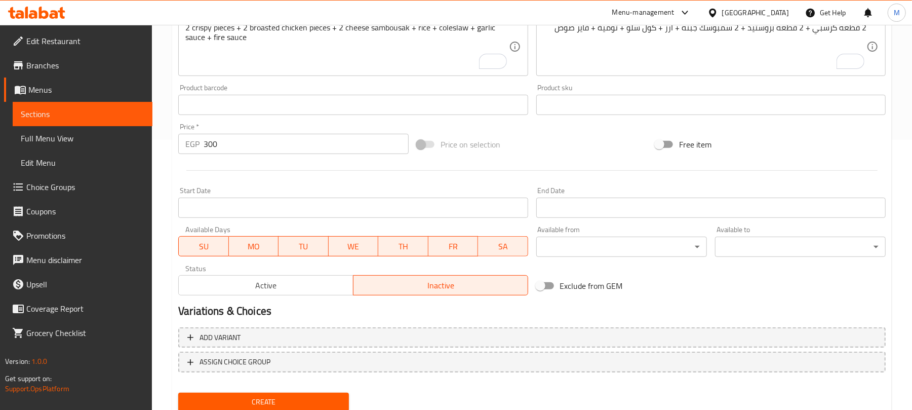
click at [347, 213] on input "Start Date" at bounding box center [352, 207] width 349 height 20
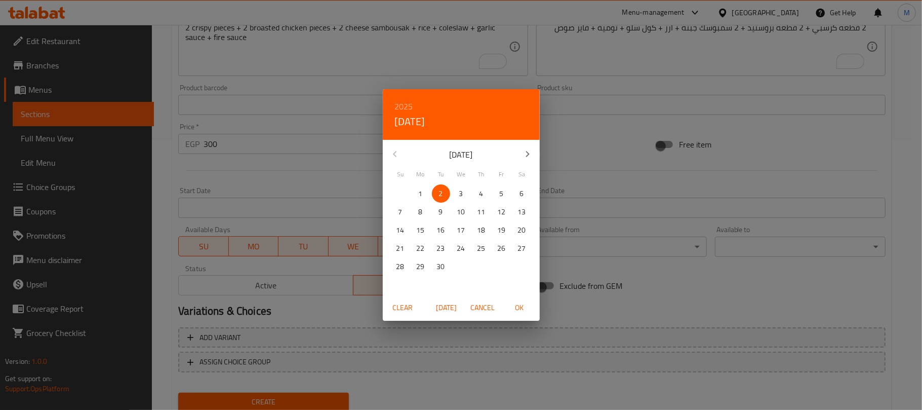
click at [431, 187] on div "2" at bounding box center [441, 193] width 20 height 18
click at [435, 191] on span "2" at bounding box center [441, 193] width 18 height 13
drag, startPoint x: 517, startPoint y: 306, endPoint x: 591, endPoint y: 247, distance: 94.8
click at [517, 306] on span "OK" at bounding box center [519, 307] width 24 height 13
type input "[DATE]"
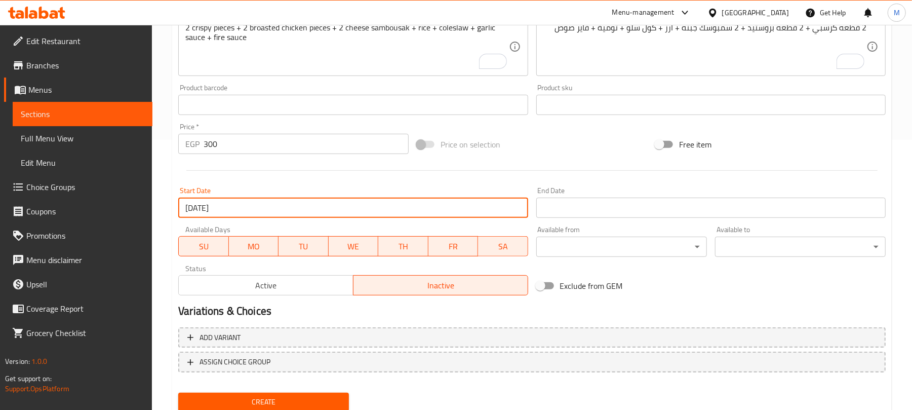
click at [574, 207] on input "Start Date" at bounding box center [710, 207] width 349 height 20
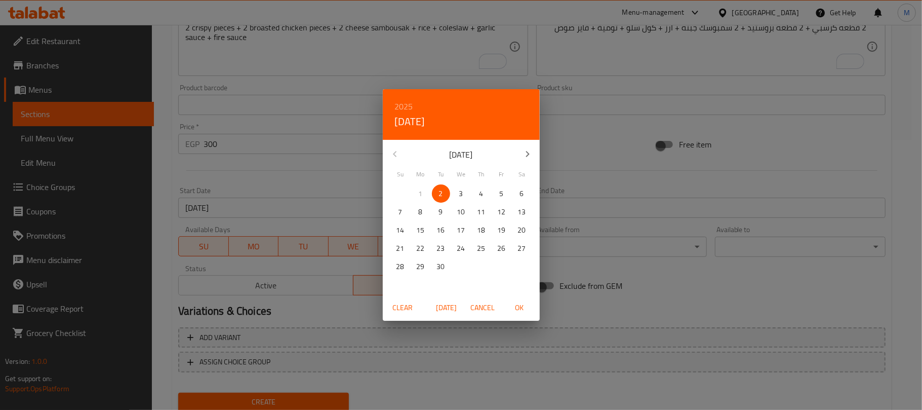
click at [527, 157] on icon "button" at bounding box center [527, 154] width 12 height 12
click at [526, 153] on icon "button" at bounding box center [527, 154] width 12 height 12
click at [390, 152] on icon "button" at bounding box center [395, 154] width 12 height 12
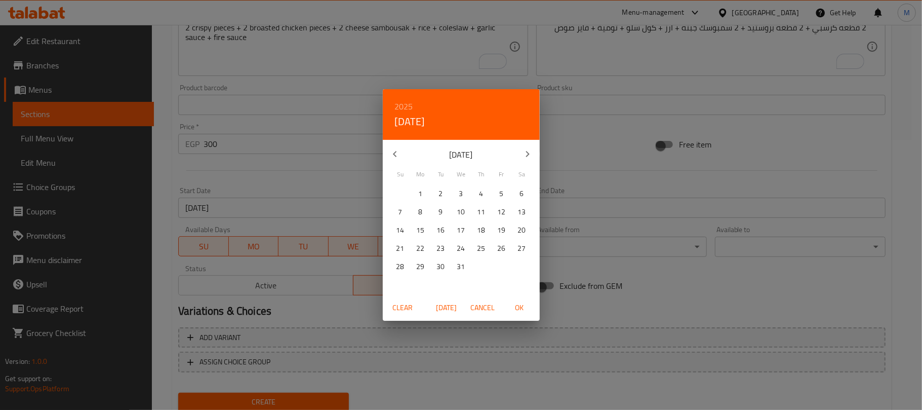
click at [456, 262] on span "31" at bounding box center [461, 266] width 18 height 13
click at [517, 308] on span "OK" at bounding box center [519, 307] width 24 height 13
type input "[DATE]"
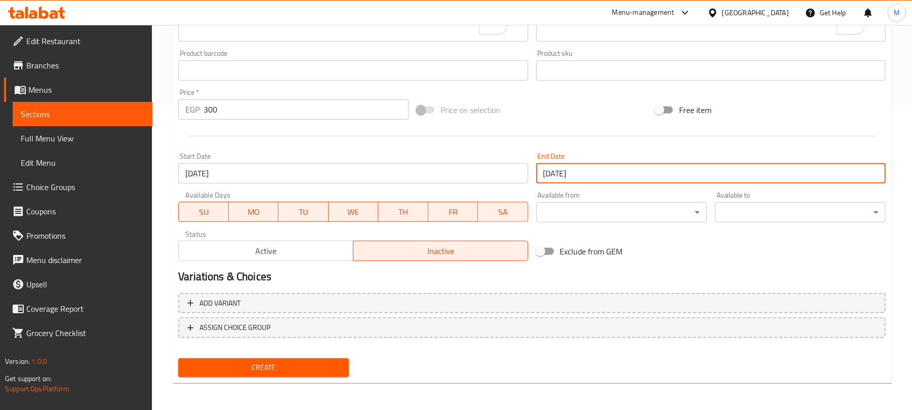
scroll to position [305, 0]
click at [314, 362] on span "Create" at bounding box center [263, 366] width 154 height 13
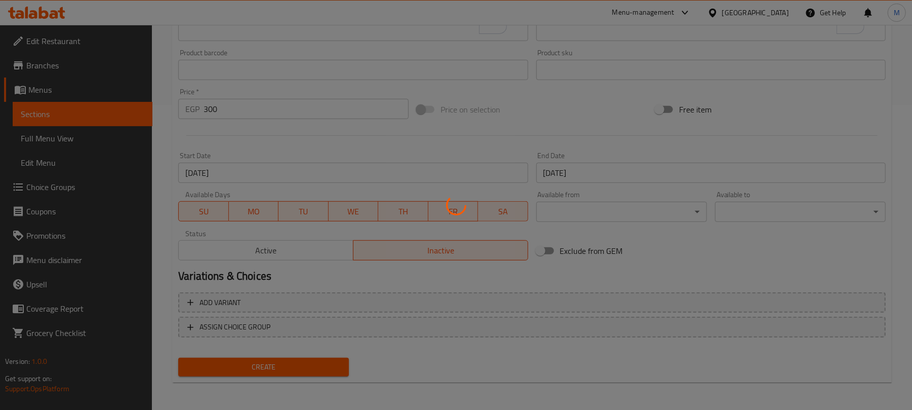
type input "0"
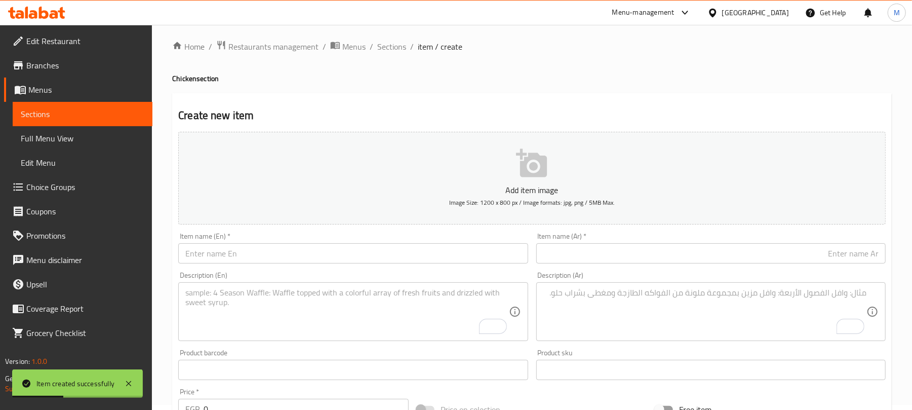
scroll to position [0, 0]
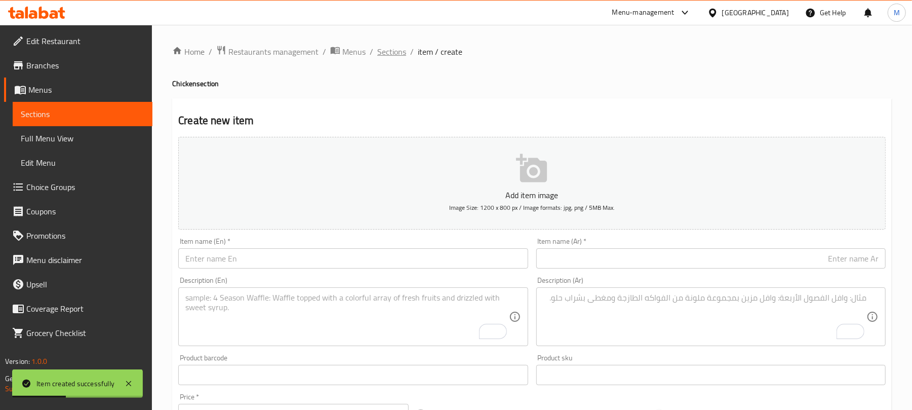
click at [399, 52] on span "Sections" at bounding box center [391, 52] width 29 height 12
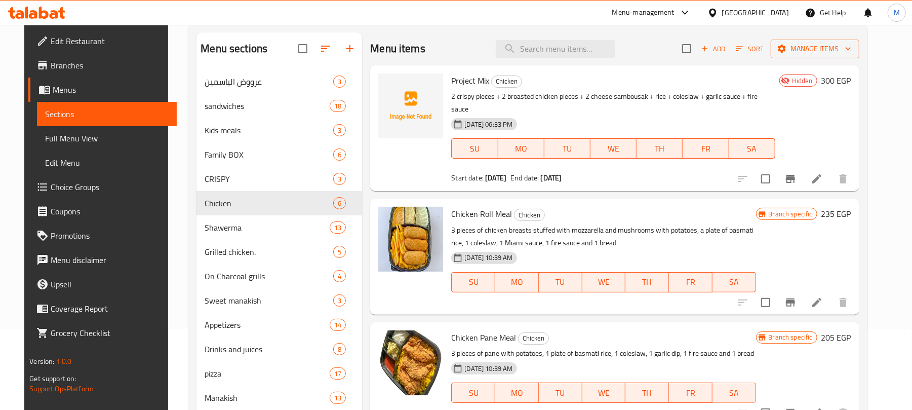
scroll to position [7, 0]
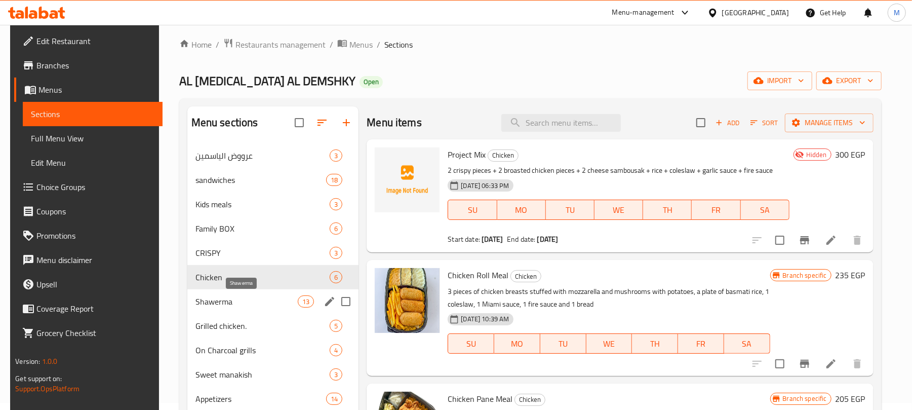
click at [243, 299] on span "Shawerma" at bounding box center [246, 301] width 102 height 12
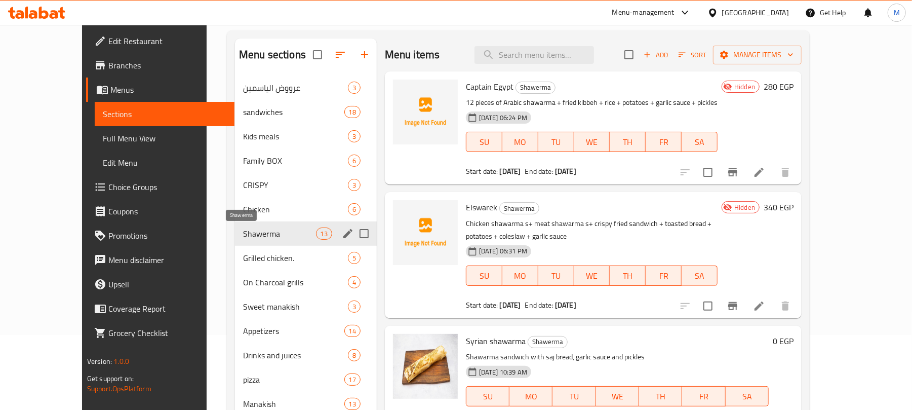
scroll to position [142, 0]
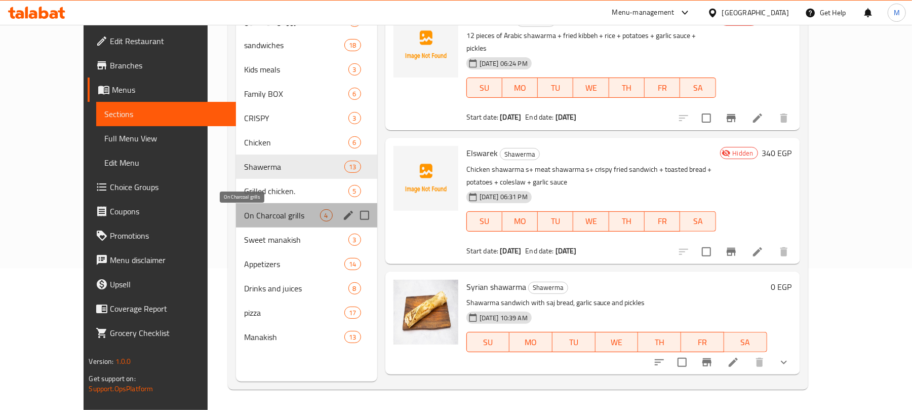
click at [247, 218] on span "On Charcoal grills" at bounding box center [281, 215] width 75 height 12
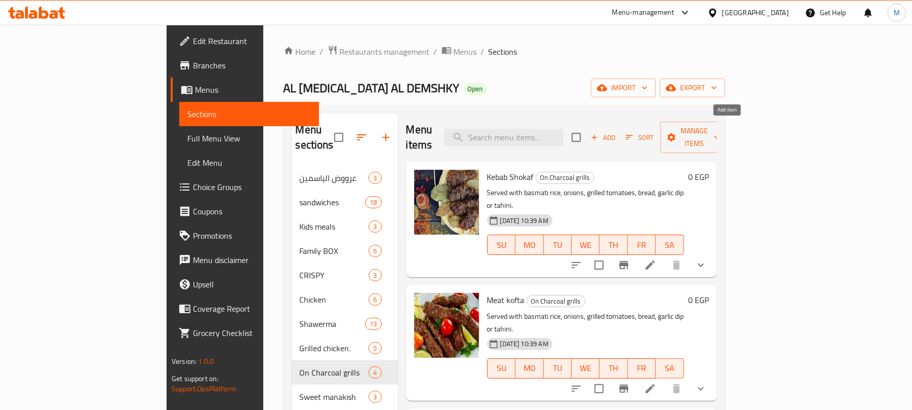
click at [617, 132] on span "Add" at bounding box center [602, 138] width 27 height 12
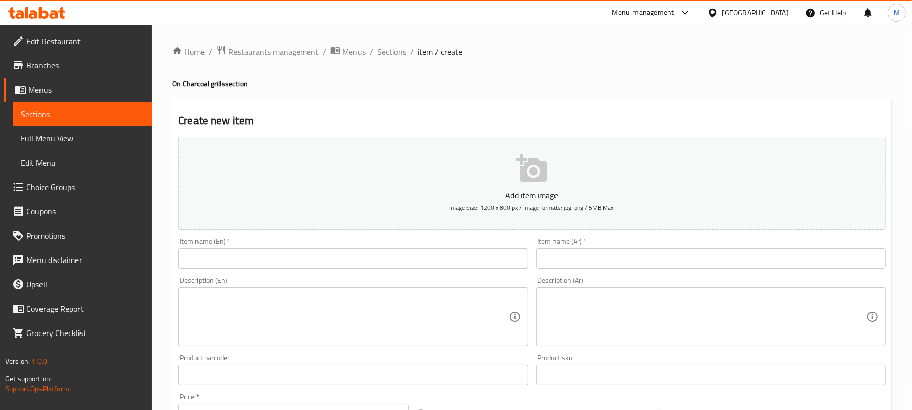
click at [784, 260] on input "text" at bounding box center [710, 258] width 349 height 20
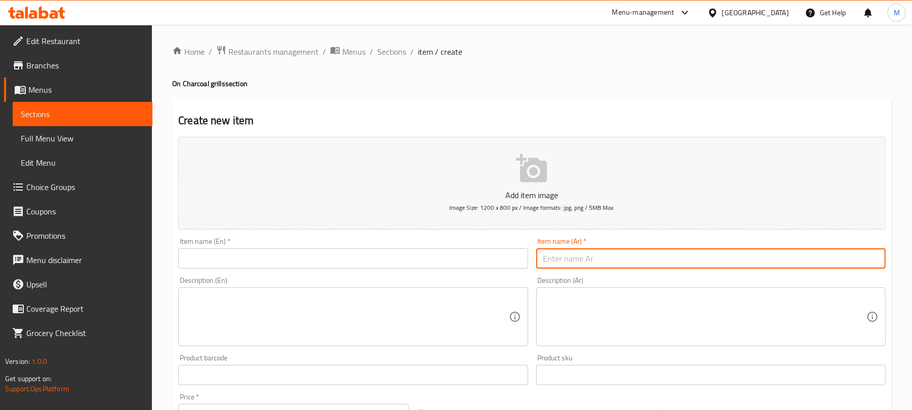
paste input "التجربه الدمشقيه"
type input "التجربه الدمشقيه"
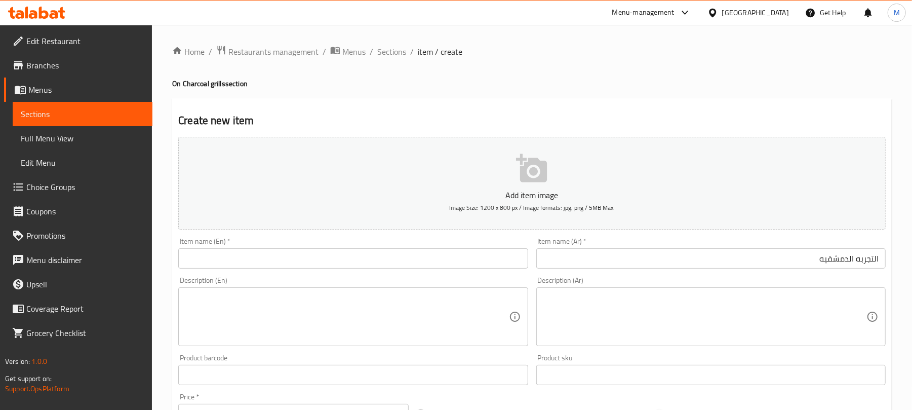
click at [770, 314] on textarea at bounding box center [704, 317] width 323 height 48
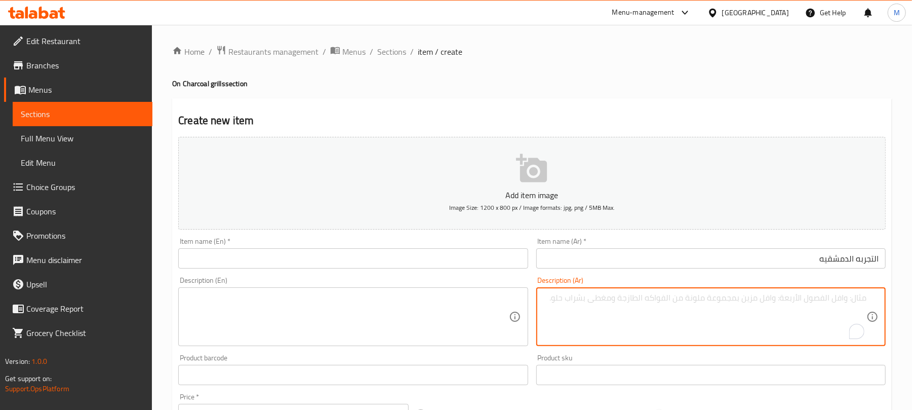
paste textarea "سيخ شيش فحم + سيخ كفته لحم + سيخ كفته فراخ + سيخ جوانح فراخ + ارز + بطاطس + ثوم…"
type textarea "سيخ شيش فحم + سيخ كفته لحم + سيخ كفته فراخ + سيخ جوانح فراخ + ارز + بطاطس + ثوم…"
click at [629, 79] on h4 "On Charcoal grills section" at bounding box center [531, 83] width 719 height 10
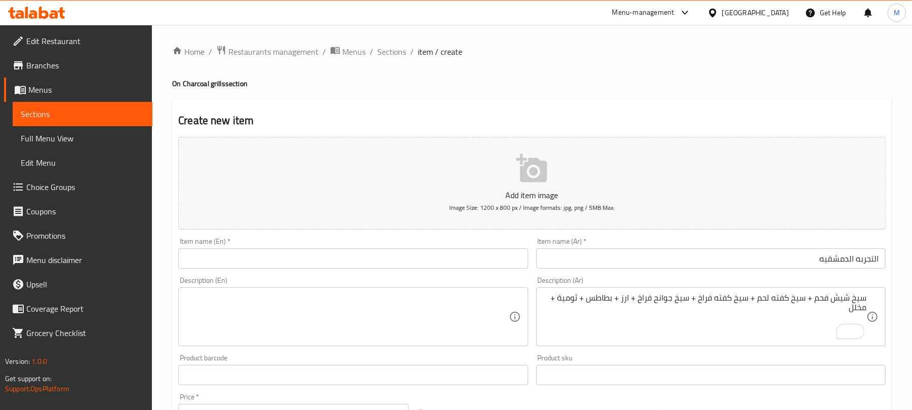
click at [722, 257] on input "التجربه الدمشقيه" at bounding box center [710, 258] width 349 height 20
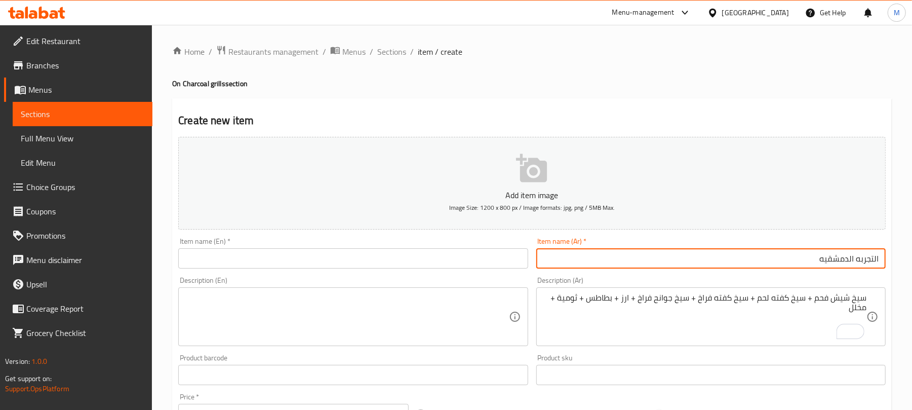
click at [722, 257] on input "التجربه الدمشقيه" at bounding box center [710, 258] width 349 height 20
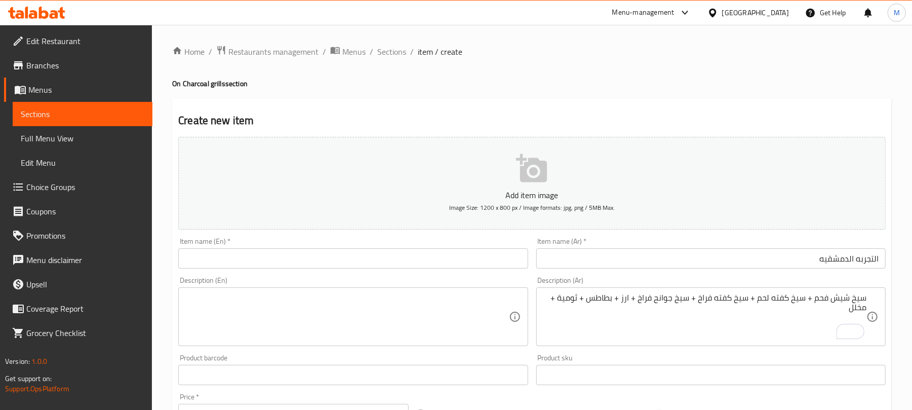
click at [265, 264] on input "text" at bounding box center [352, 258] width 349 height 20
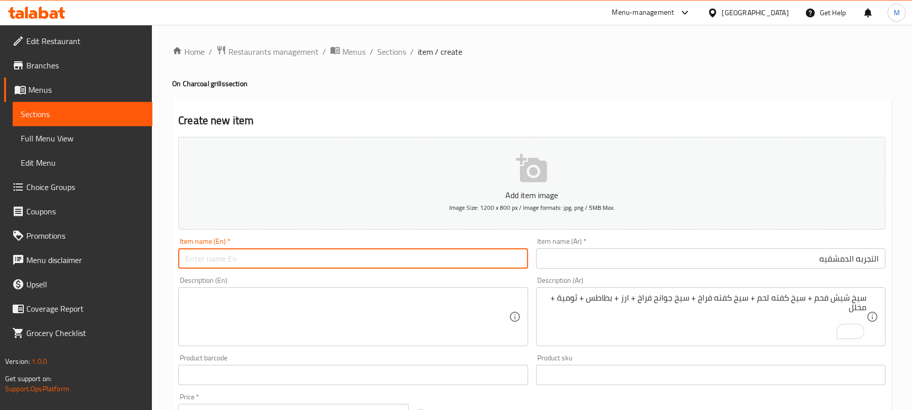
paste input "The Damascene experience"
type input "The Damascene experience"
drag, startPoint x: 664, startPoint y: 292, endPoint x: 662, endPoint y: 300, distance: 8.3
click at [664, 295] on div "سيخ شيش فحم + سيخ كفته لحم + سيخ كفته فراخ + سيخ جوانح فراخ + ارز + بطاطس + ثوم…" at bounding box center [710, 316] width 349 height 59
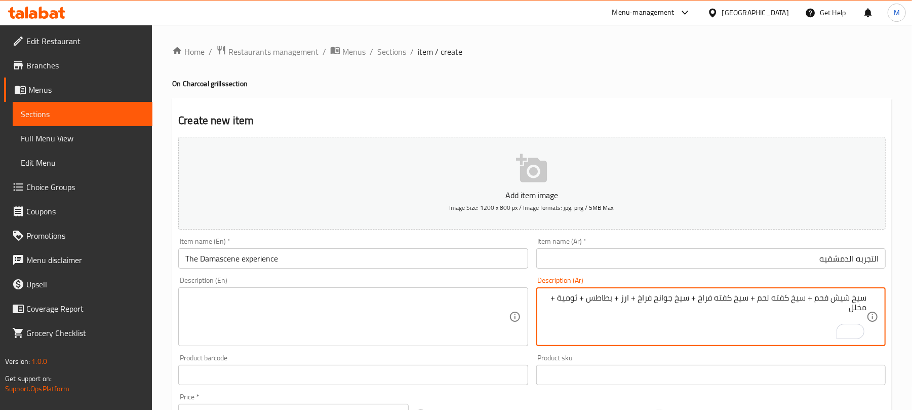
click at [662, 300] on textarea "سيخ شيش فحم + سيخ كفته لحم + سيخ كفته فراخ + سيخ جوانح فراخ + ارز + بطاطس + ثوم…" at bounding box center [704, 317] width 323 height 48
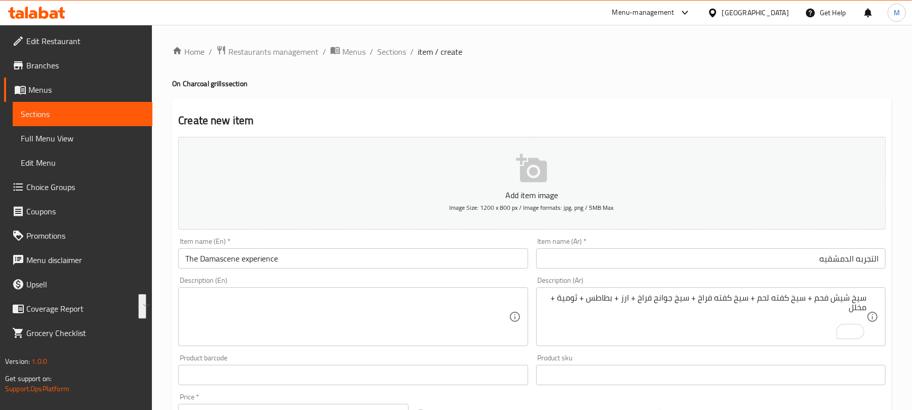
click at [301, 307] on textarea at bounding box center [346, 317] width 323 height 48
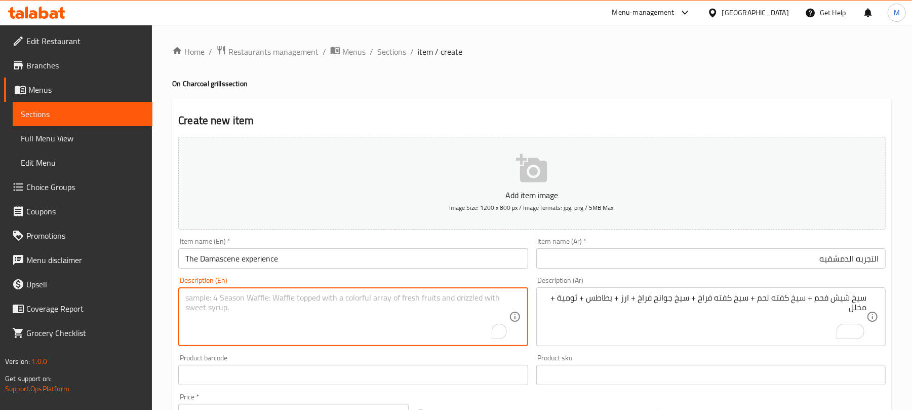
paste textarea "Charcoal skewer + lamb kofta skewer + chicken kofta skewer + chicken wings skew…"
type textarea "Charcoal skewer + lamb kofta skewer + chicken kofta skewer + chicken wings skew…"
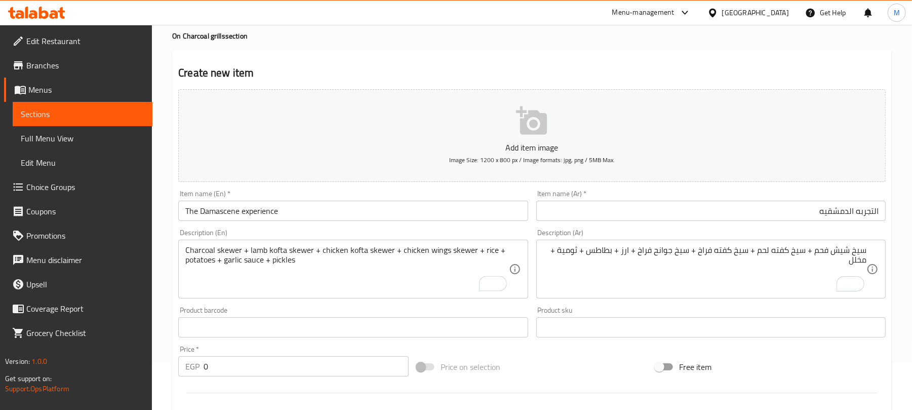
scroll to position [67, 0]
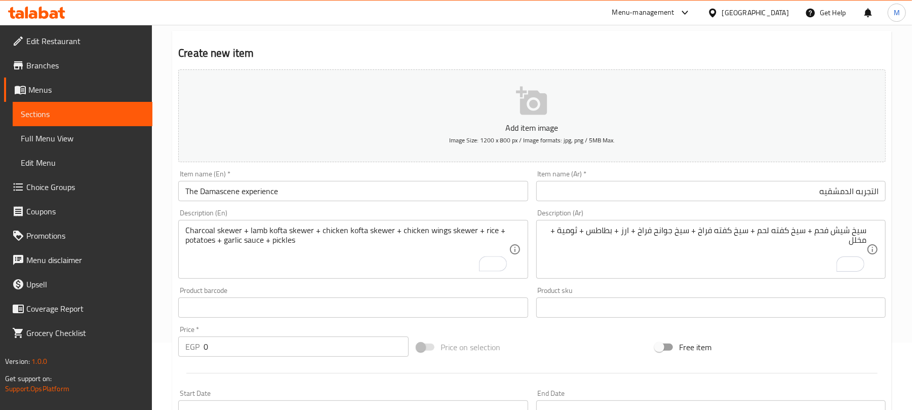
click at [237, 341] on input "0" at bounding box center [306, 346] width 205 height 20
type input "300"
click at [244, 371] on div at bounding box center [531, 372] width 715 height 25
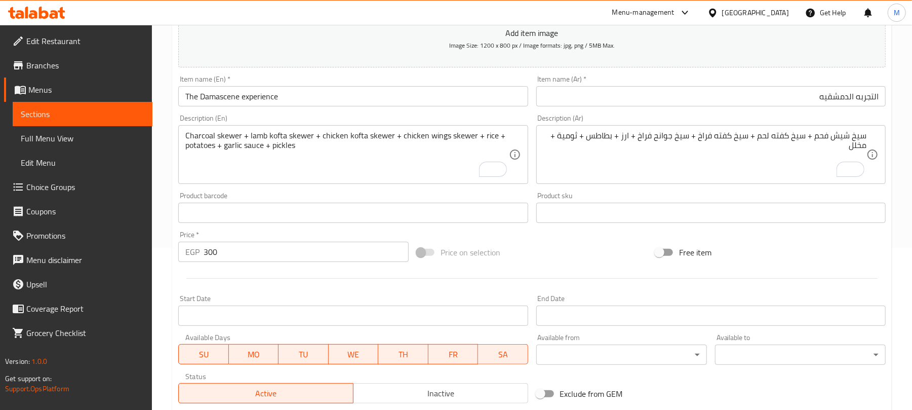
scroll to position [203, 0]
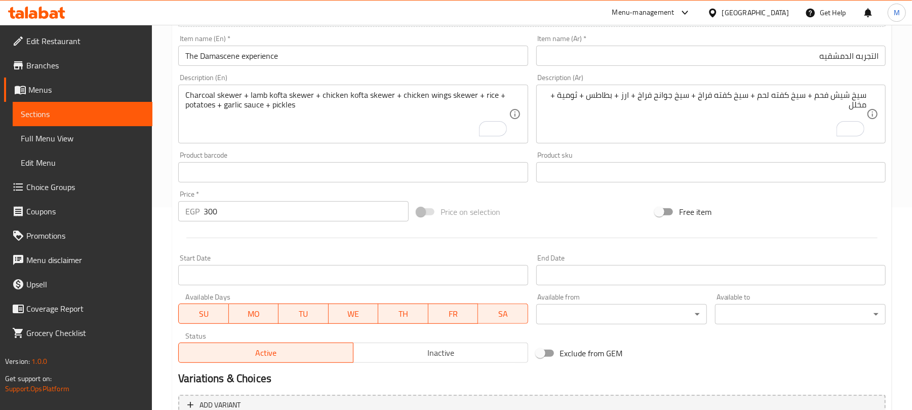
click at [380, 269] on input "Start Date" at bounding box center [352, 275] width 349 height 20
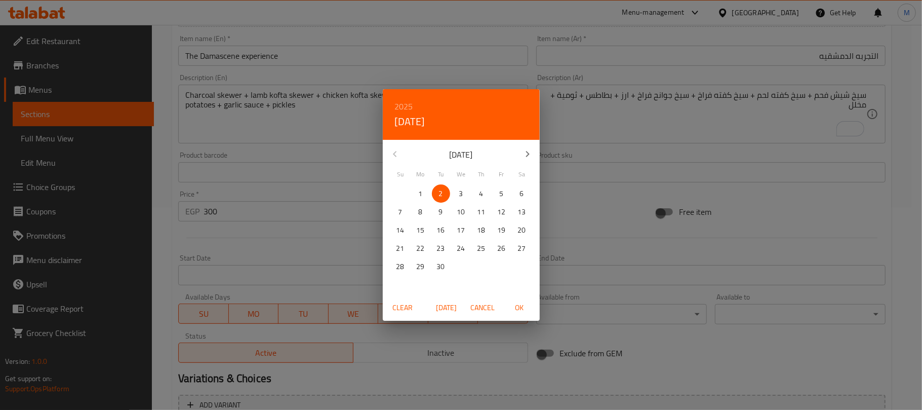
drag, startPoint x: 531, startPoint y: 306, endPoint x: 521, endPoint y: 306, distance: 9.1
click at [530, 307] on span "OK" at bounding box center [519, 307] width 24 height 13
type input "[DATE]"
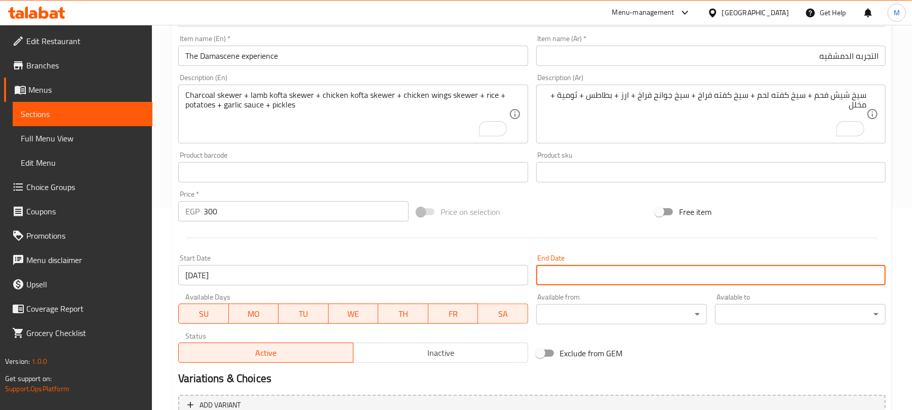
click at [580, 270] on input "Start Date" at bounding box center [710, 275] width 349 height 20
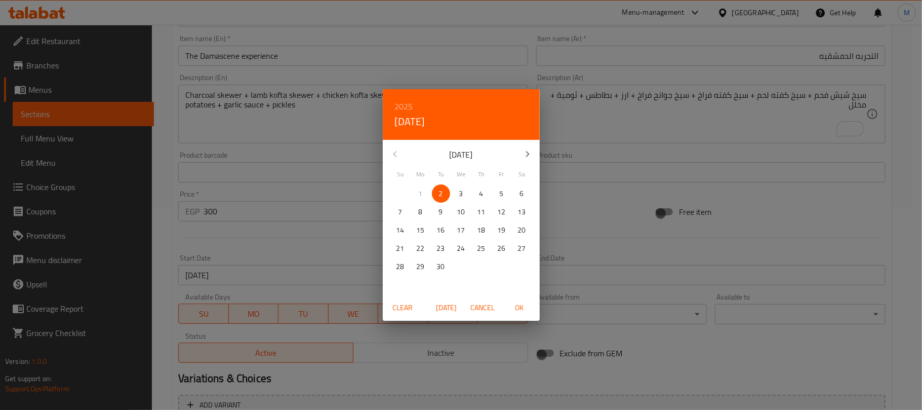
click at [531, 159] on icon "button" at bounding box center [527, 154] width 12 height 12
click at [525, 150] on icon "button" at bounding box center [527, 154] width 12 height 12
click at [526, 154] on icon "button" at bounding box center [527, 154] width 12 height 12
click at [459, 262] on p "31" at bounding box center [461, 266] width 8 height 13
click at [515, 310] on span "OK" at bounding box center [519, 307] width 24 height 13
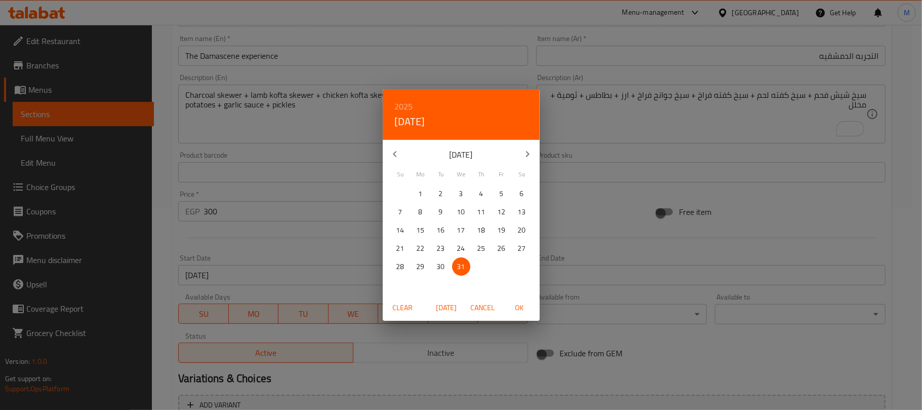
type input "[DATE]"
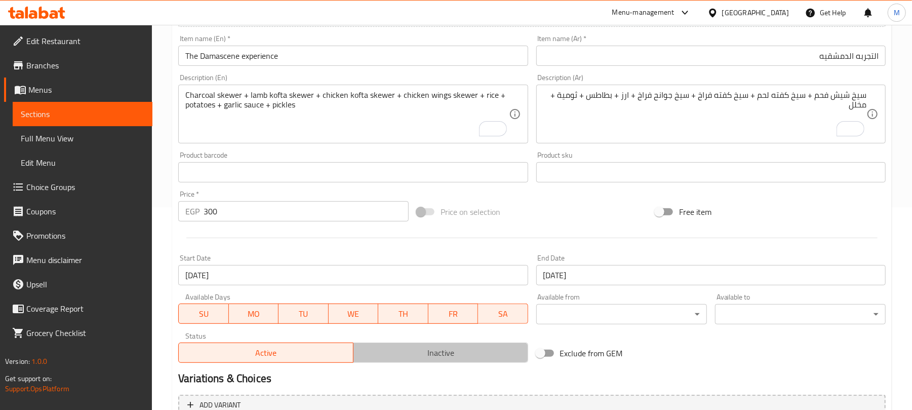
click at [452, 350] on span "Inactive" at bounding box center [440, 352] width 167 height 15
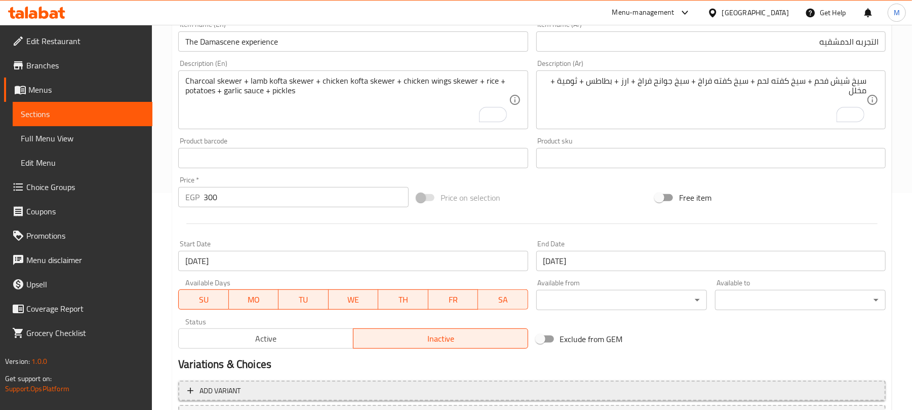
scroll to position [305, 0]
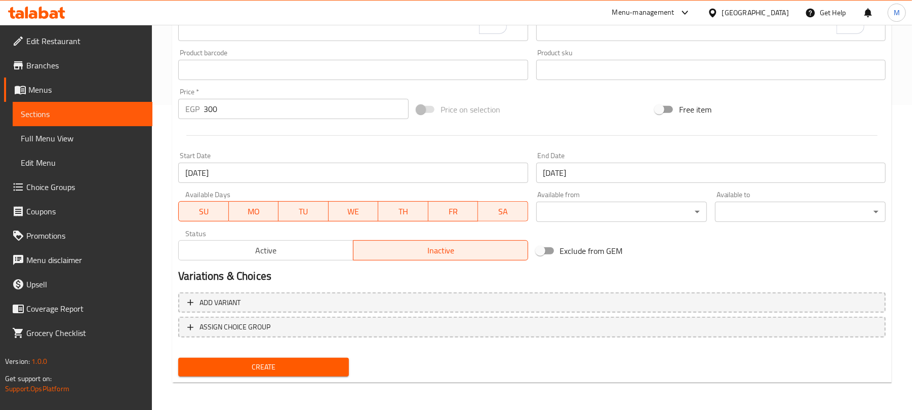
click at [241, 365] on span "Create" at bounding box center [263, 366] width 154 height 13
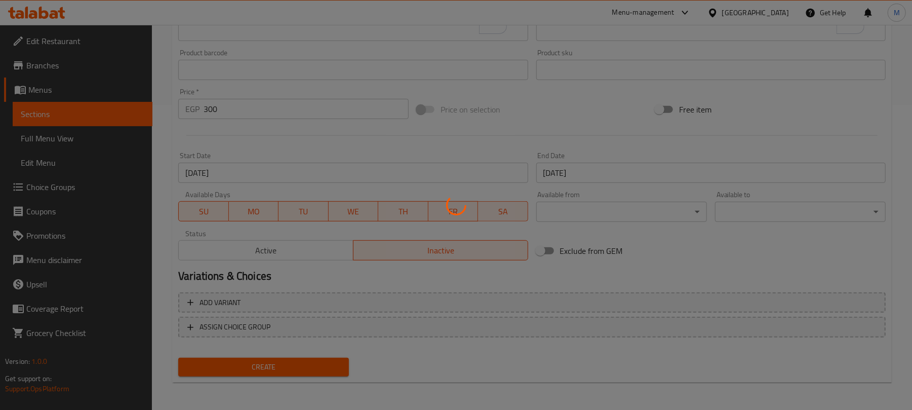
type input "0"
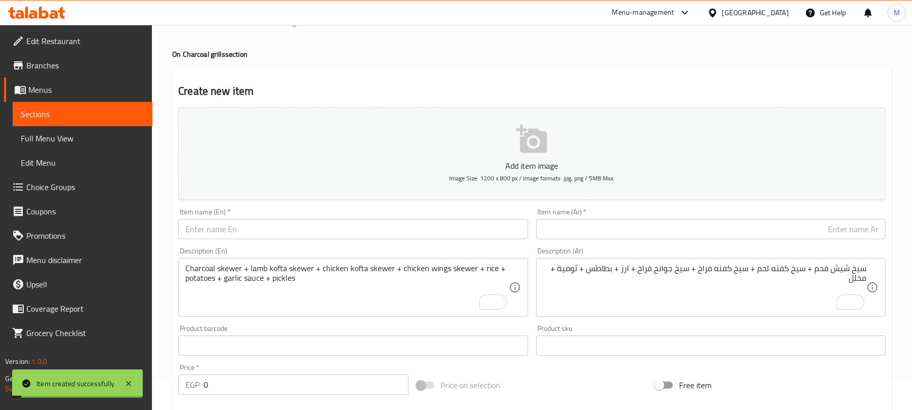
scroll to position [0, 0]
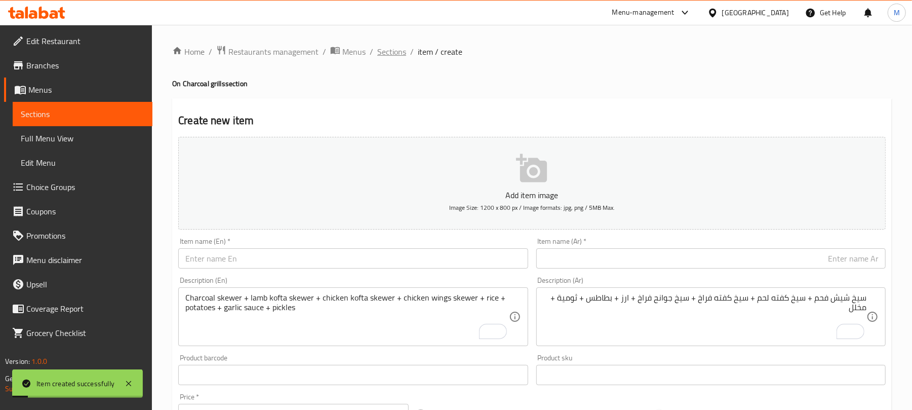
click at [390, 54] on span "Sections" at bounding box center [391, 52] width 29 height 12
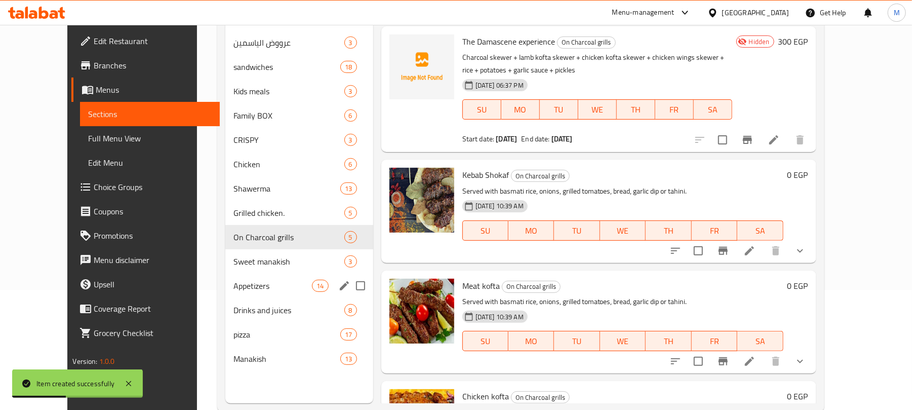
scroll to position [135, 0]
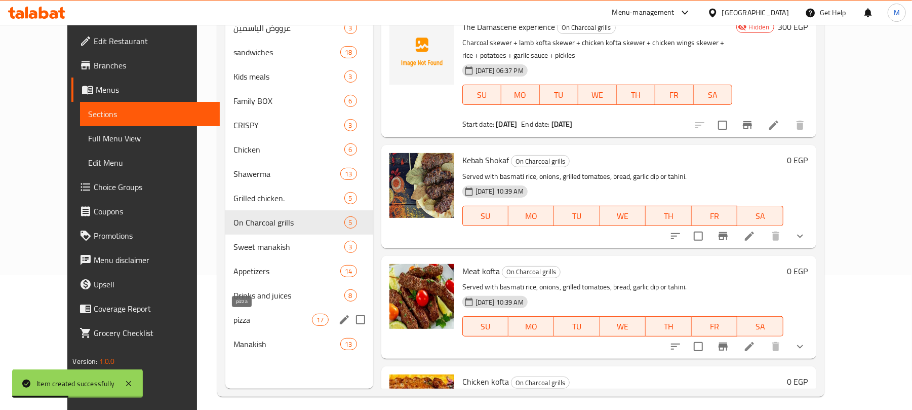
click at [236, 317] on span "pizza" at bounding box center [272, 319] width 78 height 12
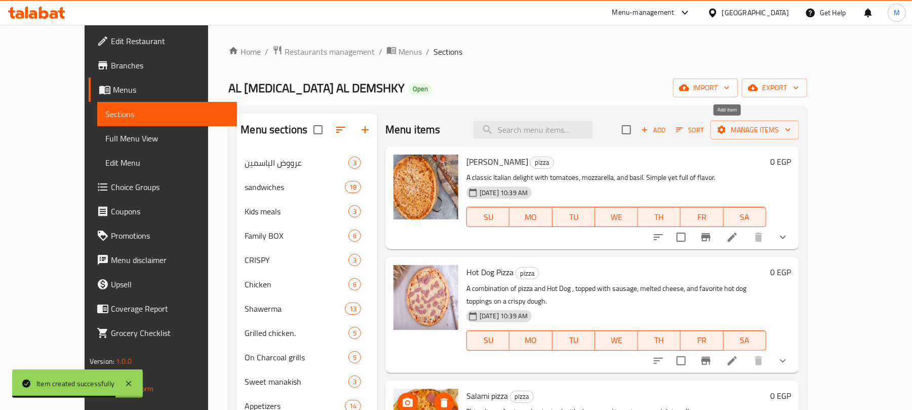
click at [667, 130] on span "Add" at bounding box center [652, 130] width 27 height 12
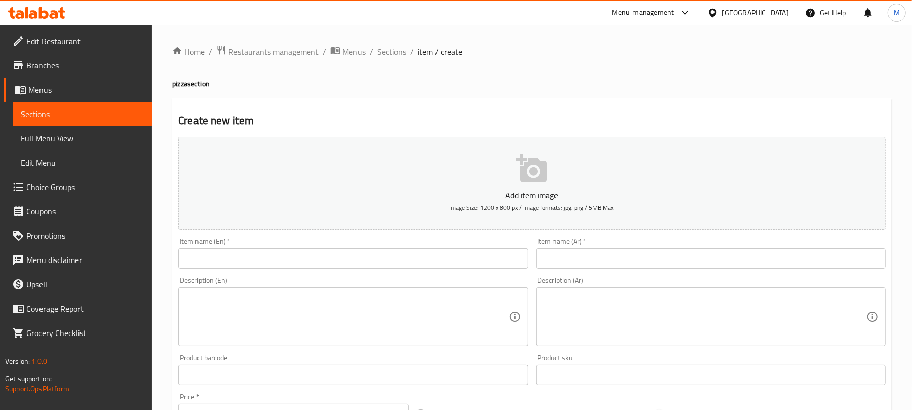
click at [831, 268] on input "text" at bounding box center [710, 258] width 349 height 20
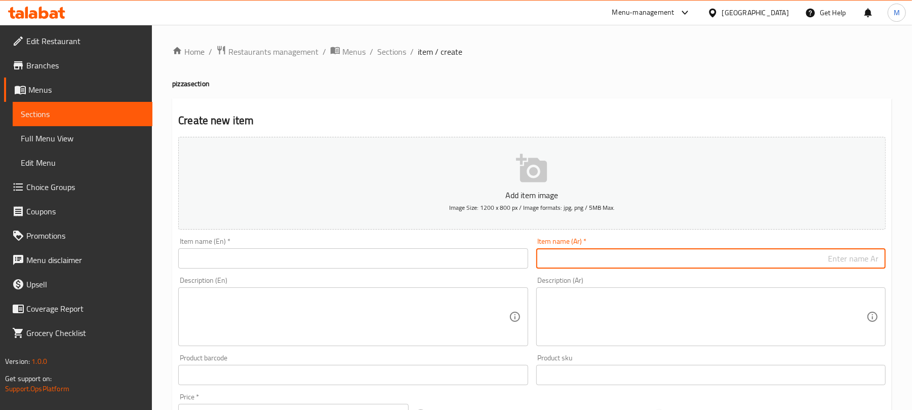
paste input "بيتزا بارتي"
type input "بيتزا بارتي"
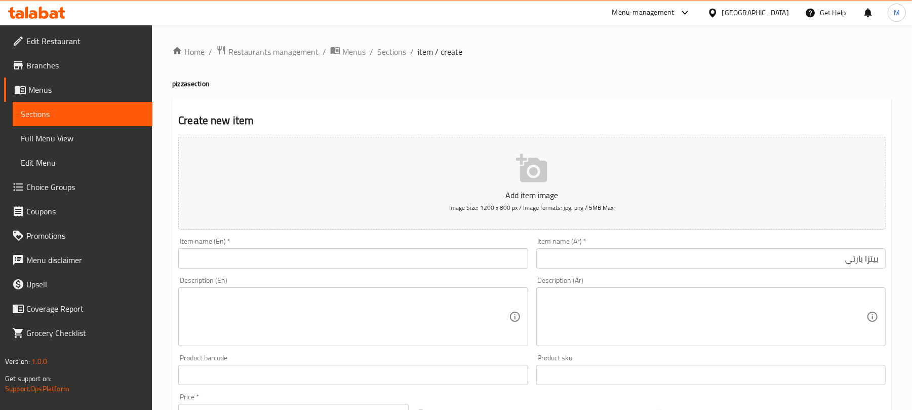
click at [277, 261] on input "text" at bounding box center [352, 258] width 349 height 20
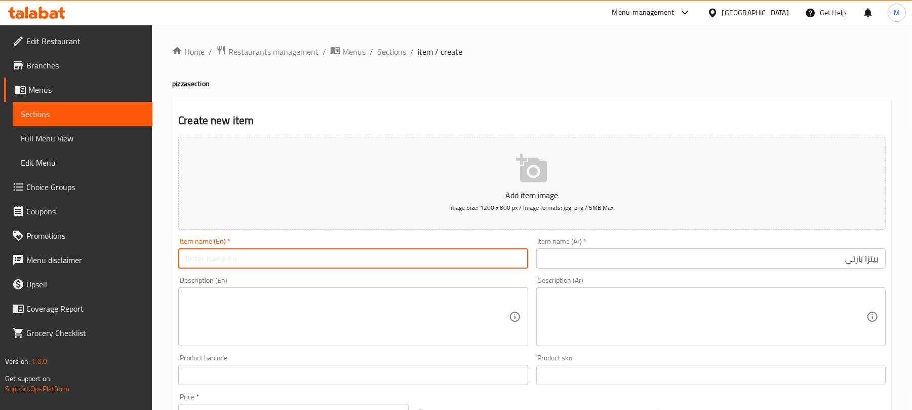
paste input "Pizza Party"
type input "Pizza Party"
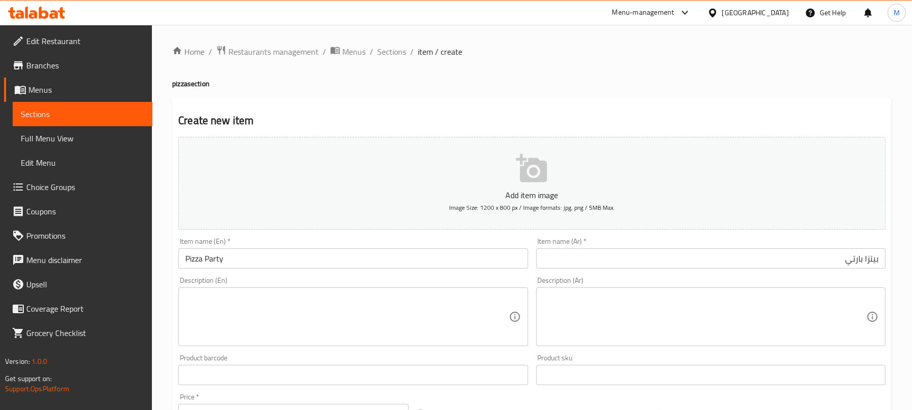
click at [719, 296] on textarea at bounding box center [704, 317] width 323 height 48
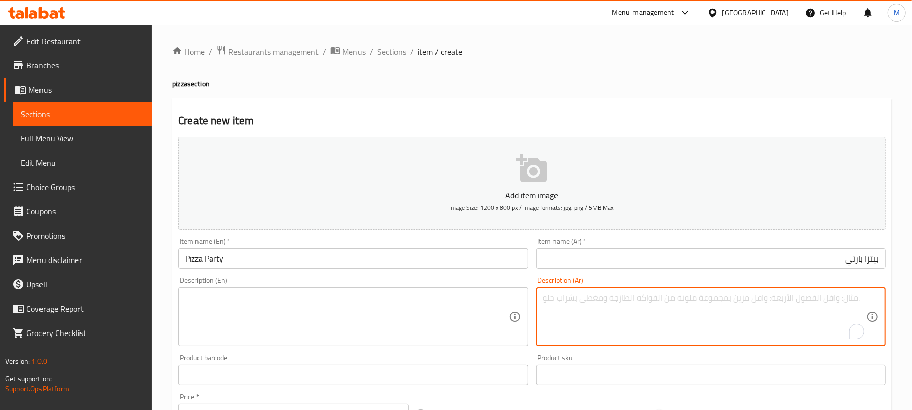
paste textarea "بيتزا مارجريتا لارج + بيتزا خضار لارج + بيتزا قنبله حشو سبيشيال"
type textarea "بيتزا مارجريتا لارج + بيتزا خضار لارج + بيتزا قنبله حشو سبيشيال"
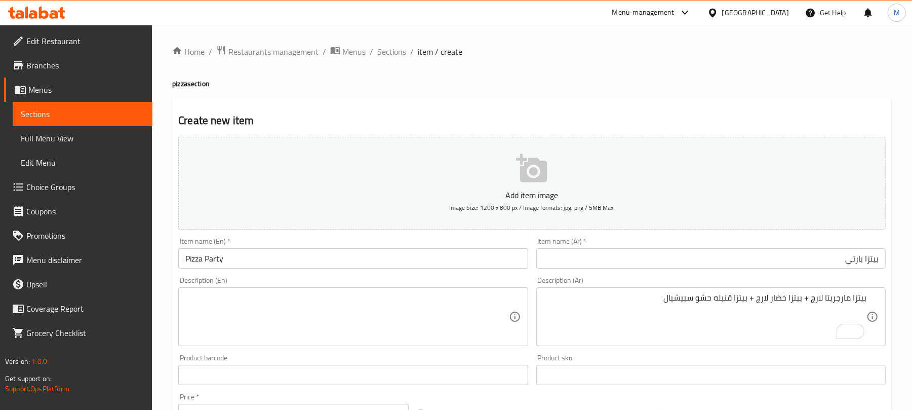
click at [272, 312] on textarea at bounding box center [346, 317] width 323 height 48
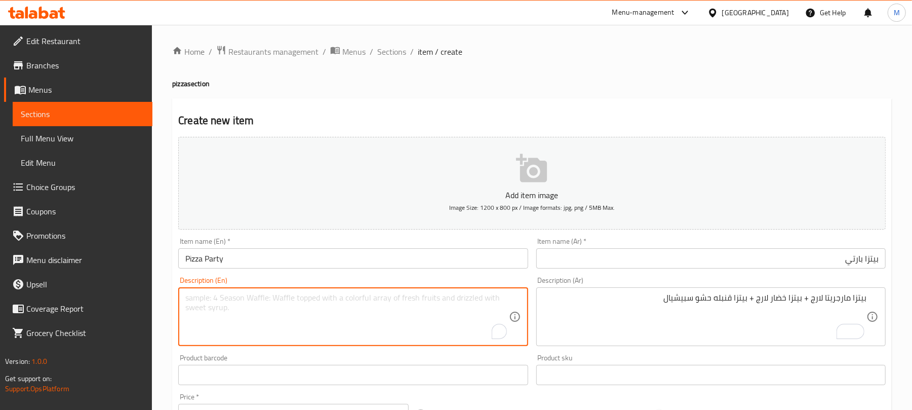
paste textarea "Margherita Pizza Large + Vegetable Pizza Large + Special Stuffed Pizza"
click at [267, 309] on textarea "Margherita Pizza Large + Vegetable Pizza Large + Special Stuffed Pizza" at bounding box center [346, 317] width 323 height 48
type textarea "Margherita pizza large + vegetable pizza large + special stuffed pizza"
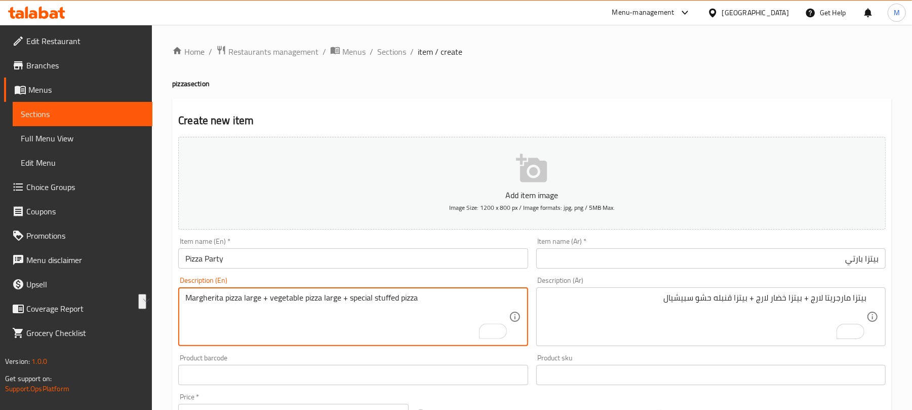
click at [449, 104] on div "Create new item Add item image Image Size: 1200 x 800 px / Image formats: jpg, …" at bounding box center [531, 392] width 719 height 589
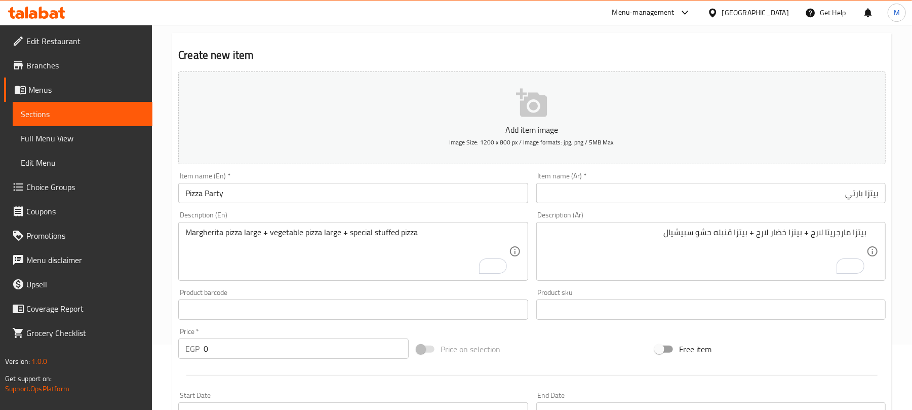
scroll to position [67, 0]
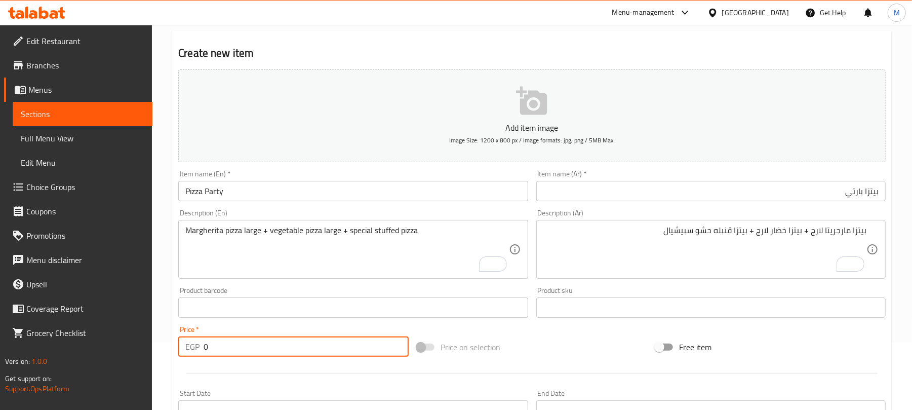
click at [244, 337] on input "0" at bounding box center [306, 346] width 205 height 20
type input "370"
click at [258, 373] on hr at bounding box center [531, 373] width 691 height 1
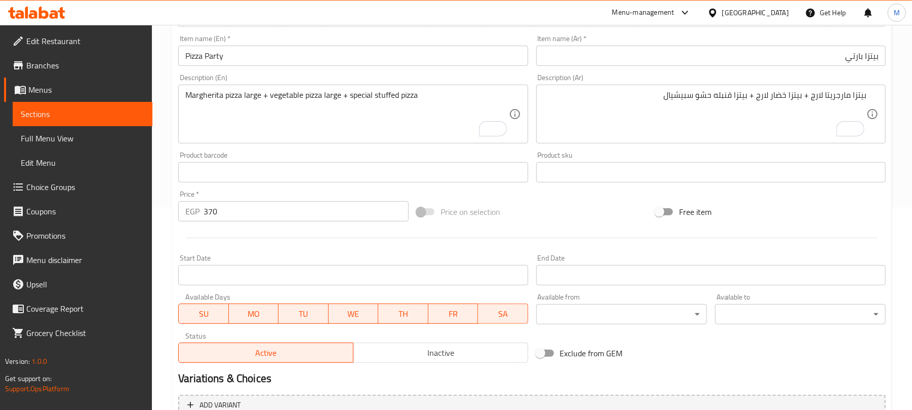
scroll to position [270, 0]
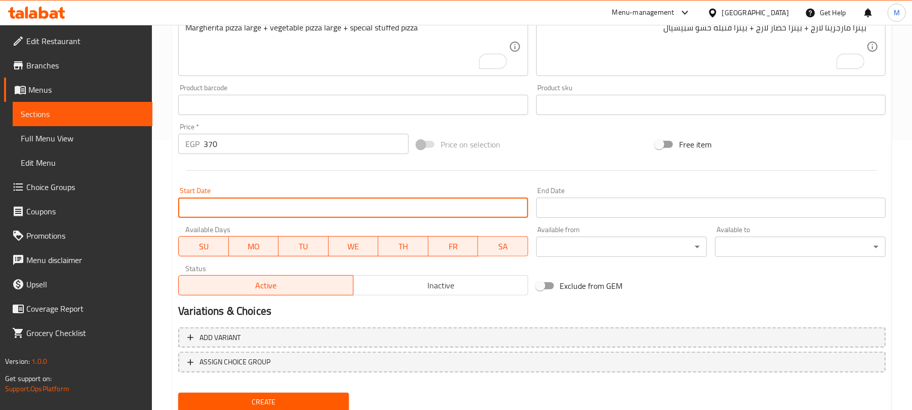
click at [438, 199] on input "Start Date" at bounding box center [352, 207] width 349 height 20
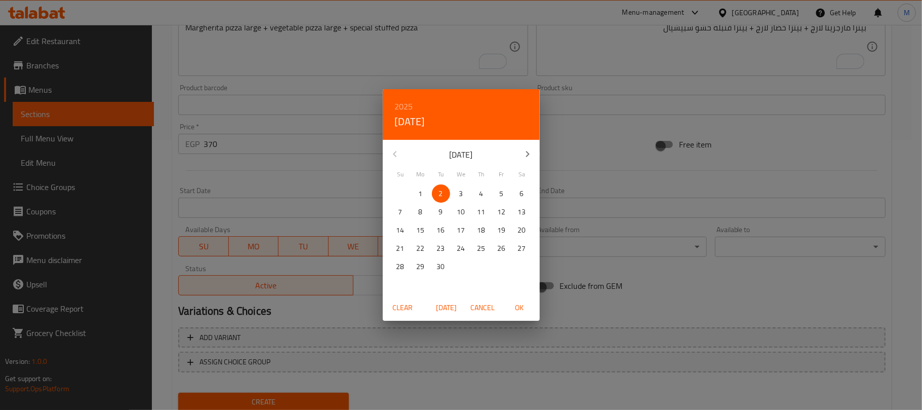
click at [514, 306] on span "OK" at bounding box center [519, 307] width 24 height 13
type input "[DATE]"
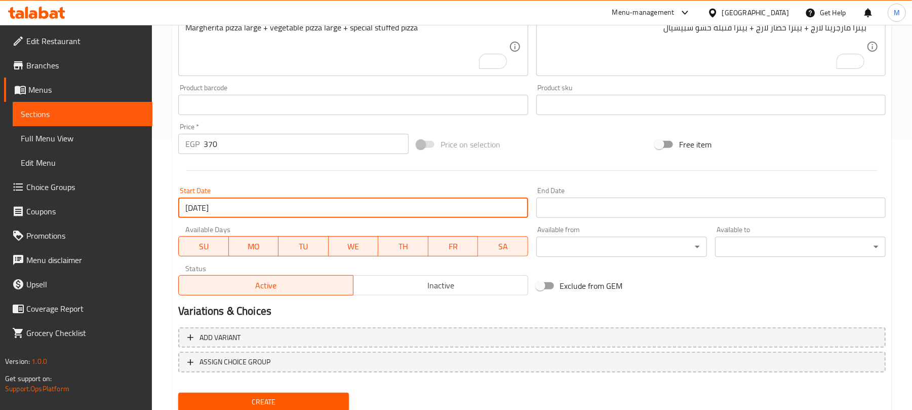
click at [591, 209] on input "Start Date" at bounding box center [710, 207] width 349 height 20
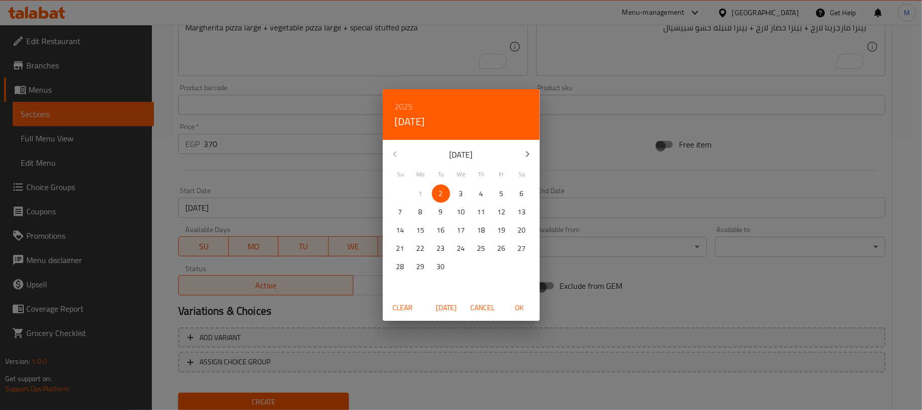
click at [525, 150] on icon "button" at bounding box center [527, 154] width 12 height 12
click at [462, 264] on p "31" at bounding box center [461, 266] width 8 height 13
click at [520, 310] on span "OK" at bounding box center [519, 307] width 24 height 13
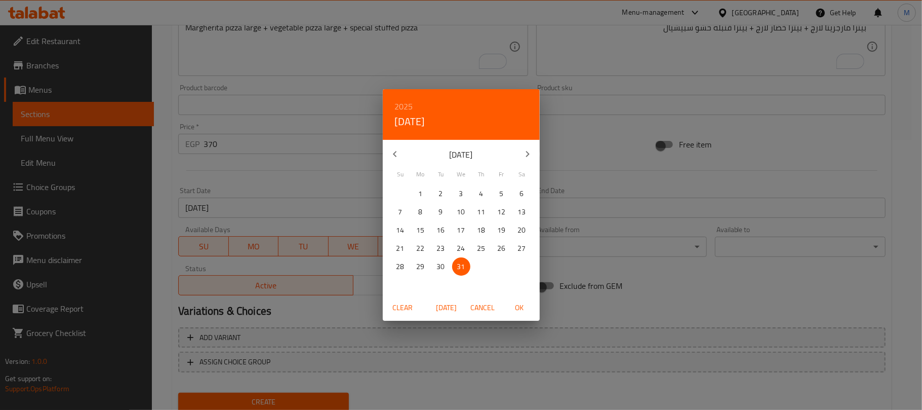
type input "[DATE]"
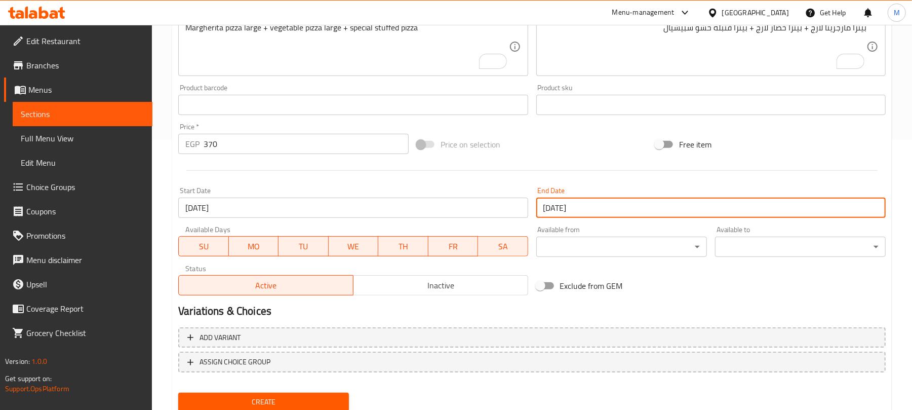
click at [453, 314] on h2 "Variations & Choices" at bounding box center [531, 310] width 707 height 15
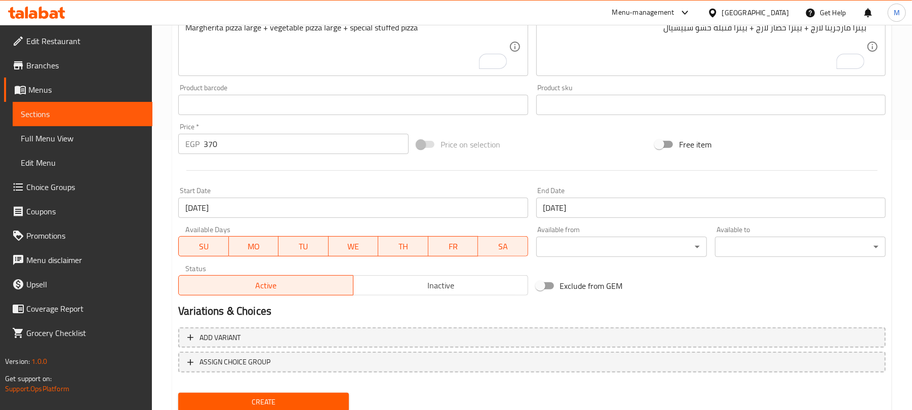
click at [426, 291] on span "Inactive" at bounding box center [440, 285] width 167 height 15
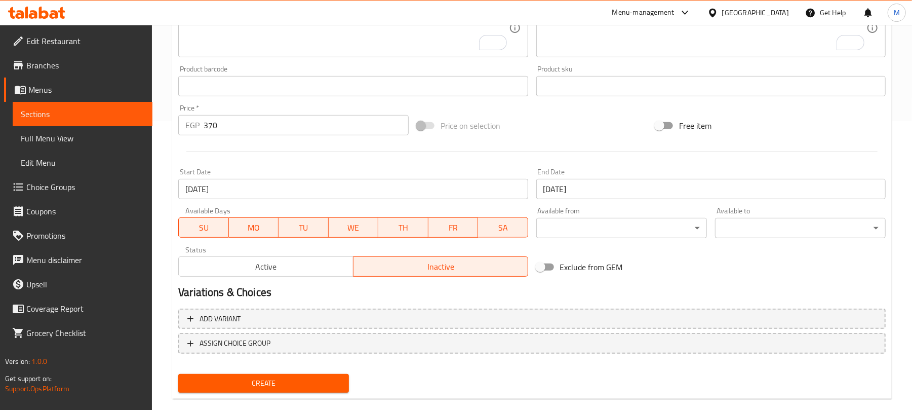
scroll to position [305, 0]
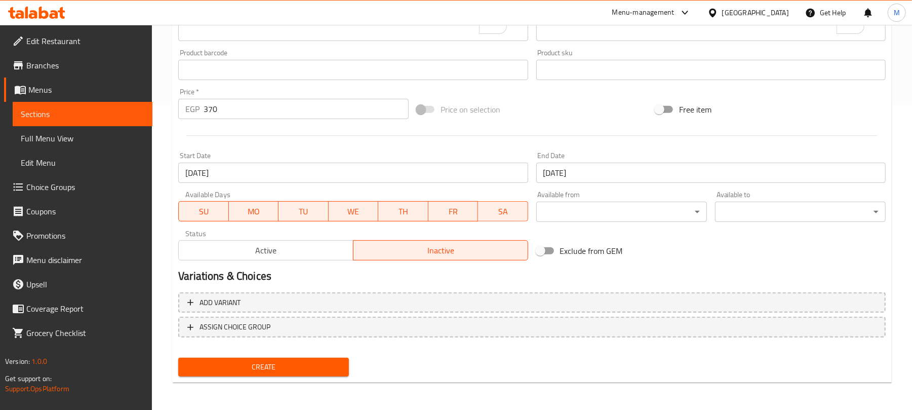
click at [248, 386] on div "Home / Restaurants management / Menus / Sections / item / create pizza section …" at bounding box center [531, 65] width 719 height 650
click at [244, 375] on button "Create" at bounding box center [263, 366] width 171 height 19
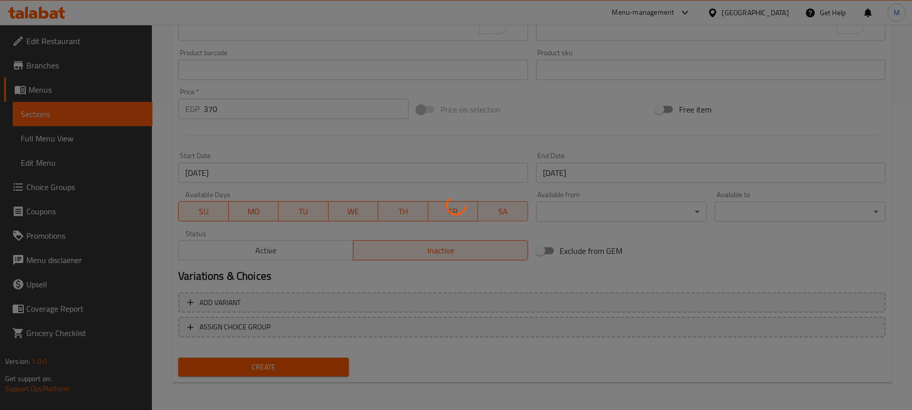
type input "0"
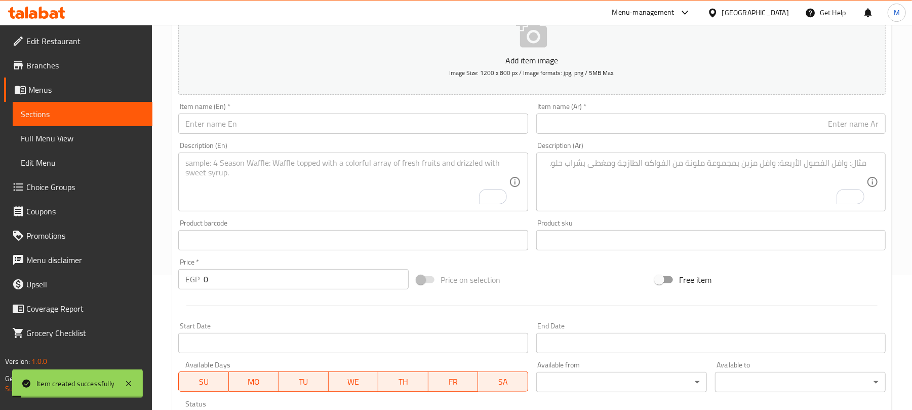
scroll to position [0, 0]
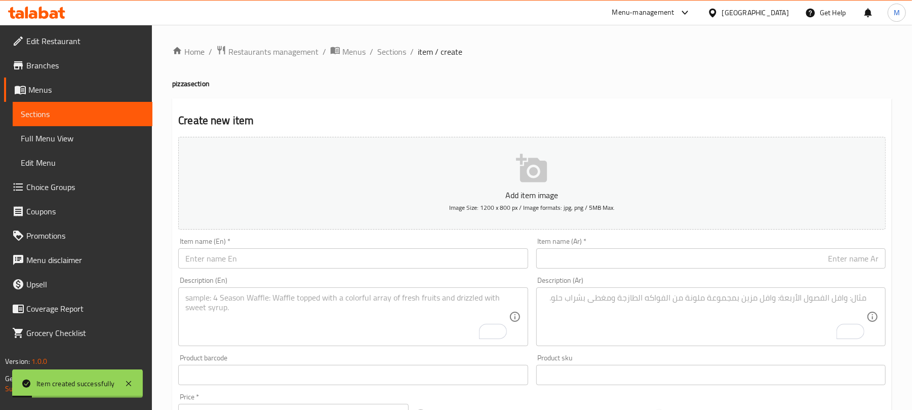
click at [397, 55] on span "Sections" at bounding box center [391, 52] width 29 height 12
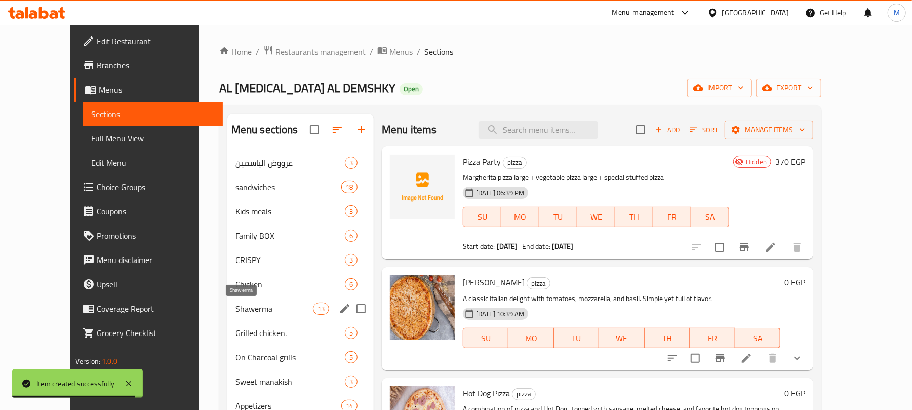
click at [244, 312] on span "Shawerma" at bounding box center [273, 308] width 77 height 12
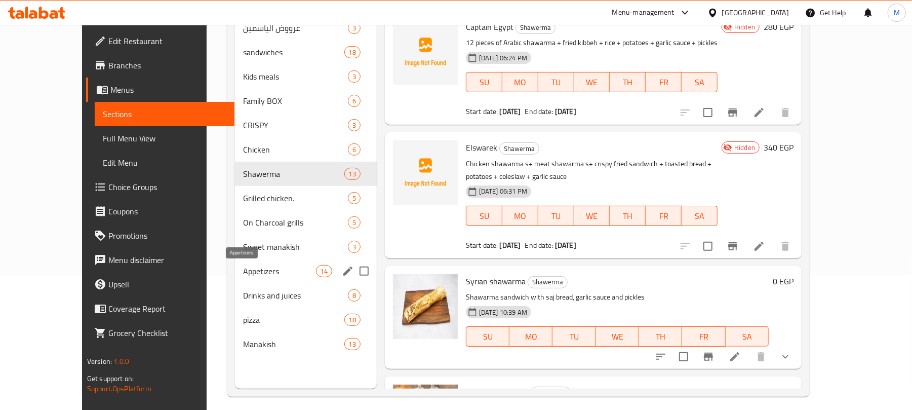
scroll to position [67, 0]
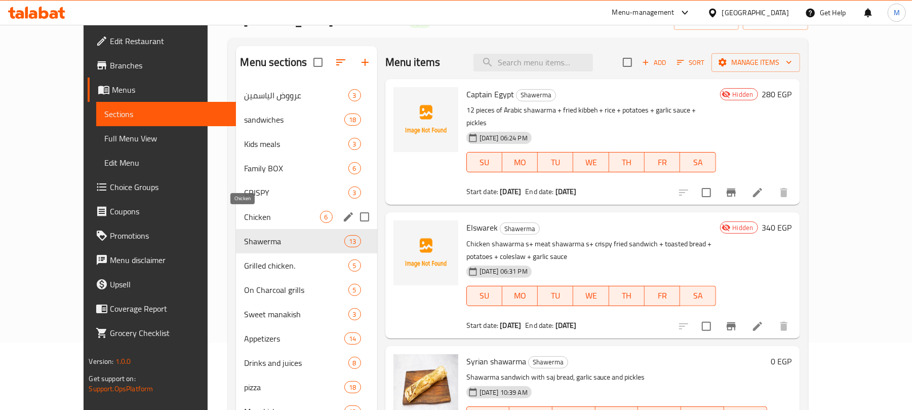
click at [244, 221] on span "Chicken" at bounding box center [281, 217] width 75 height 12
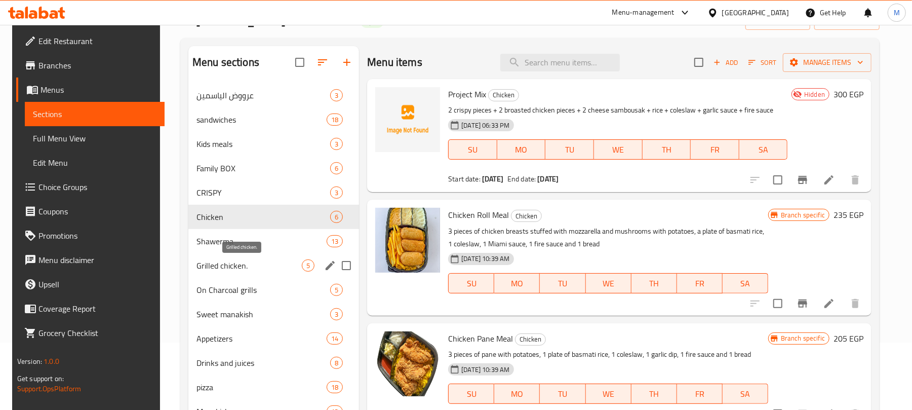
click at [245, 261] on span "Grilled chicken." at bounding box center [248, 265] width 105 height 12
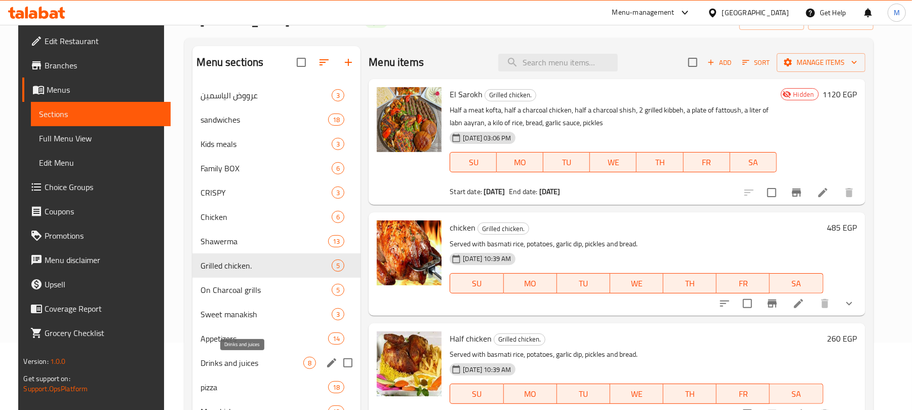
click at [231, 358] on span "Drinks and juices" at bounding box center [251, 362] width 103 height 12
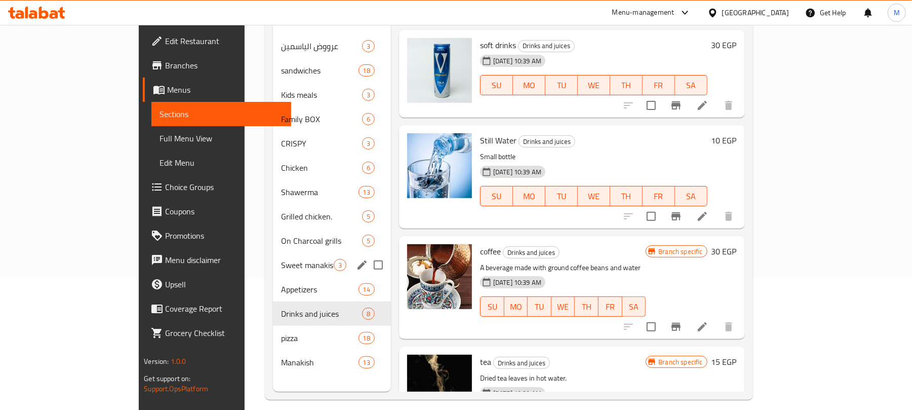
scroll to position [135, 0]
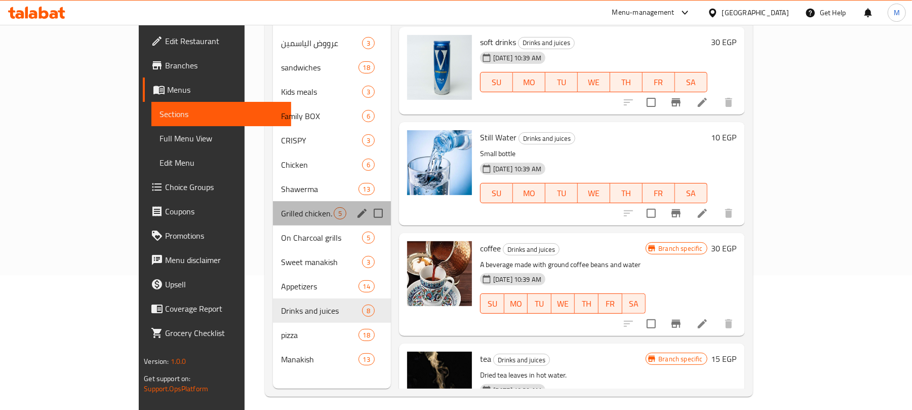
click at [273, 207] on div "Grilled chicken. 5" at bounding box center [332, 213] width 118 height 24
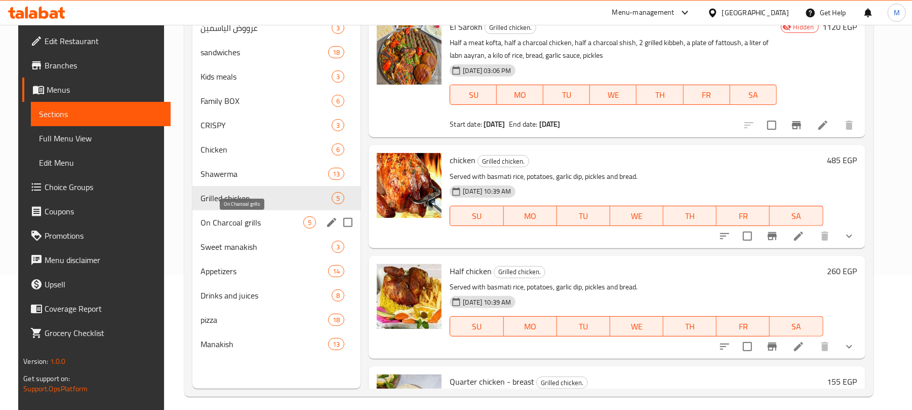
click at [233, 223] on span "On Charcoal grills" at bounding box center [251, 222] width 103 height 12
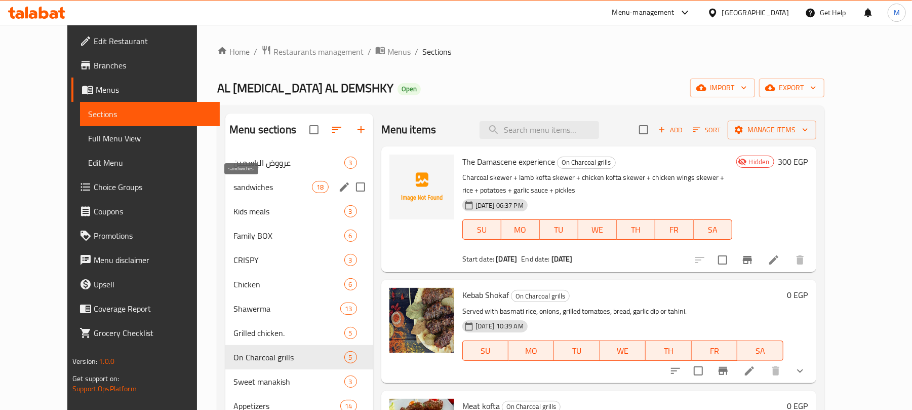
click at [233, 184] on span "sandwiches" at bounding box center [272, 187] width 78 height 12
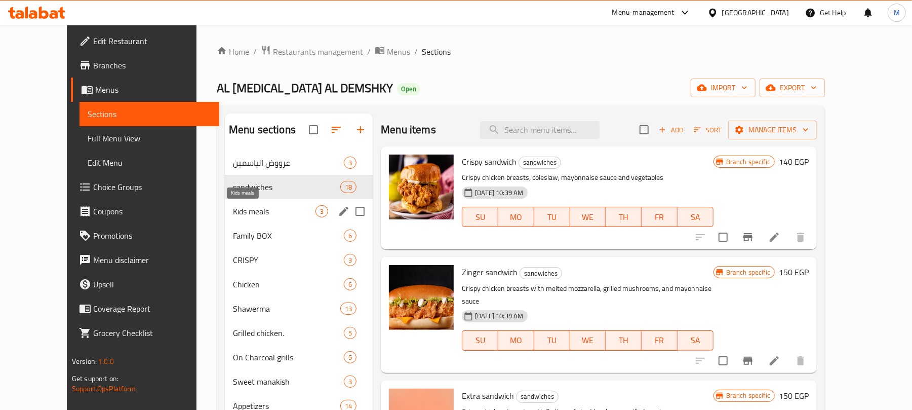
drag, startPoint x: 241, startPoint y: 213, endPoint x: 289, endPoint y: 227, distance: 49.2
click at [241, 213] on span "Kids meals" at bounding box center [274, 211] width 83 height 12
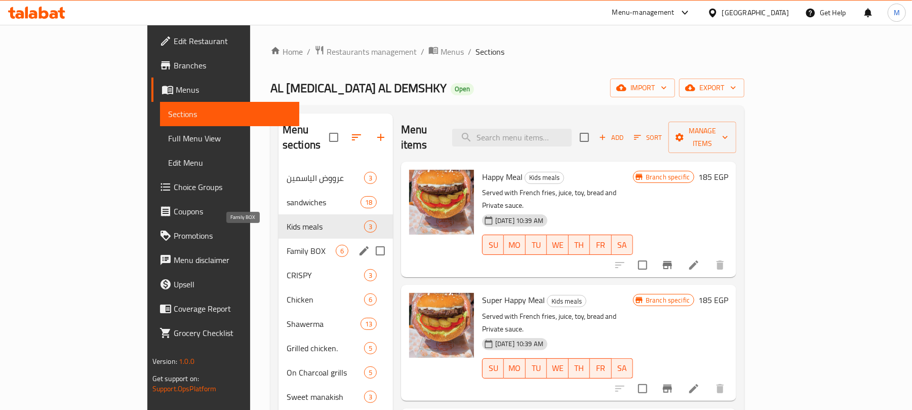
click at [287, 245] on span "Family BOX" at bounding box center [311, 251] width 49 height 12
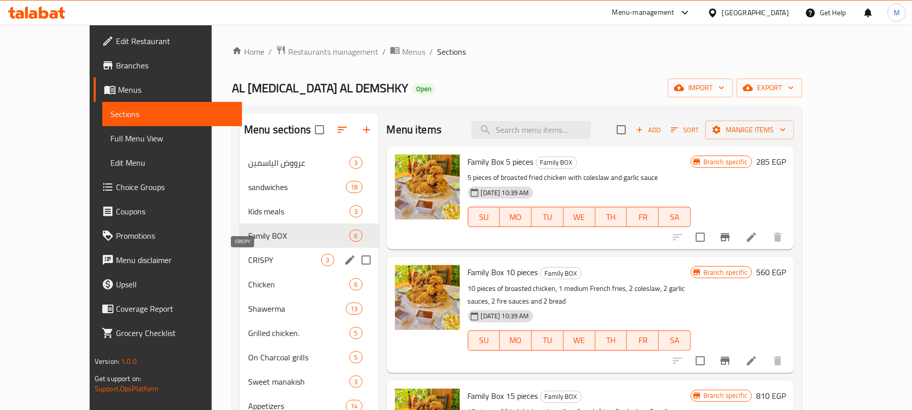
click at [248, 261] on span "CRISPY" at bounding box center [284, 260] width 73 height 12
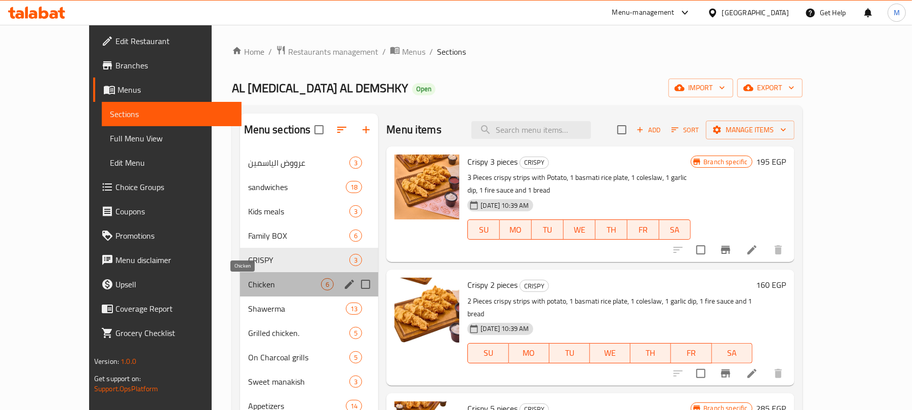
click at [248, 280] on span "Chicken" at bounding box center [284, 284] width 73 height 12
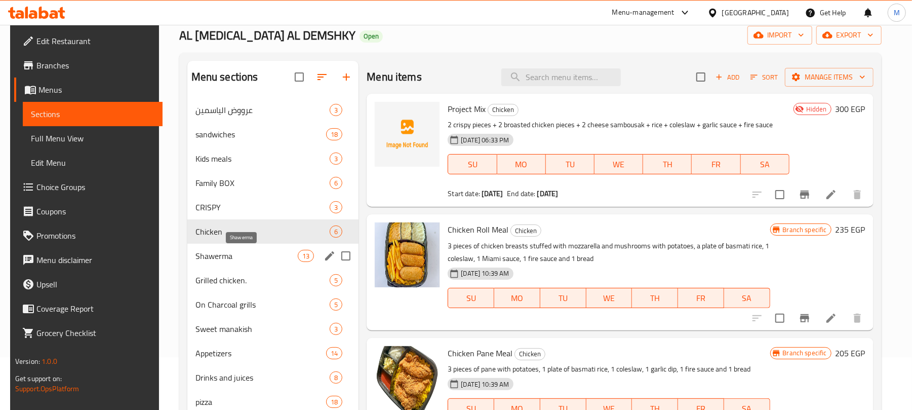
scroll to position [67, 0]
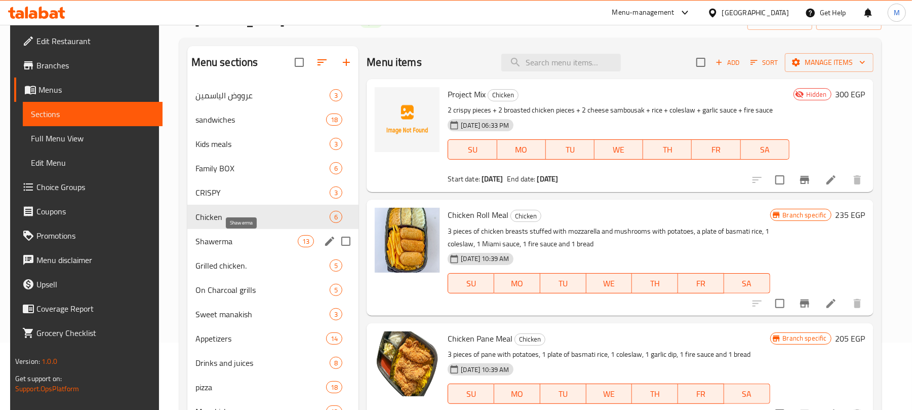
click at [234, 246] on span "Shawerma" at bounding box center [246, 241] width 102 height 12
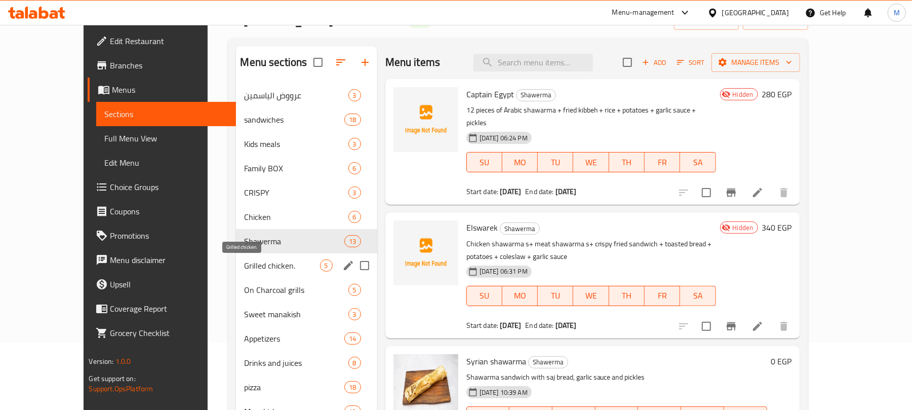
click at [244, 267] on span "Grilled chicken." at bounding box center [281, 265] width 75 height 12
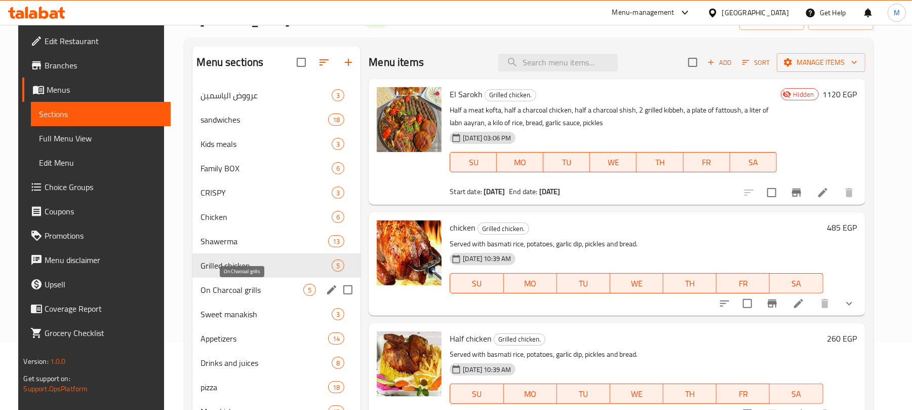
click at [238, 286] on span "On Charcoal grills" at bounding box center [251, 290] width 103 height 12
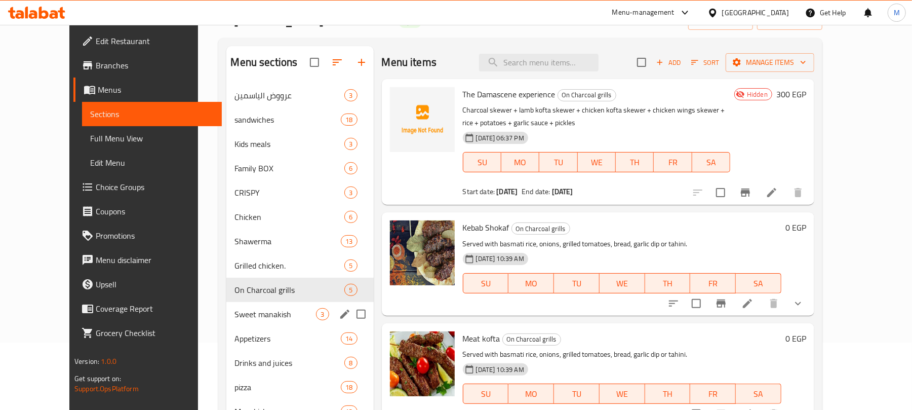
click at [240, 322] on div "Sweet manakish 3" at bounding box center [299, 314] width 147 height 24
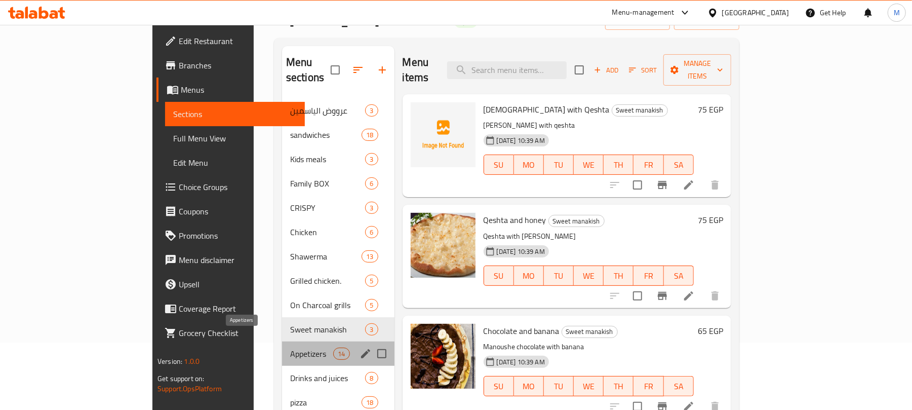
click at [290, 347] on span "Appetizers" at bounding box center [311, 353] width 43 height 12
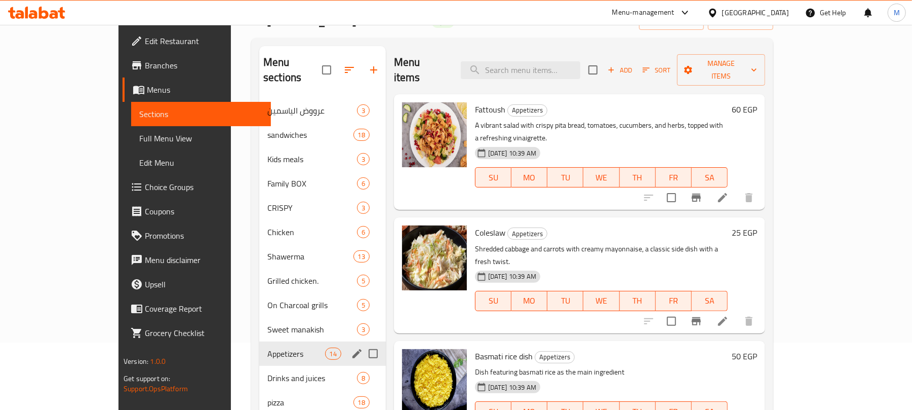
scroll to position [135, 0]
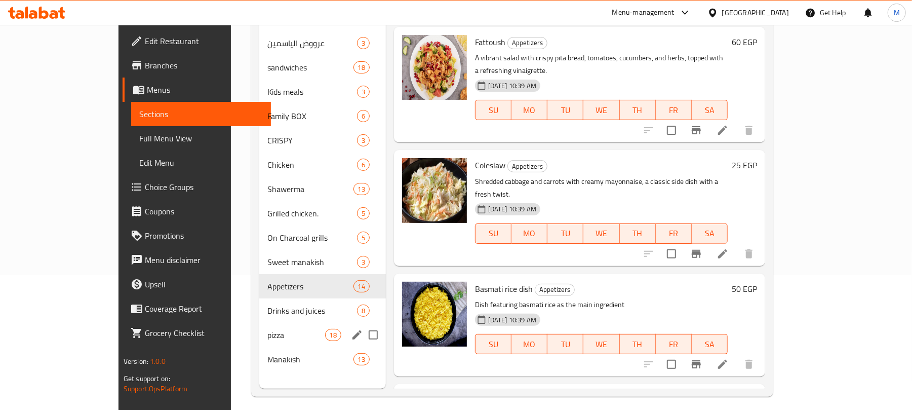
click at [267, 329] on span "pizza" at bounding box center [295, 335] width 57 height 12
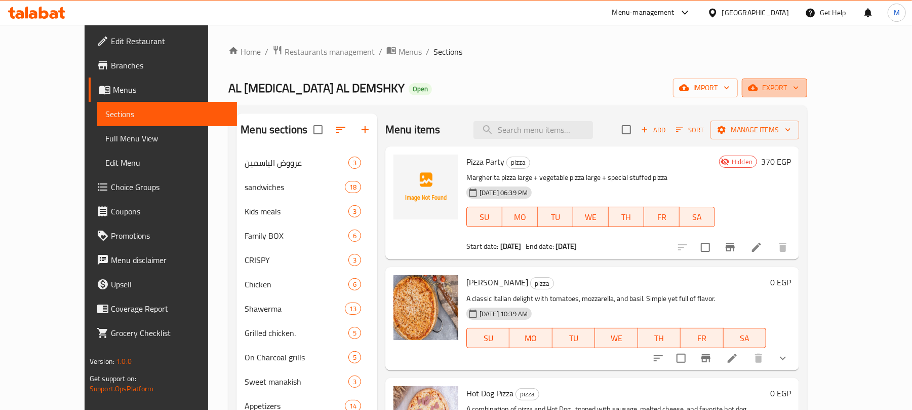
click at [799, 90] on span "export" at bounding box center [774, 88] width 49 height 13
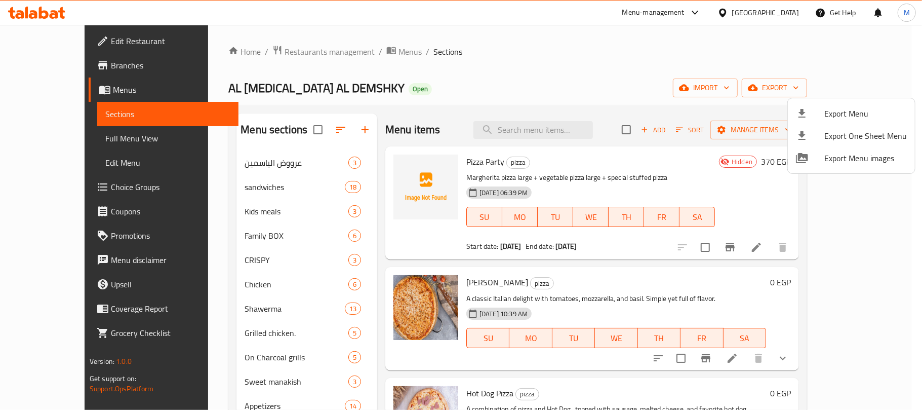
click at [811, 115] on div at bounding box center [810, 113] width 28 height 12
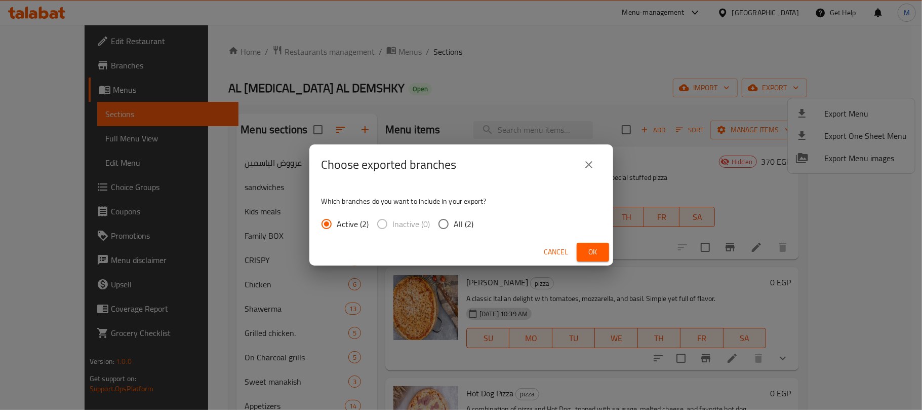
click at [444, 221] on input "All (2)" at bounding box center [443, 223] width 21 height 21
radio input "true"
click at [583, 250] on button "Ok" at bounding box center [593, 252] width 32 height 19
